Goal: Task Accomplishment & Management: Manage account settings

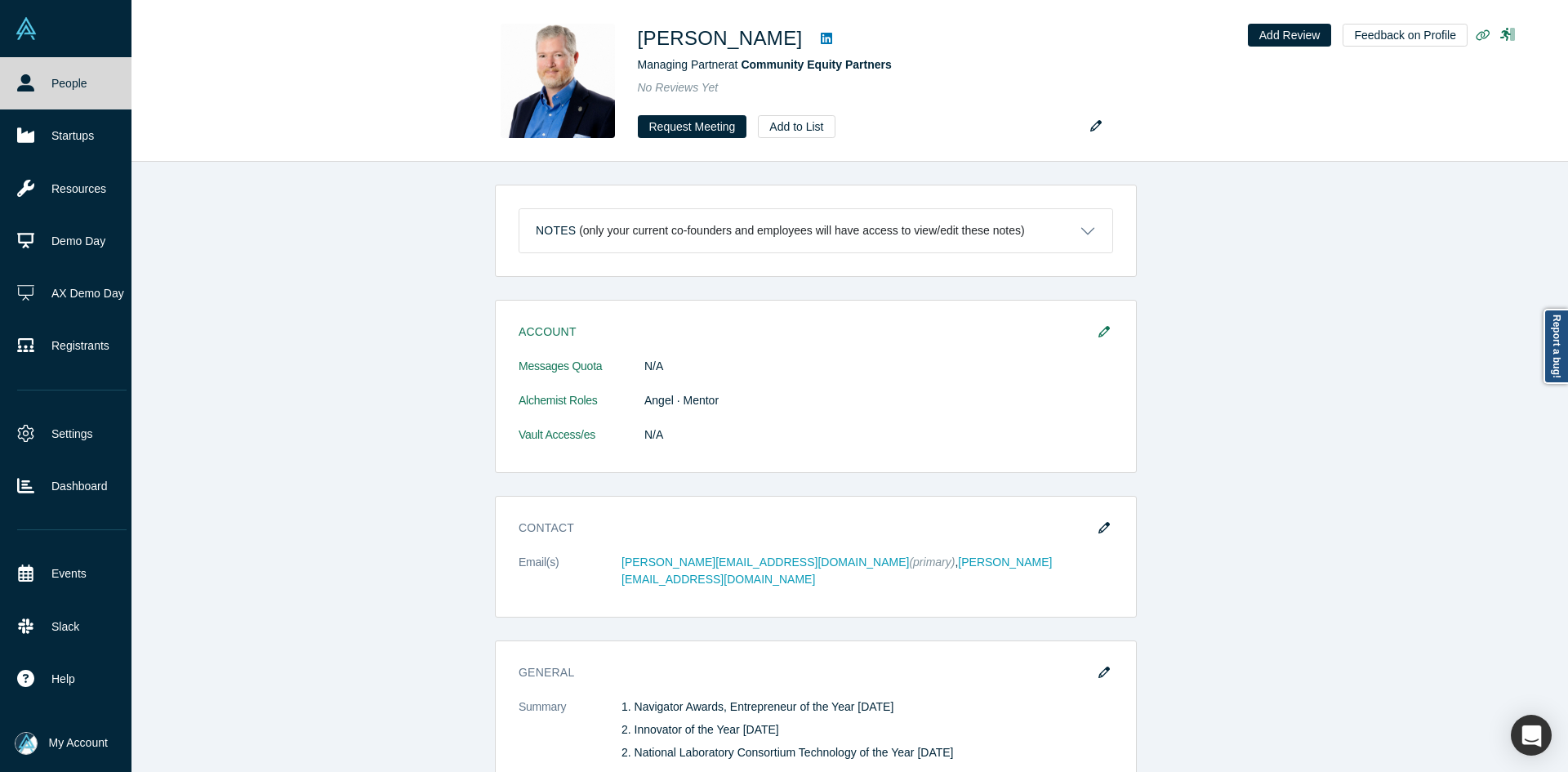
scroll to position [1143, 0]
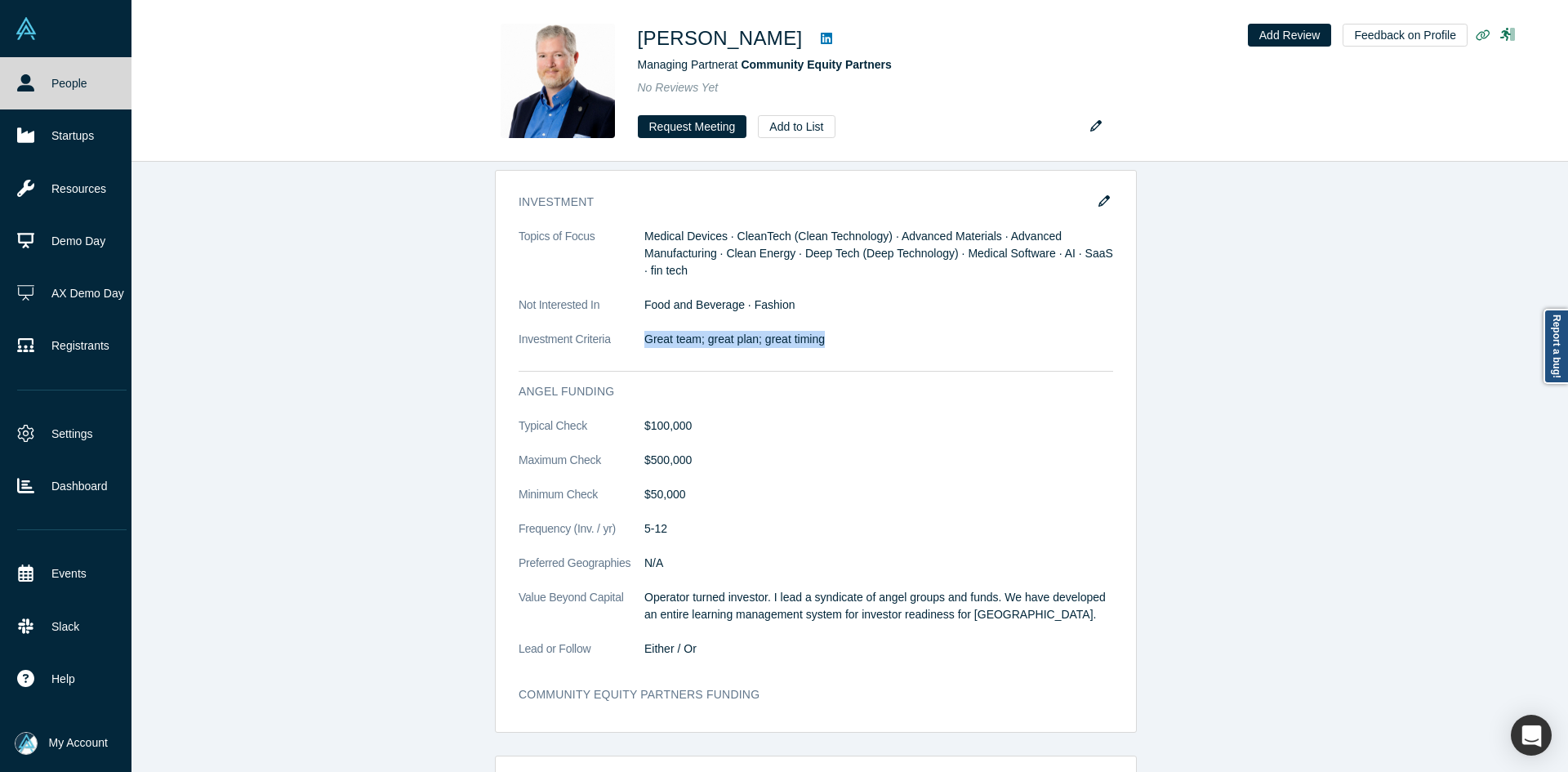
click at [23, 86] on icon at bounding box center [25, 82] width 17 height 17
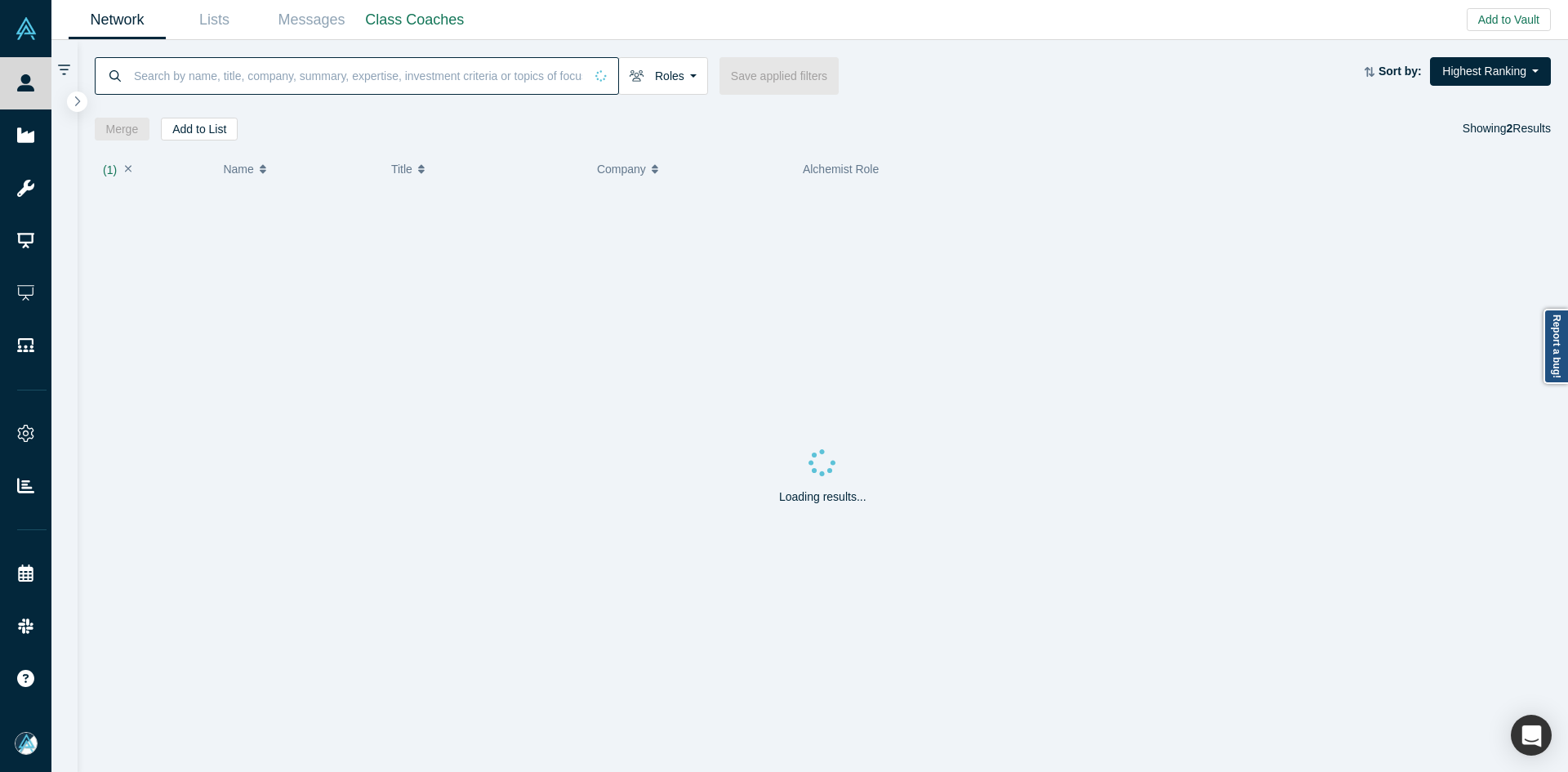
click at [398, 76] on input at bounding box center [359, 75] width 452 height 39
paste input "[PERSON_NAME]"
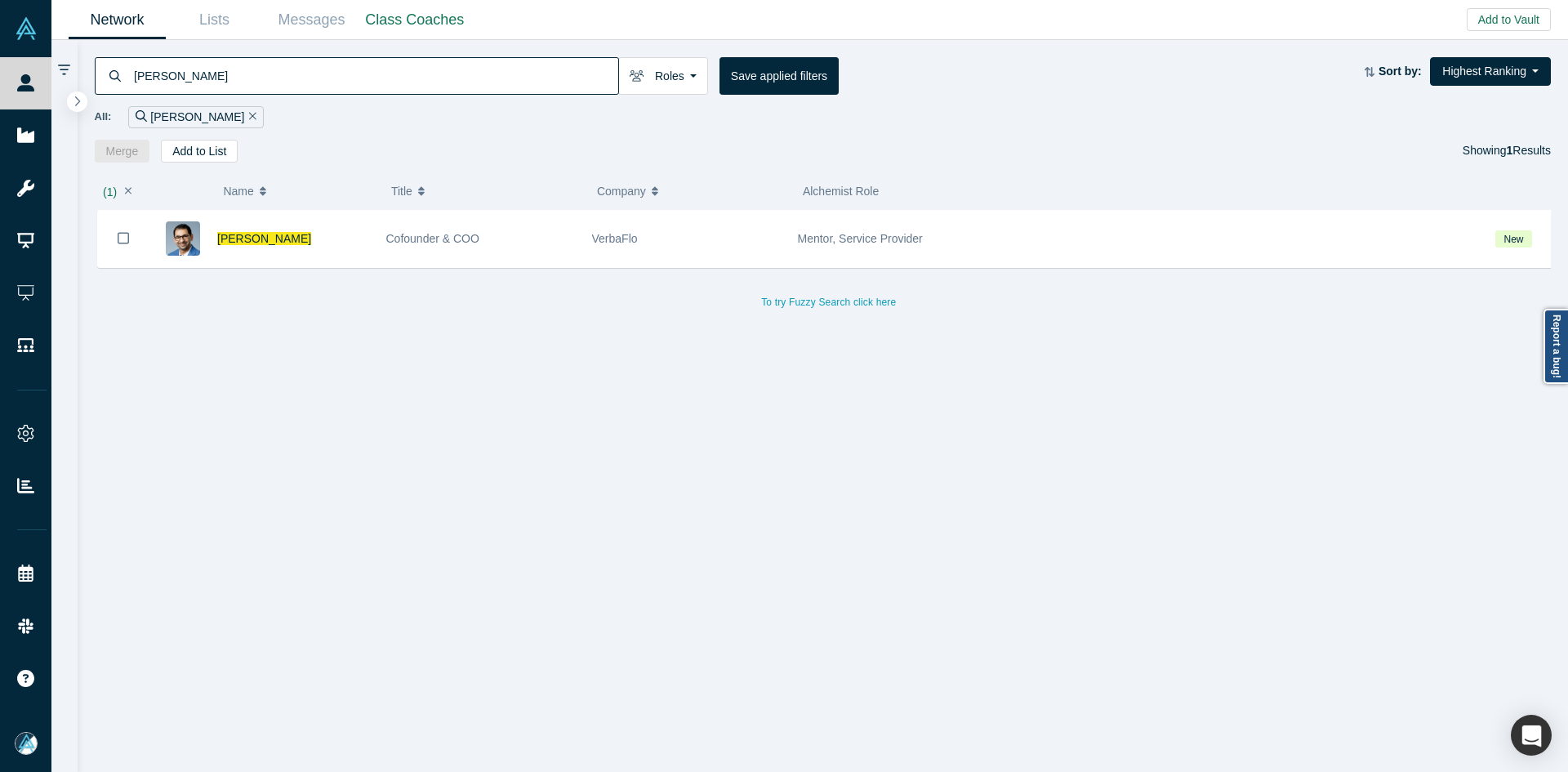
click at [197, 54] on div "[PERSON_NAME] Roles Founders Faculty Mentors Alumni Mentor Angels VCs Corporate…" at bounding box center [823, 101] width 1491 height 123
click at [197, 76] on input "[PERSON_NAME]" at bounding box center [376, 75] width 486 height 39
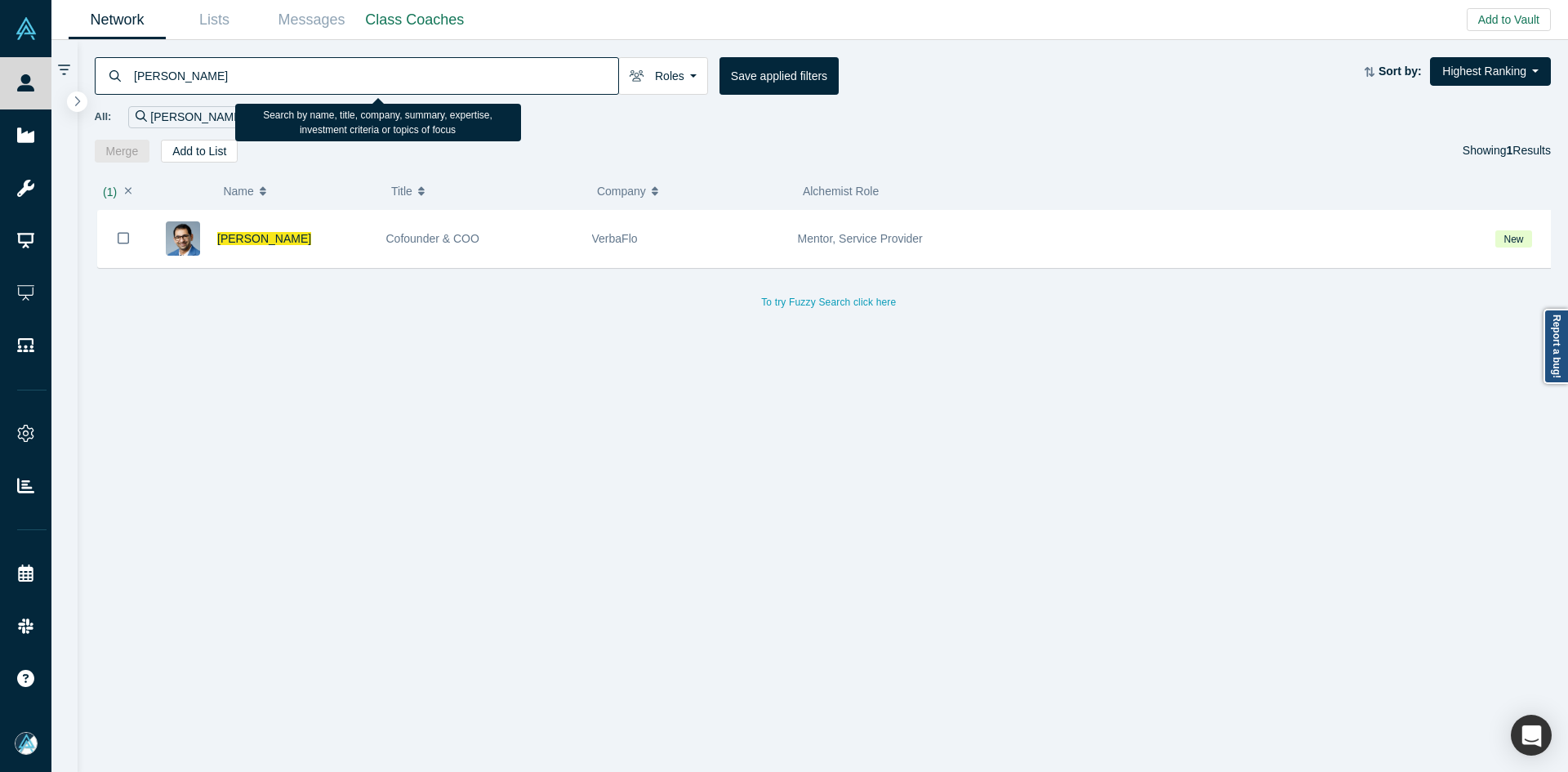
click at [197, 76] on input "[PERSON_NAME]" at bounding box center [376, 75] width 486 height 39
paste input "[PERSON_NAME]"
click at [197, 76] on input "[PERSON_NAME]" at bounding box center [376, 75] width 486 height 39
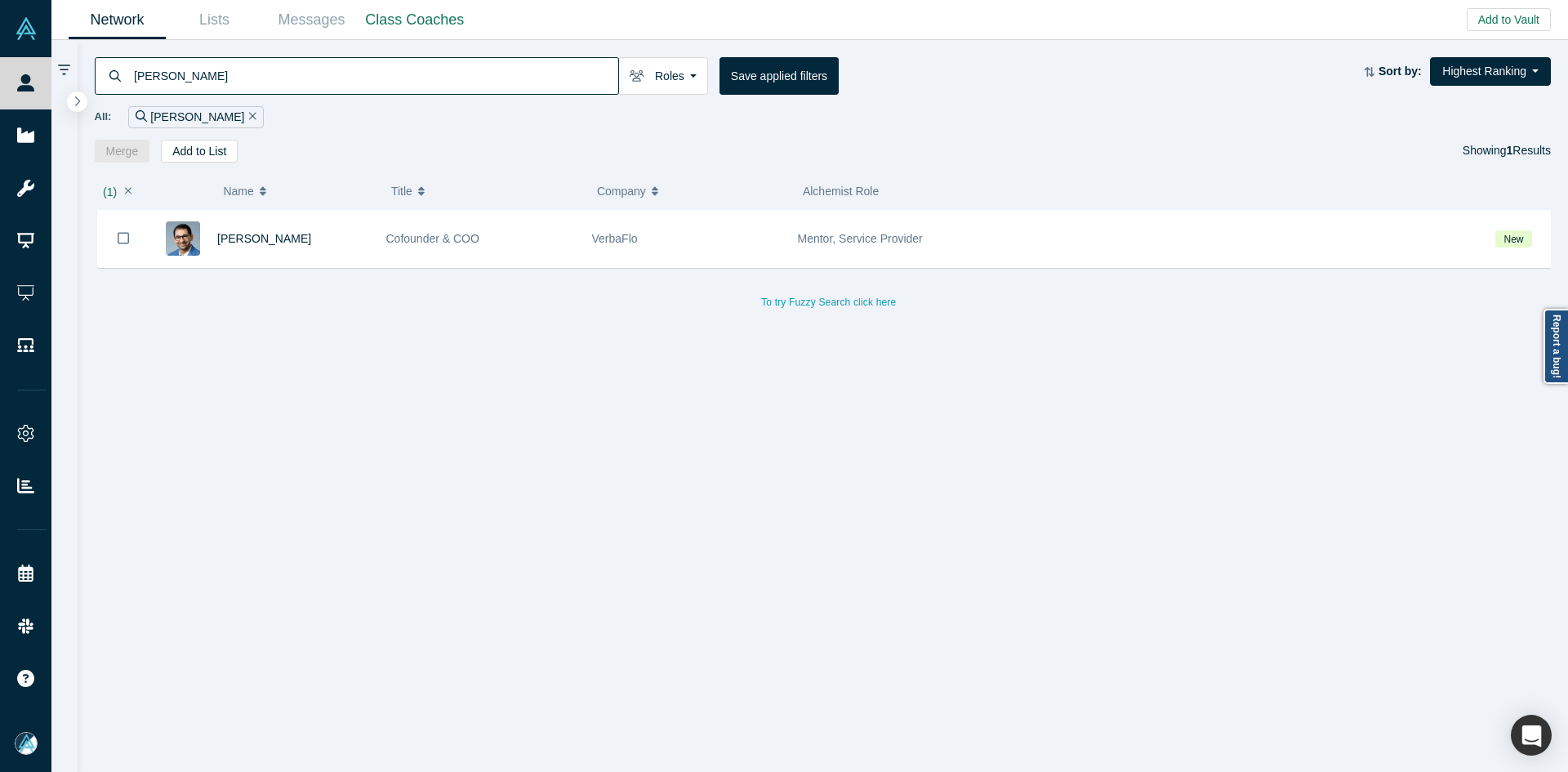
type input "[PERSON_NAME]"
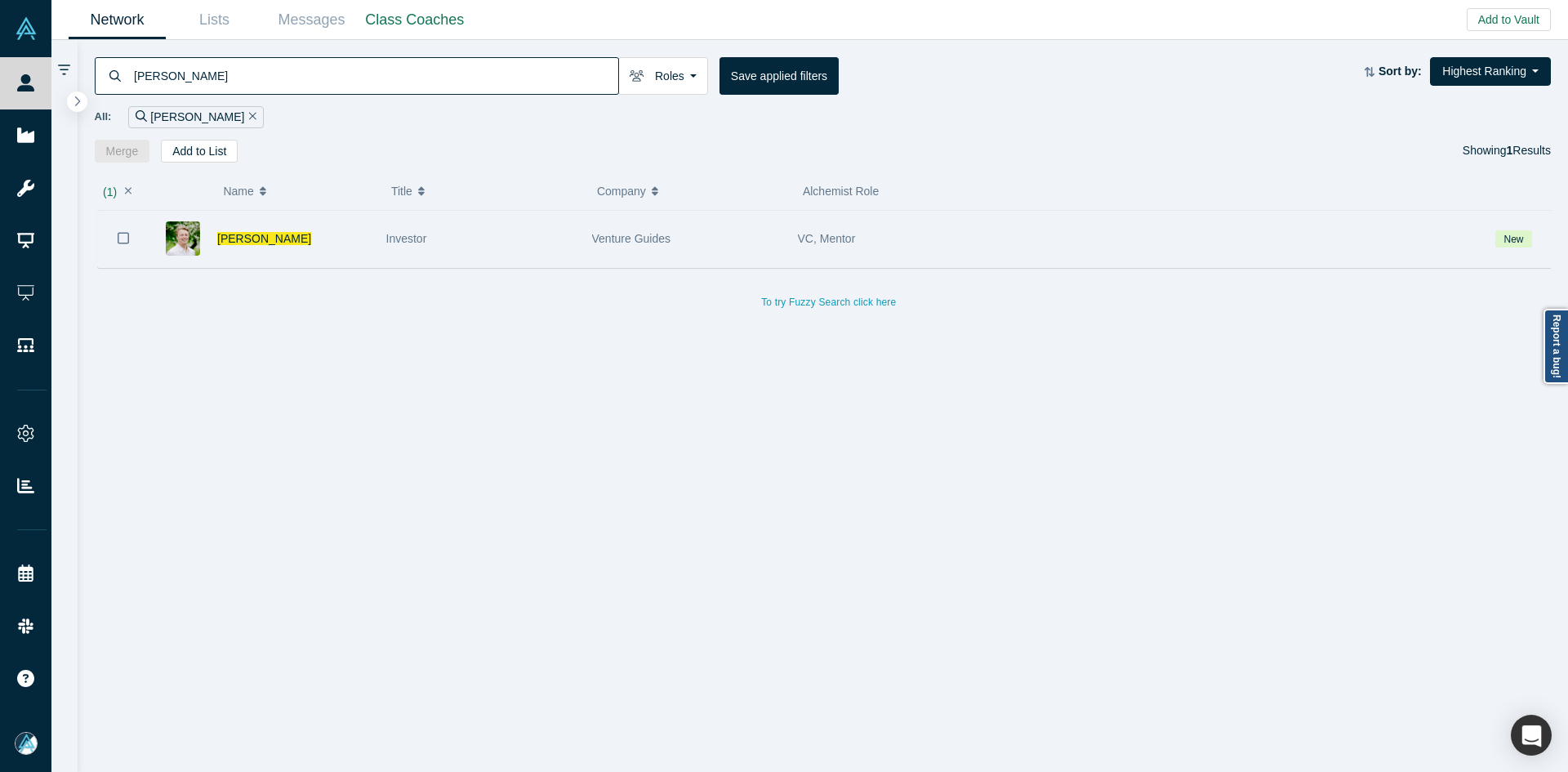
drag, startPoint x: 120, startPoint y: 237, endPoint x: 143, endPoint y: 227, distance: 25.1
click at [120, 237] on icon "Bookmark" at bounding box center [123, 238] width 12 height 15
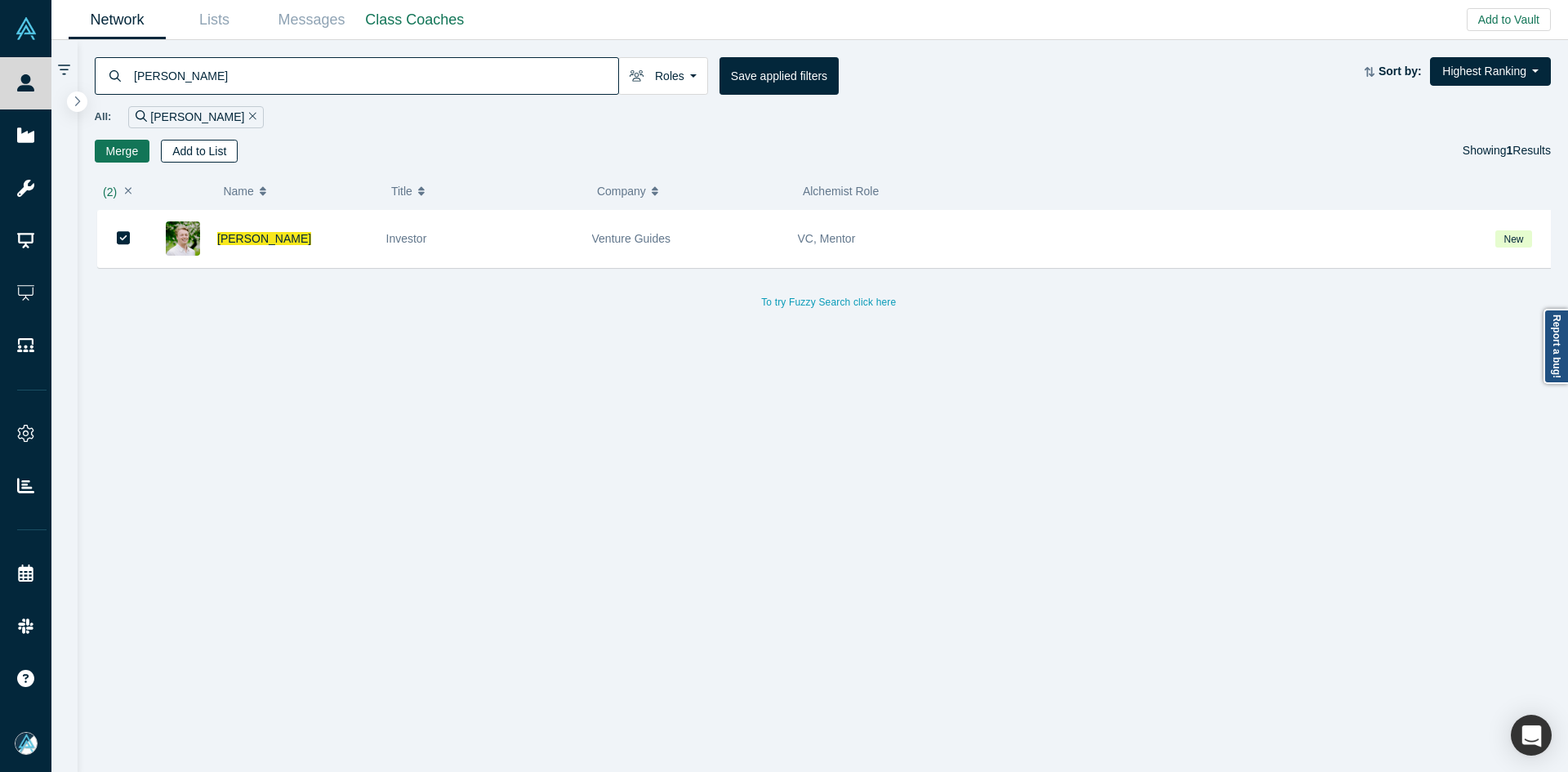
click at [212, 158] on button "Add to List" at bounding box center [199, 152] width 77 height 23
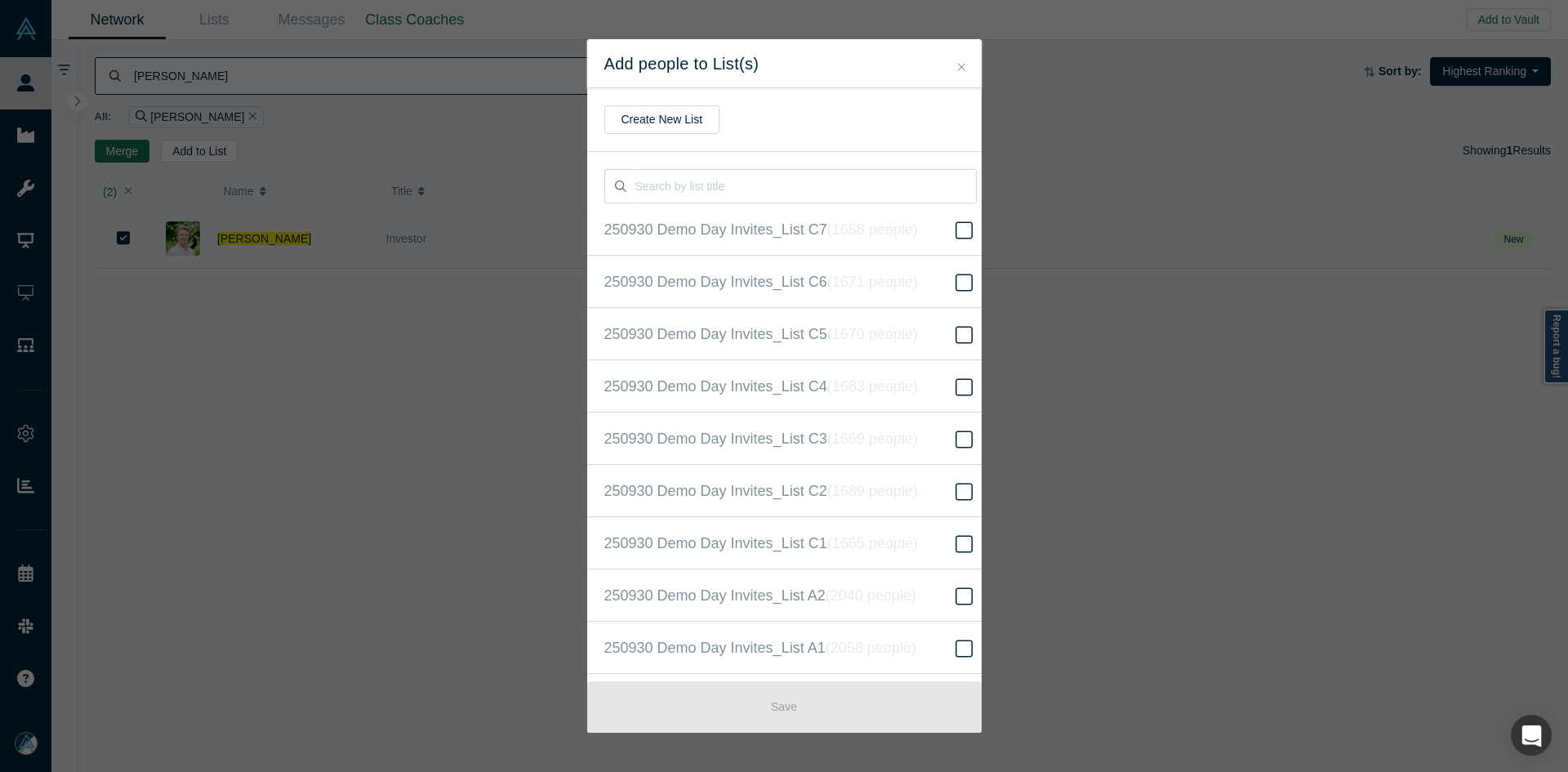
click at [956, 74] on button "Close" at bounding box center [961, 67] width 17 height 19
click at [960, 71] on div "[PERSON_NAME] Roles Founders Faculty Mentors Alumni Mentor Angels VCs Corporate…" at bounding box center [730, 76] width 1269 height 38
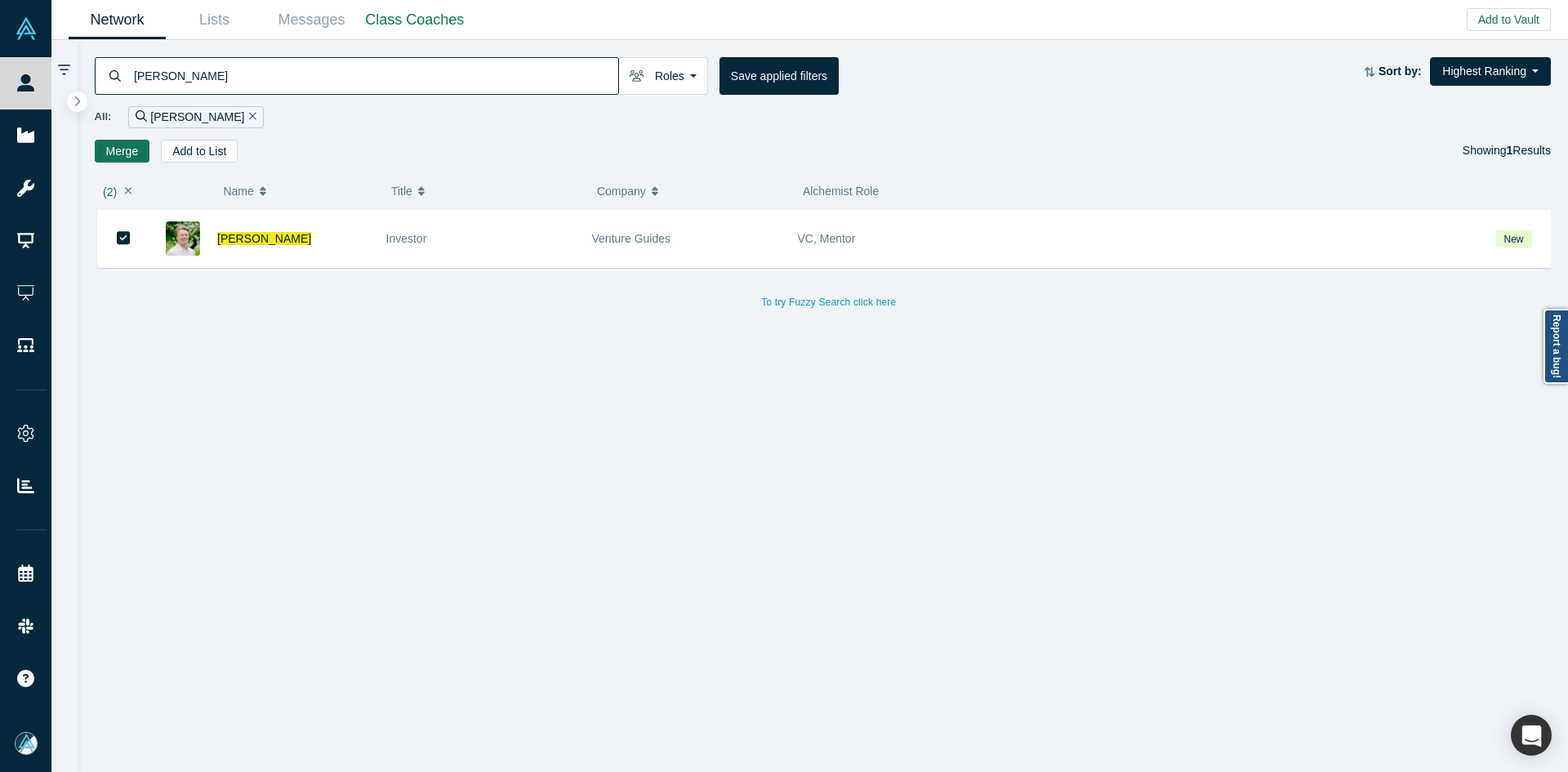
click at [131, 191] on icon "button" at bounding box center [128, 191] width 7 height 12
click at [187, 148] on button "Add to List" at bounding box center [199, 152] width 77 height 23
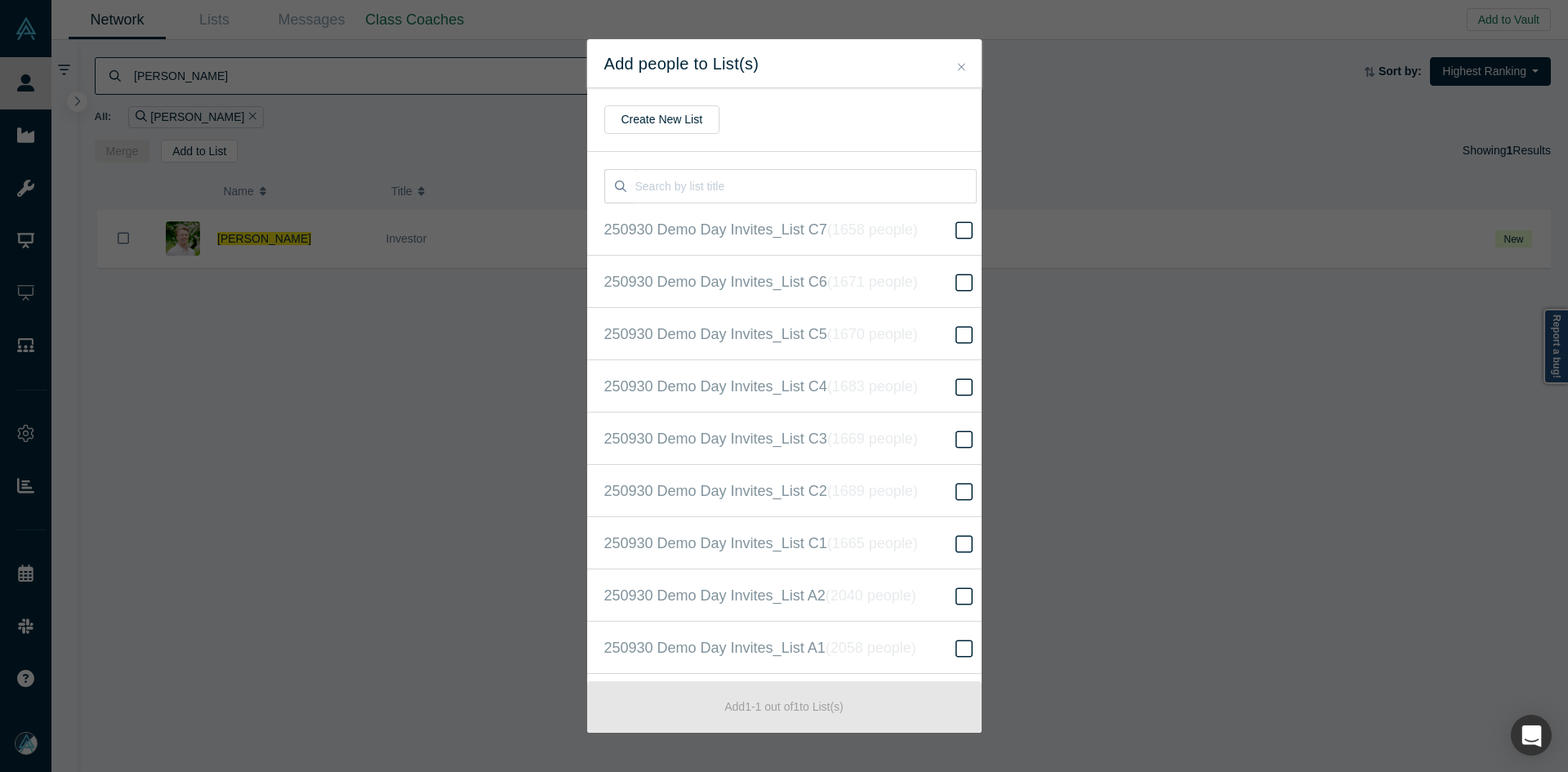
click at [960, 67] on icon "Close" at bounding box center [961, 66] width 7 height 12
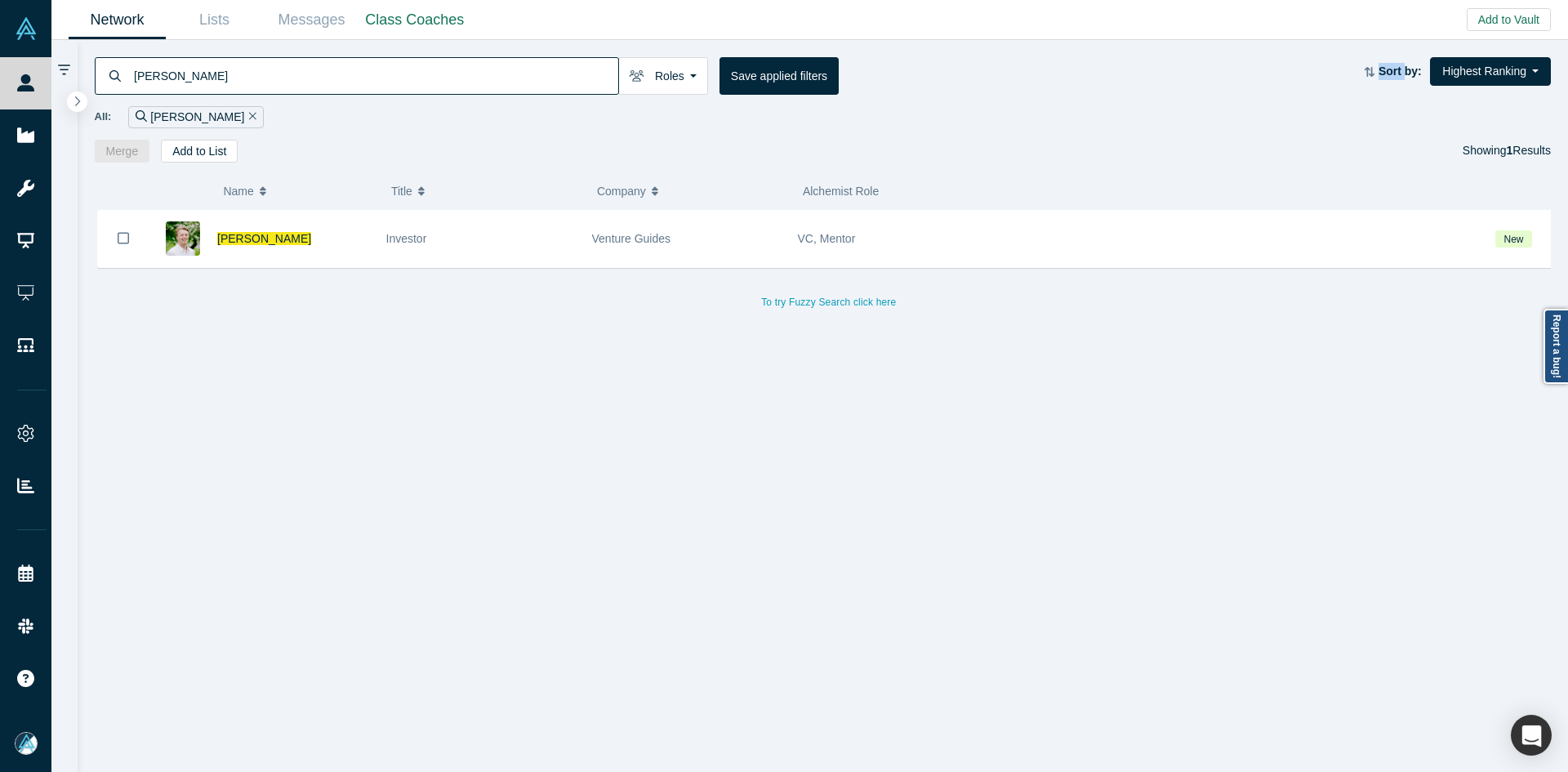
click at [960, 67] on div "[PERSON_NAME] Roles Founders Faculty Mentors Alumni Mentor Angels VCs Corporate…" at bounding box center [730, 76] width 1269 height 38
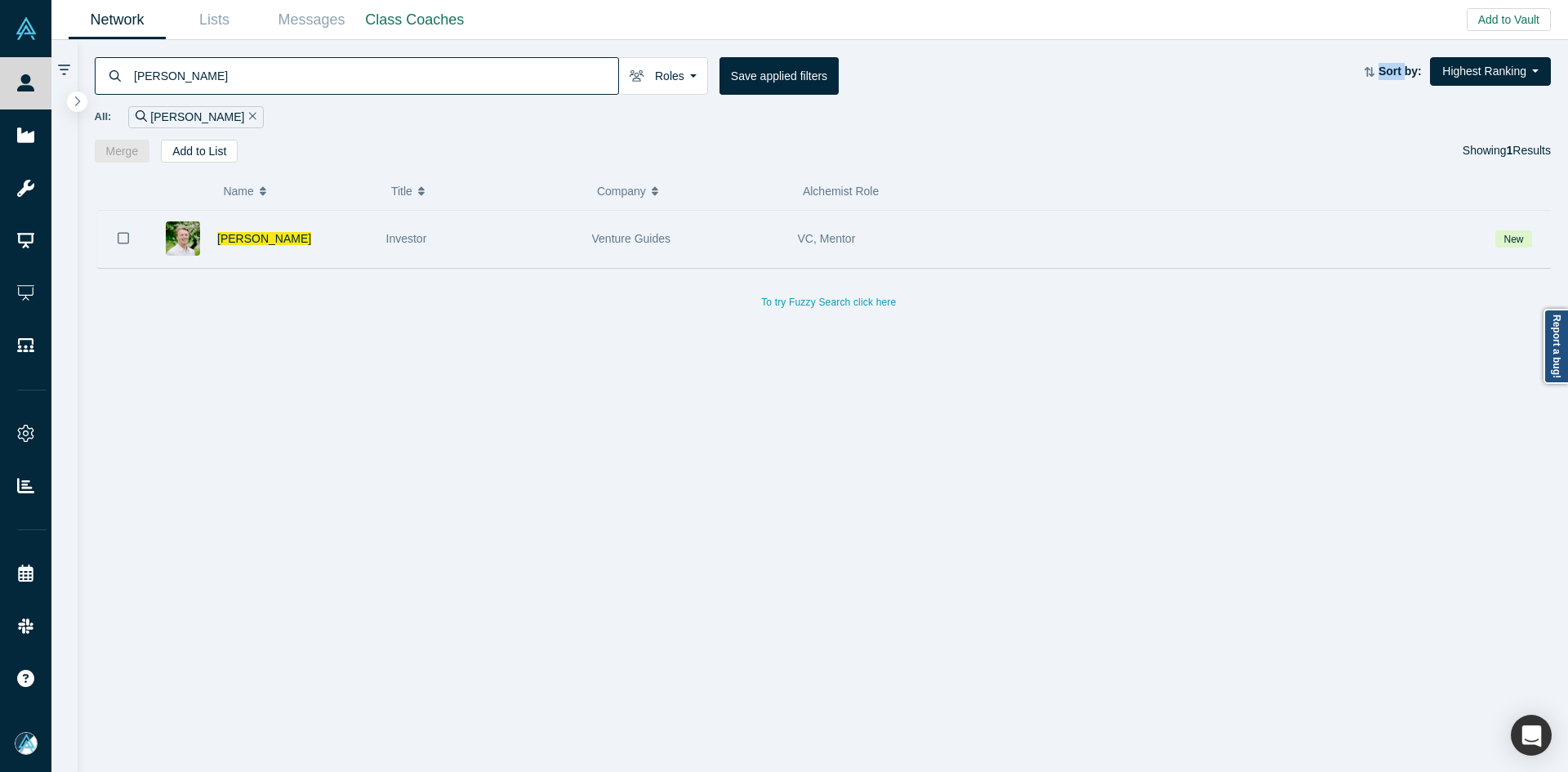
click at [123, 239] on icon "Bookmark" at bounding box center [123, 238] width 12 height 15
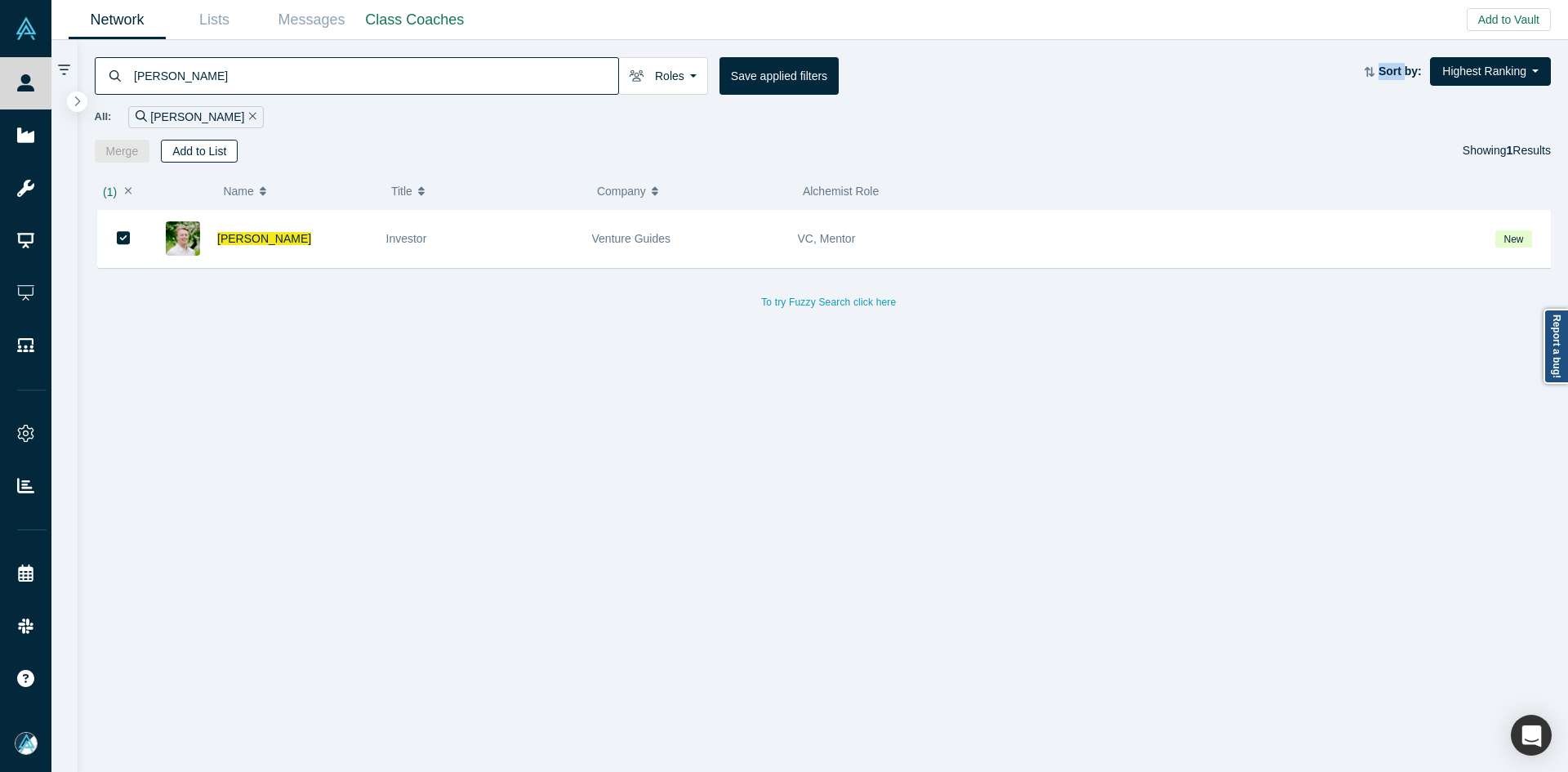
click at [203, 146] on button "Add to List" at bounding box center [199, 152] width 77 height 23
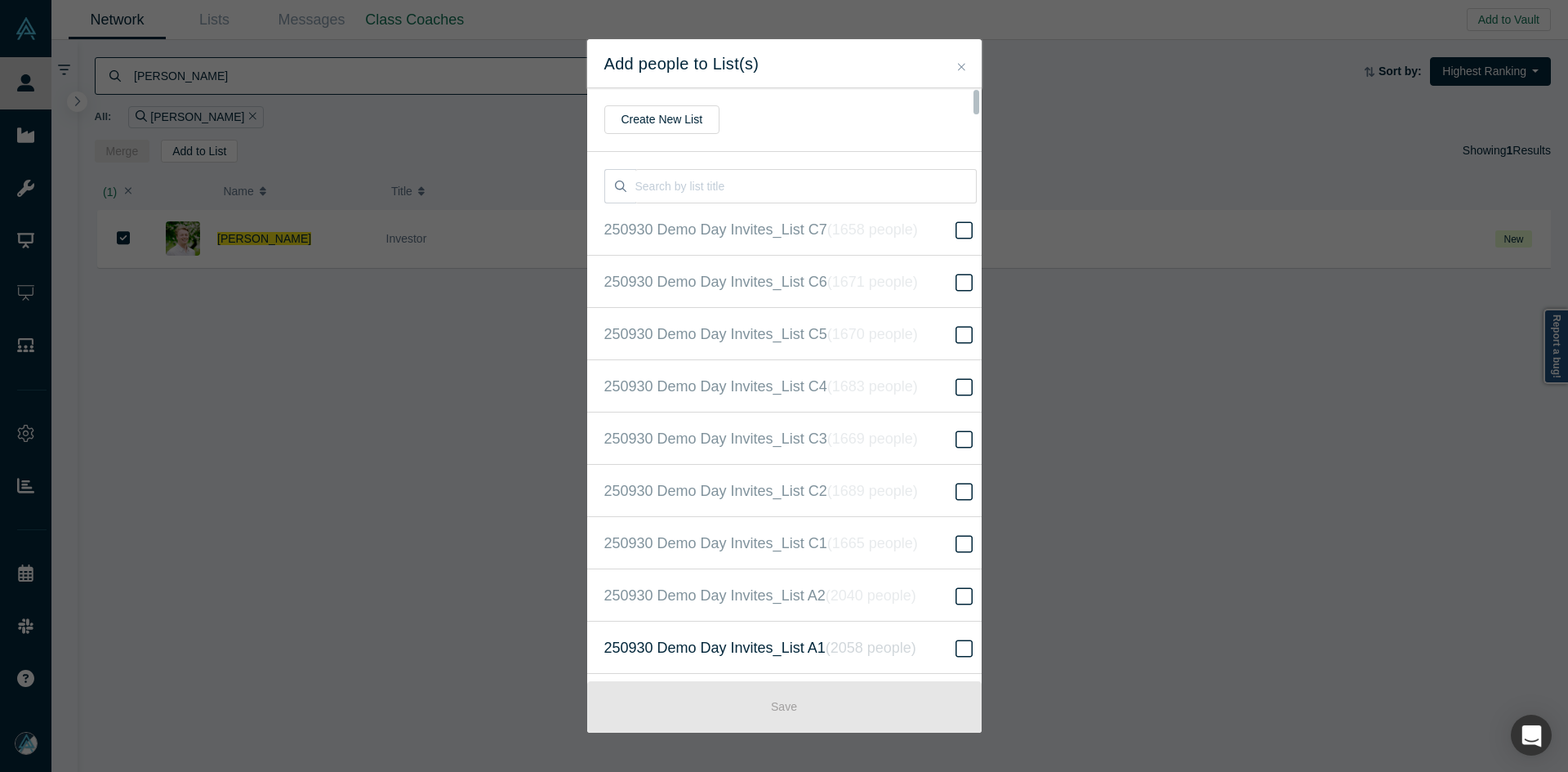
click at [785, 646] on span "250930 Demo Day Invites_List A1 ( 2058 people )" at bounding box center [760, 648] width 312 height 23
click at [0, 0] on input "250930 Demo Day Invites_List A1 ( 2058 people )" at bounding box center [0, 0] width 0 height 0
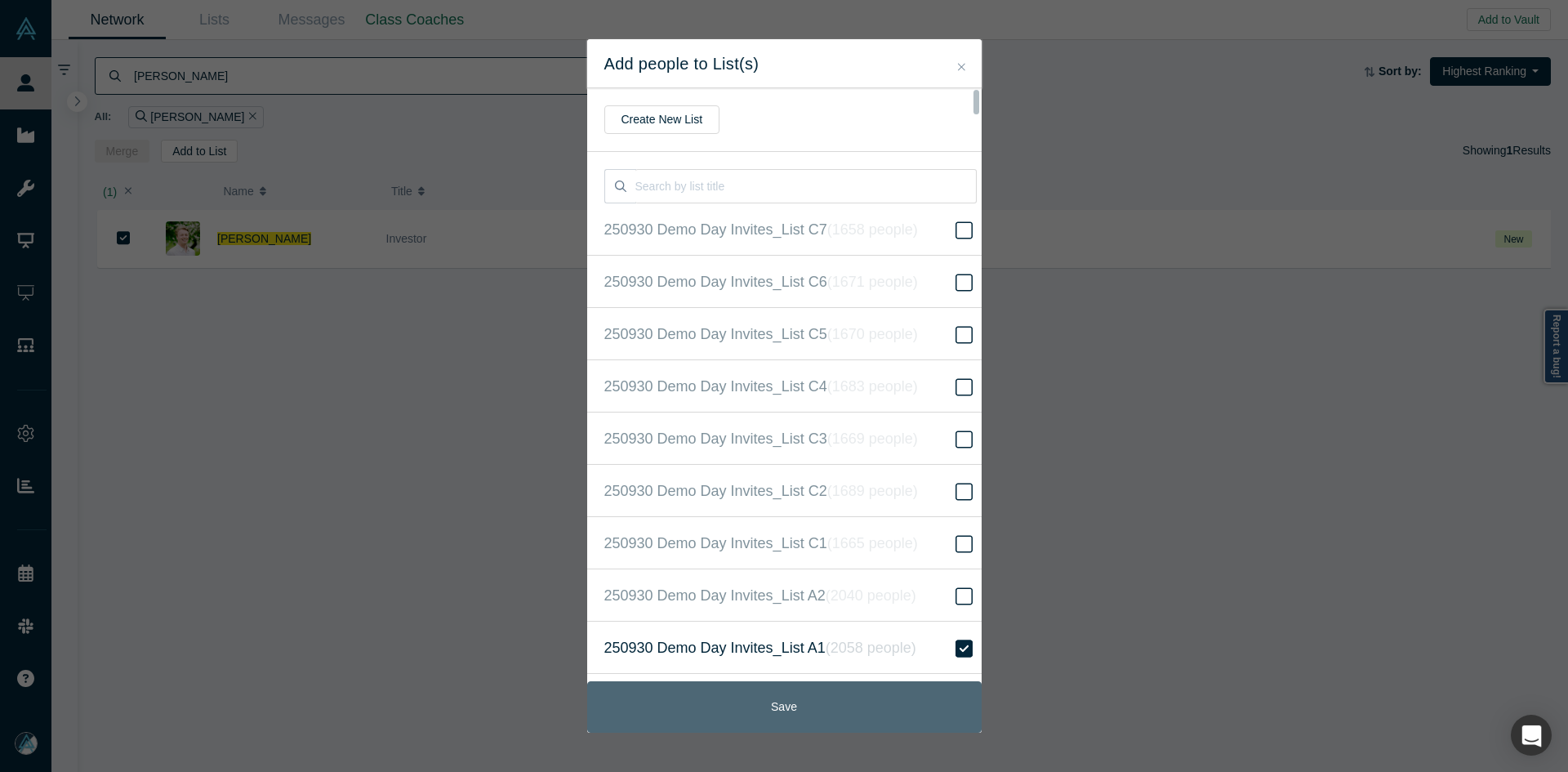
click at [834, 720] on button "Save" at bounding box center [784, 707] width 394 height 51
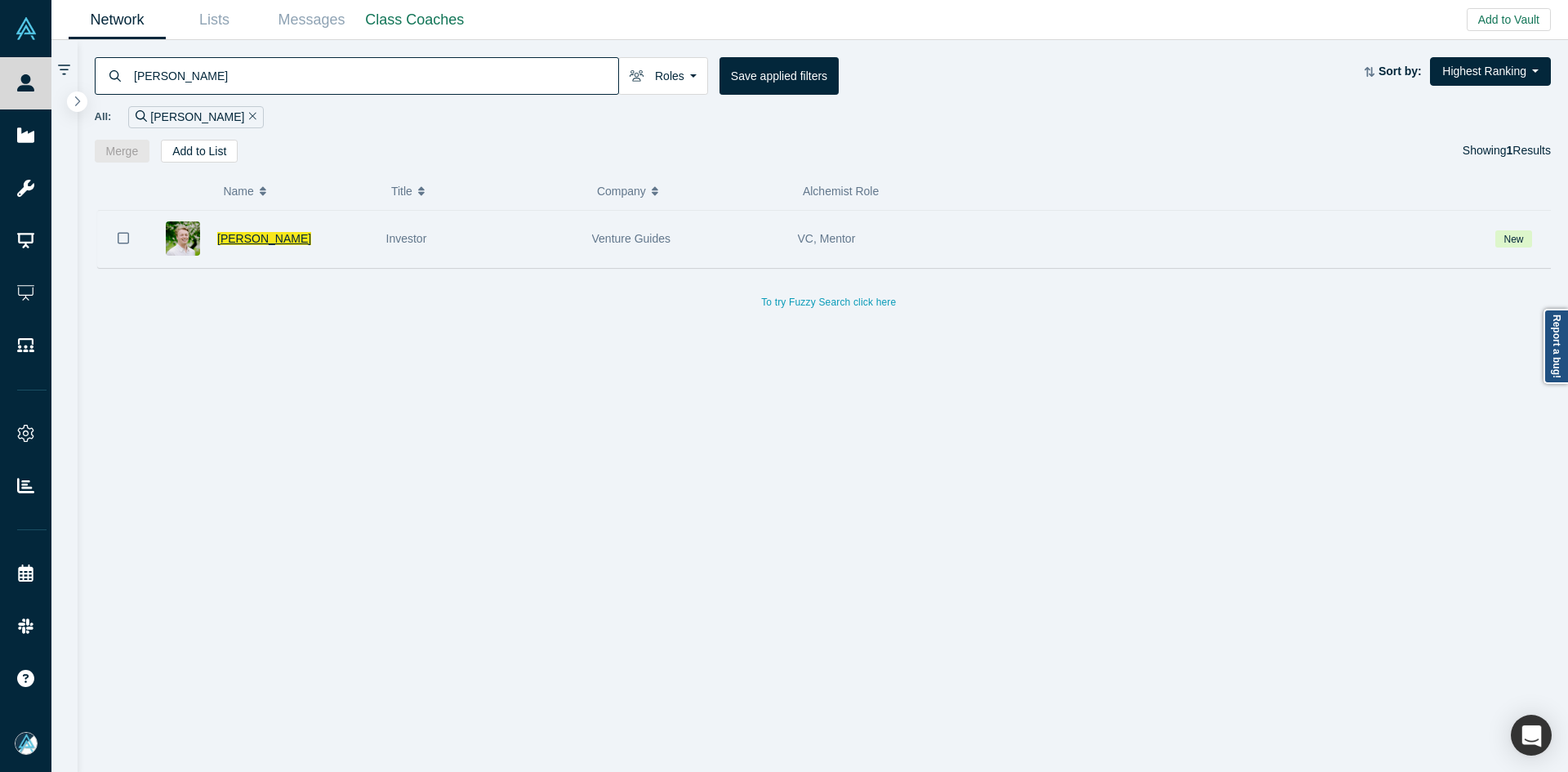
click at [249, 243] on span "[PERSON_NAME]" at bounding box center [264, 239] width 94 height 13
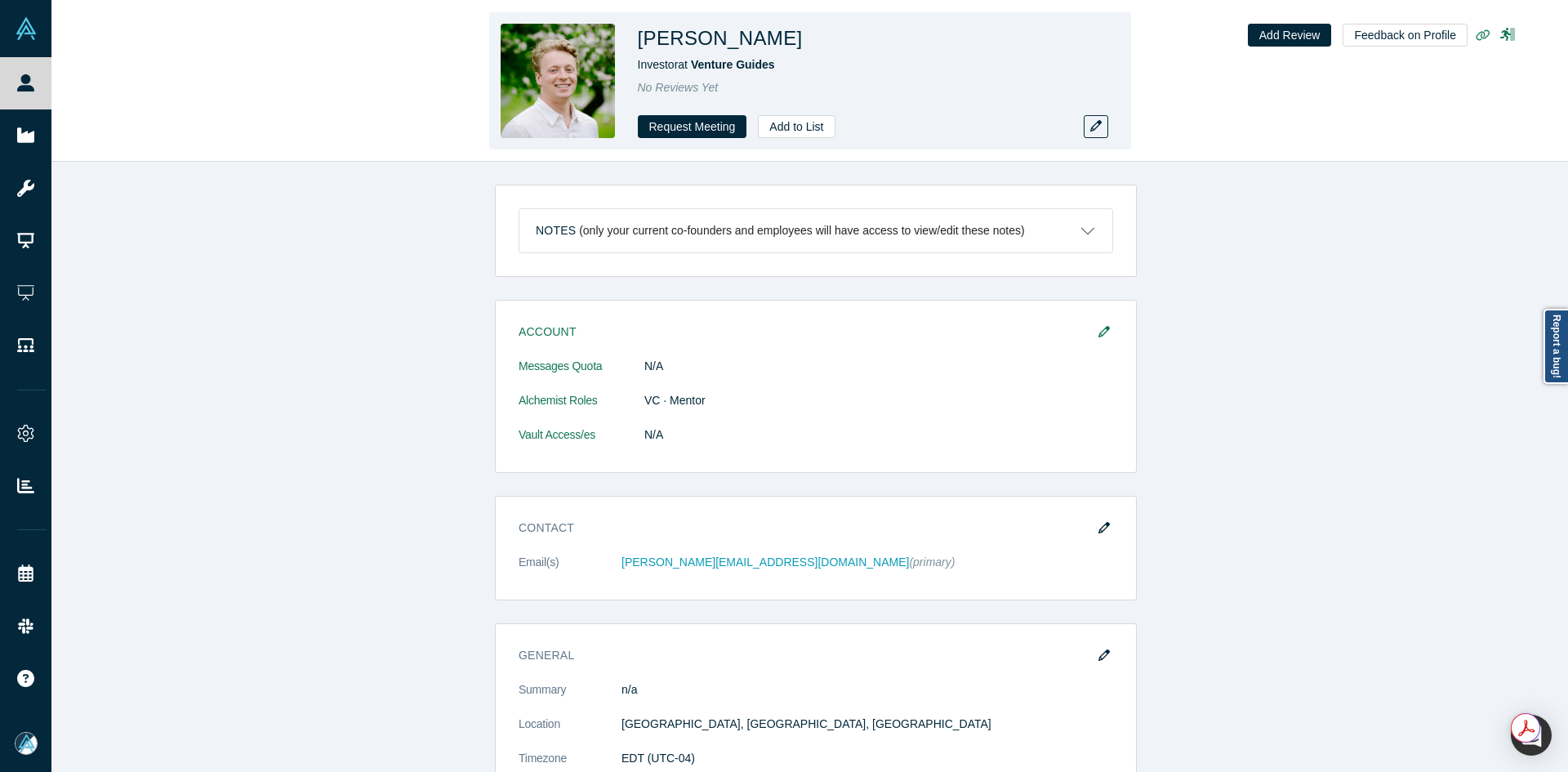
click at [697, 39] on h1 "[PERSON_NAME]" at bounding box center [720, 38] width 165 height 30
copy h1 "Valentine"
click at [697, 39] on h1 "[PERSON_NAME]" at bounding box center [720, 38] width 165 height 30
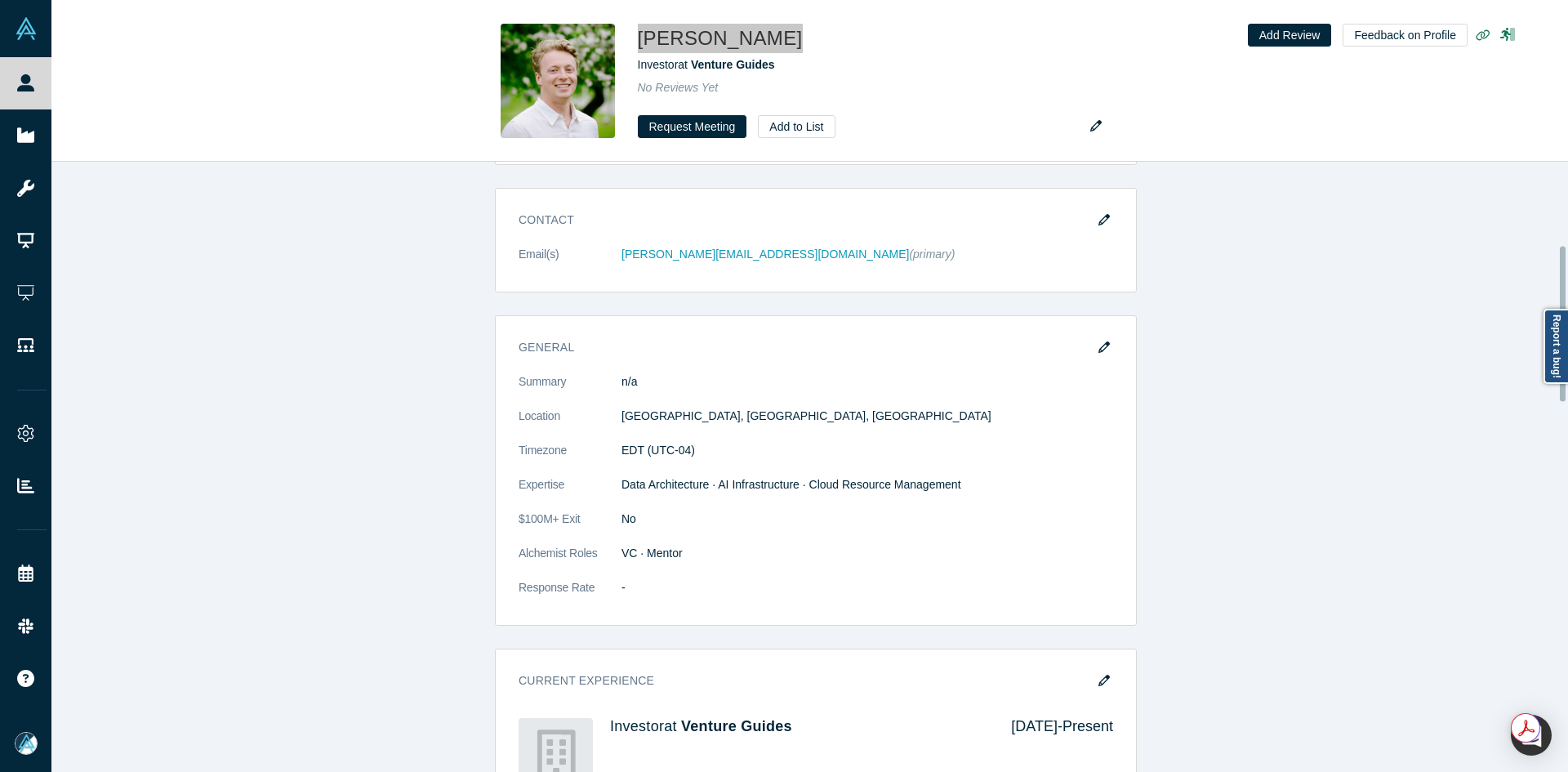
scroll to position [326, 0]
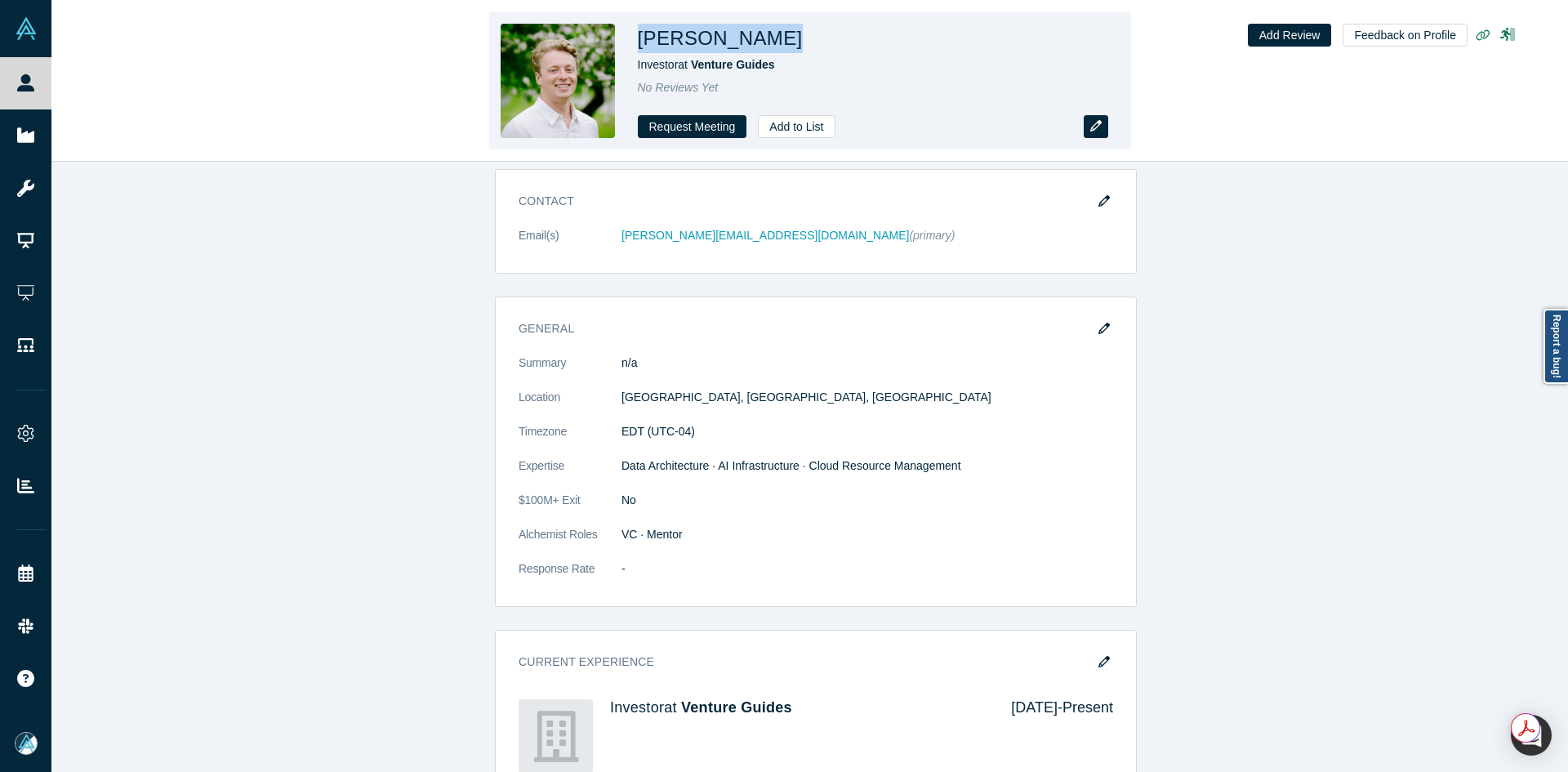
click at [1094, 121] on button "button" at bounding box center [1096, 126] width 24 height 23
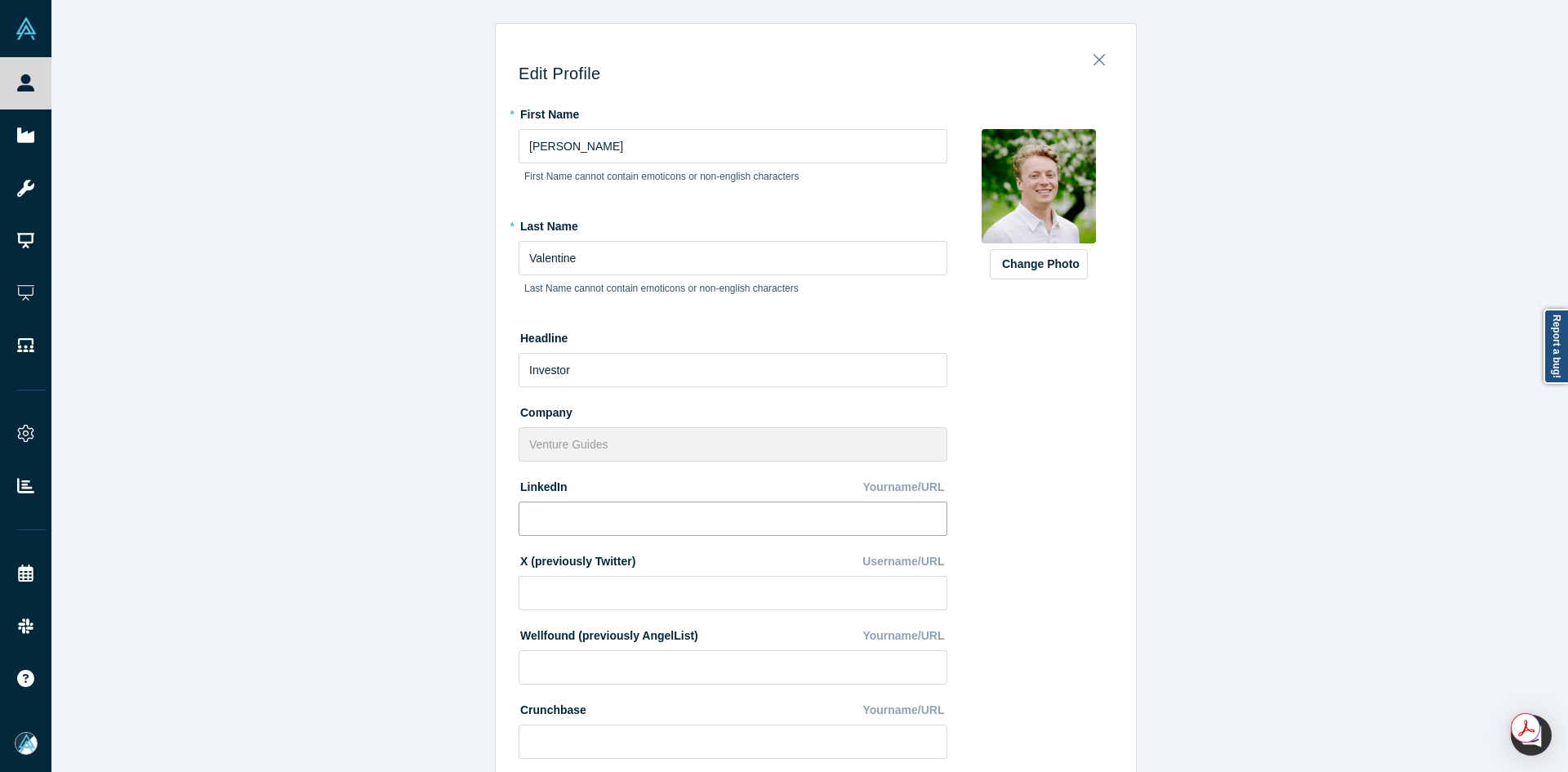
click at [700, 534] on input at bounding box center [732, 518] width 429 height 34
paste input "[URL][DOMAIN_NAME]"
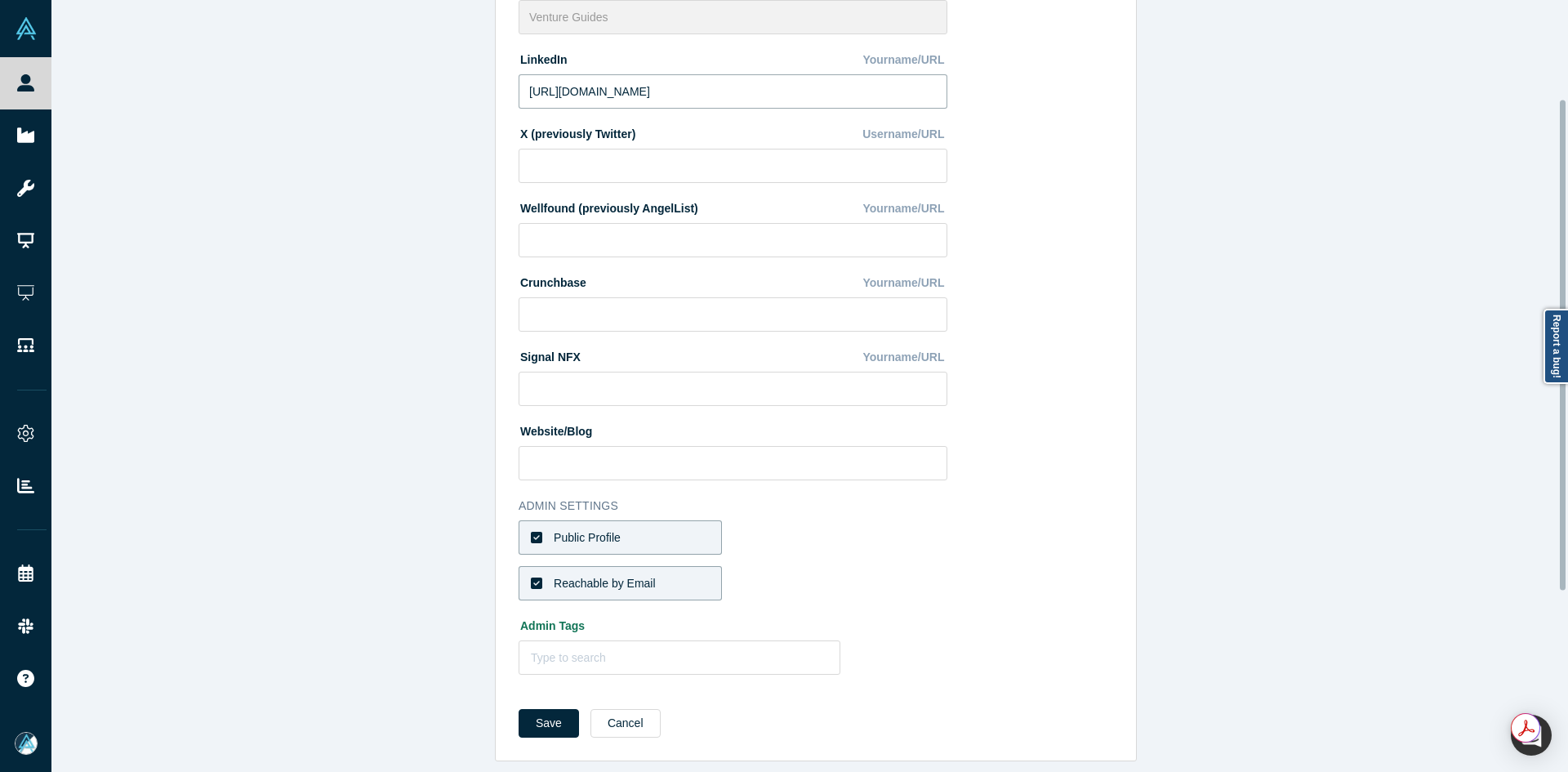
scroll to position [439, 0]
type input "[URL][DOMAIN_NAME]"
click at [534, 709] on button "Save" at bounding box center [548, 724] width 60 height 29
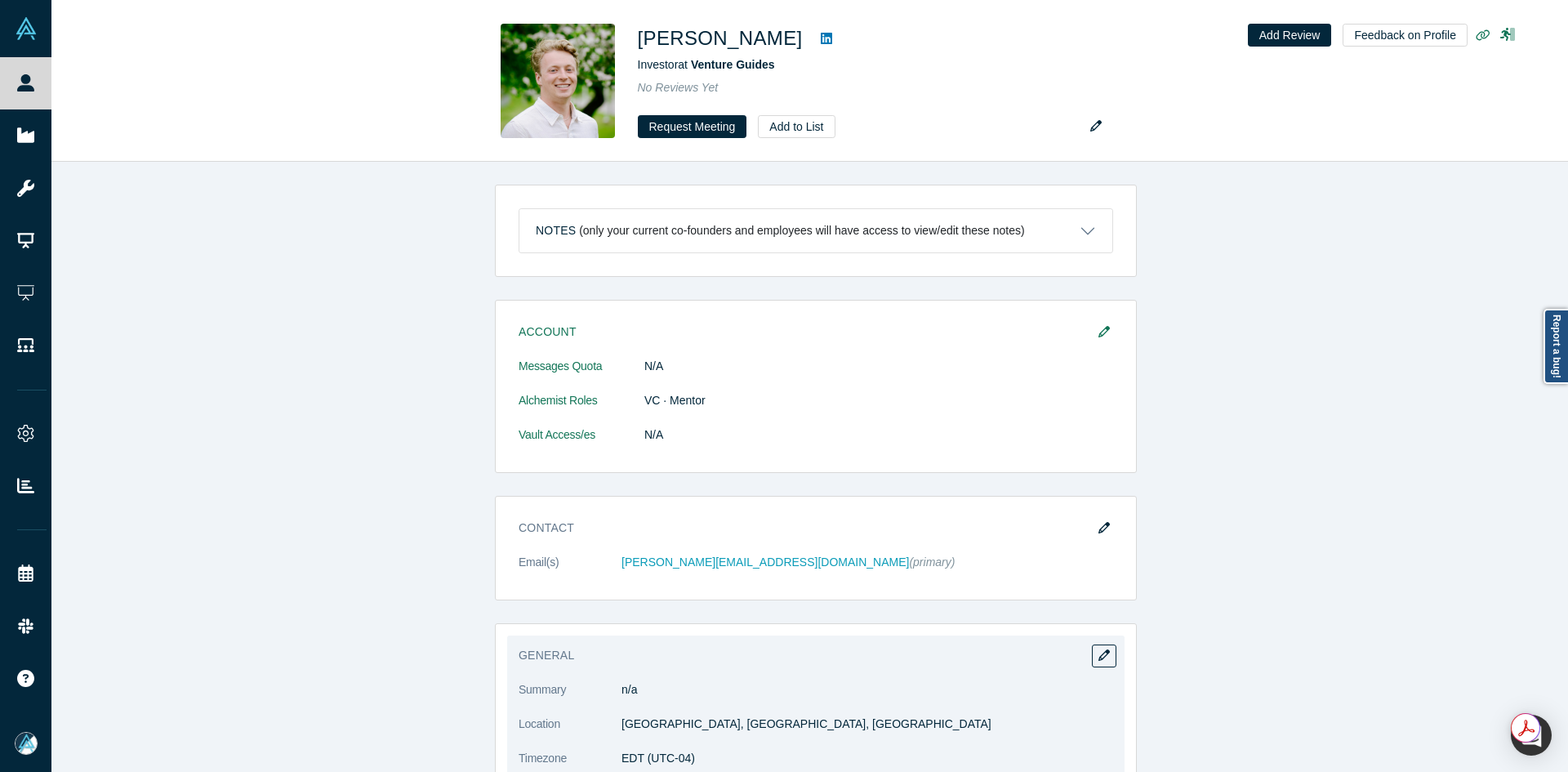
scroll to position [490, 0]
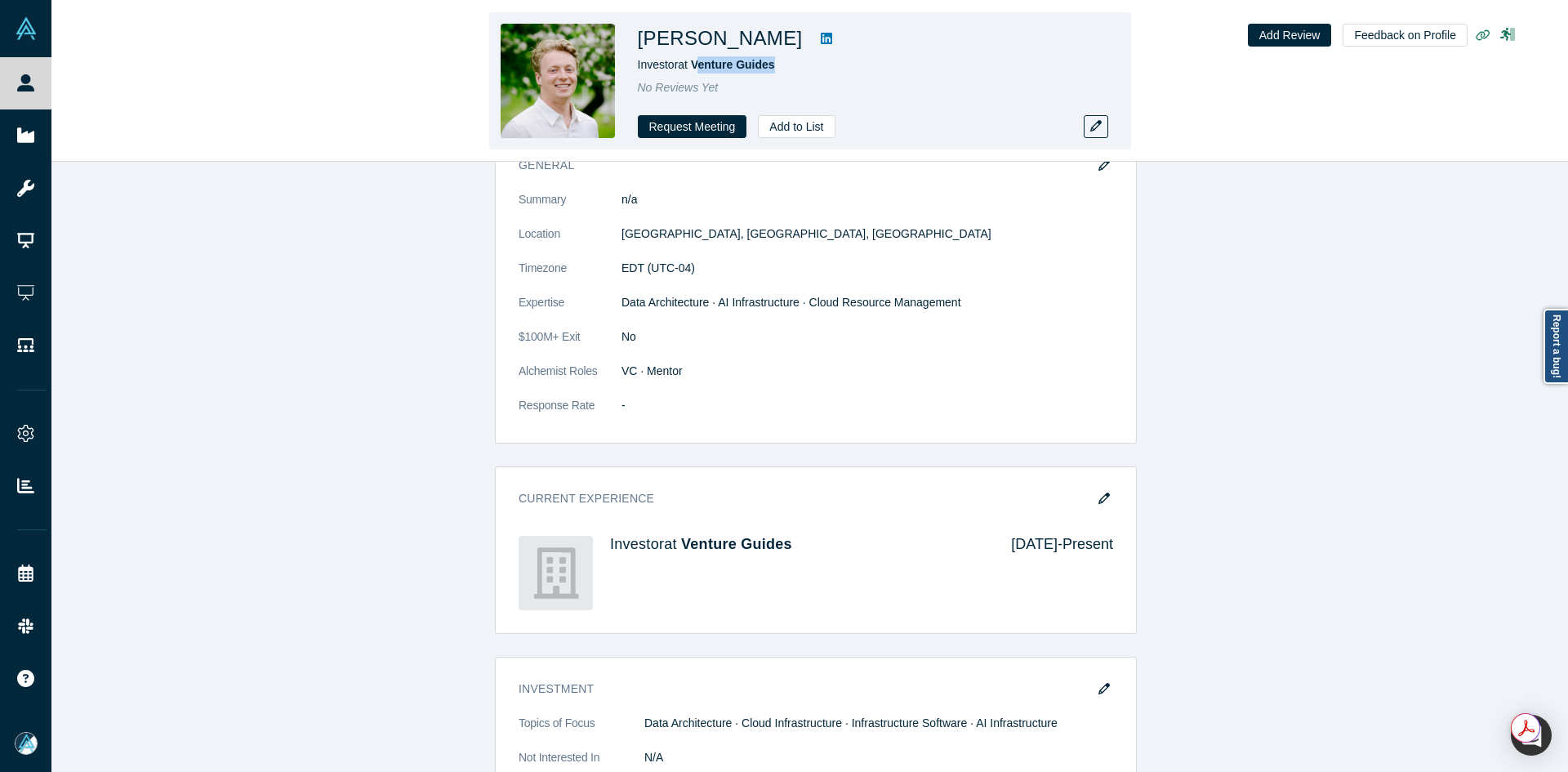
copy span "enture Guides"
copy span "Venture Guides"
drag, startPoint x: 801, startPoint y: 70, endPoint x: 696, endPoint y: 74, distance: 105.1
click at [696, 74] on div "[PERSON_NAME] Investor at Venture Guides No Reviews Yet Request Meeting Add to …" at bounding box center [866, 81] width 457 height 115
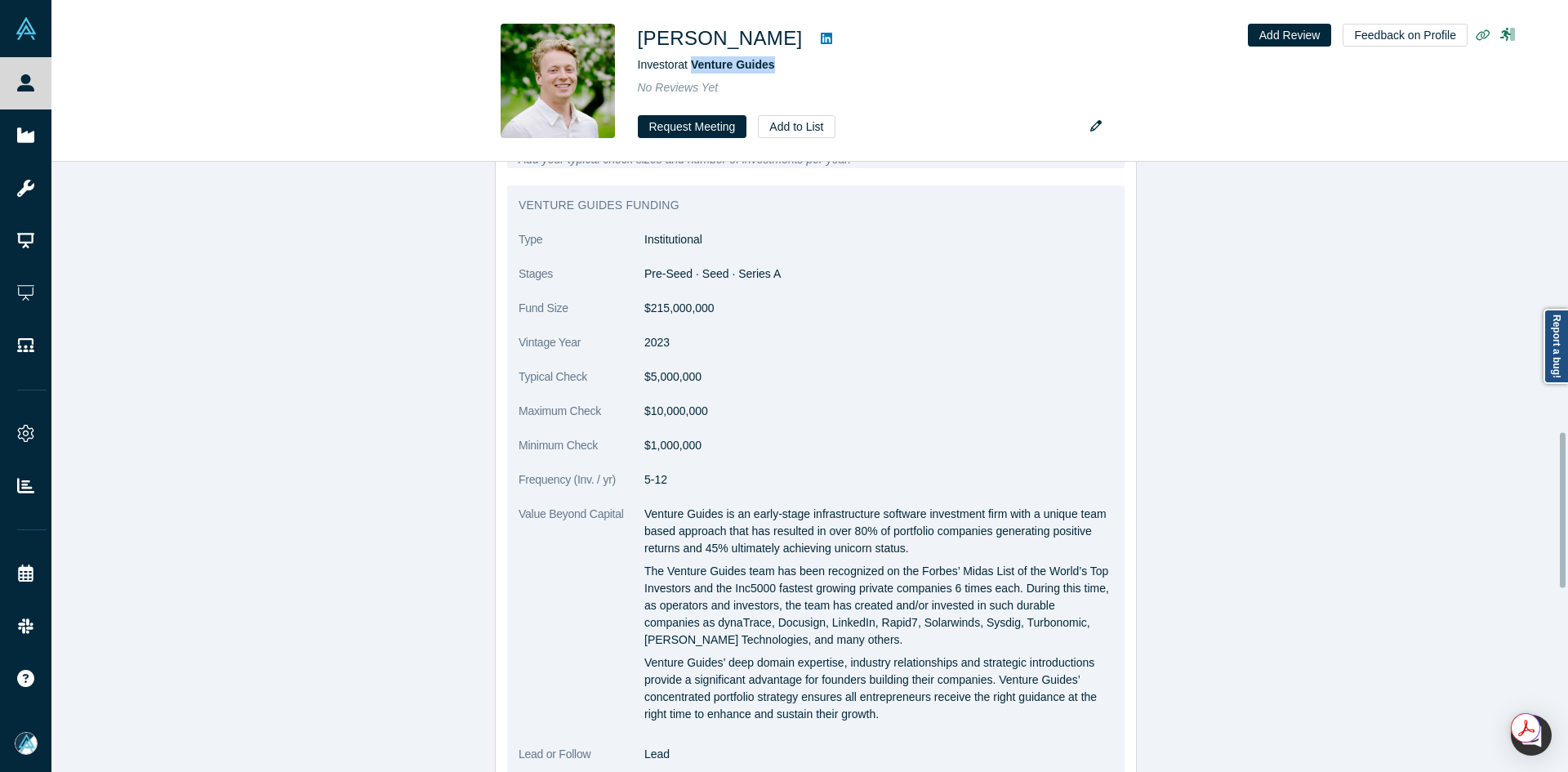
scroll to position [1062, 0]
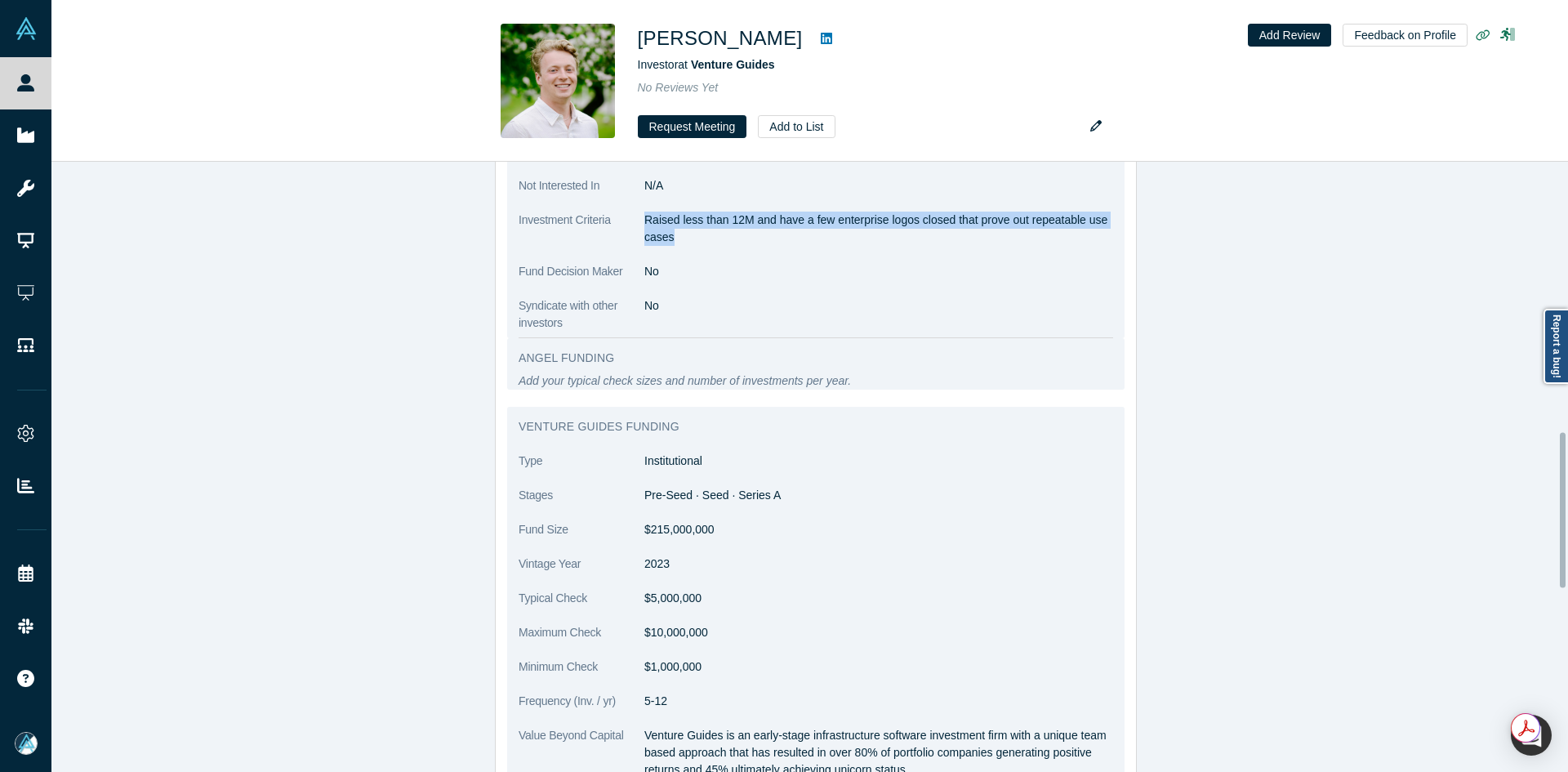
drag, startPoint x: 641, startPoint y: 220, endPoint x: 691, endPoint y: 244, distance: 55.5
click at [691, 244] on p "Raised less than 12M and have a few enterprise logos closed that prove out repe…" at bounding box center [879, 229] width 469 height 34
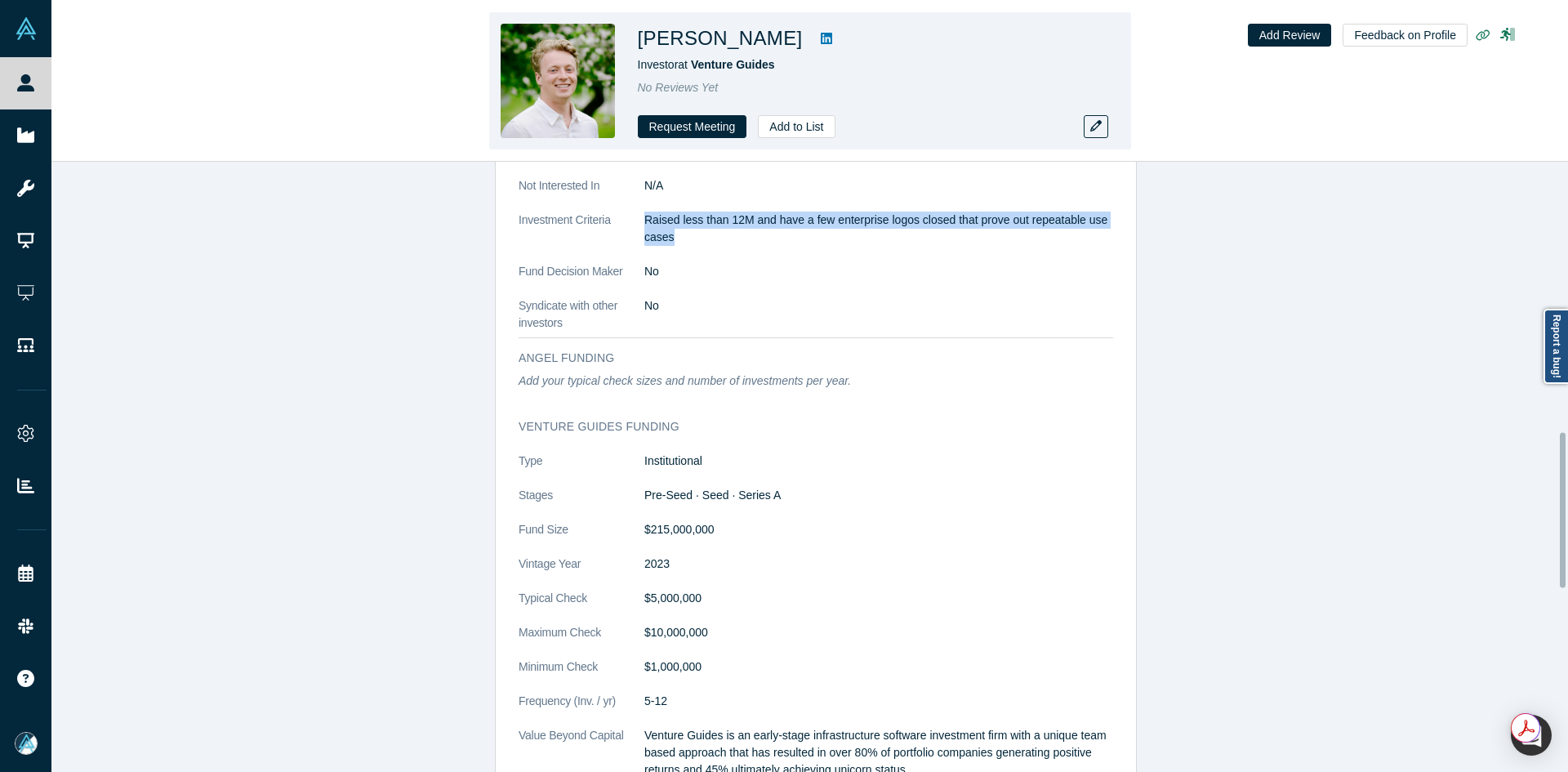
copy p "Raised less than 12M and have a few enterprise logos closed that prove out repe…"
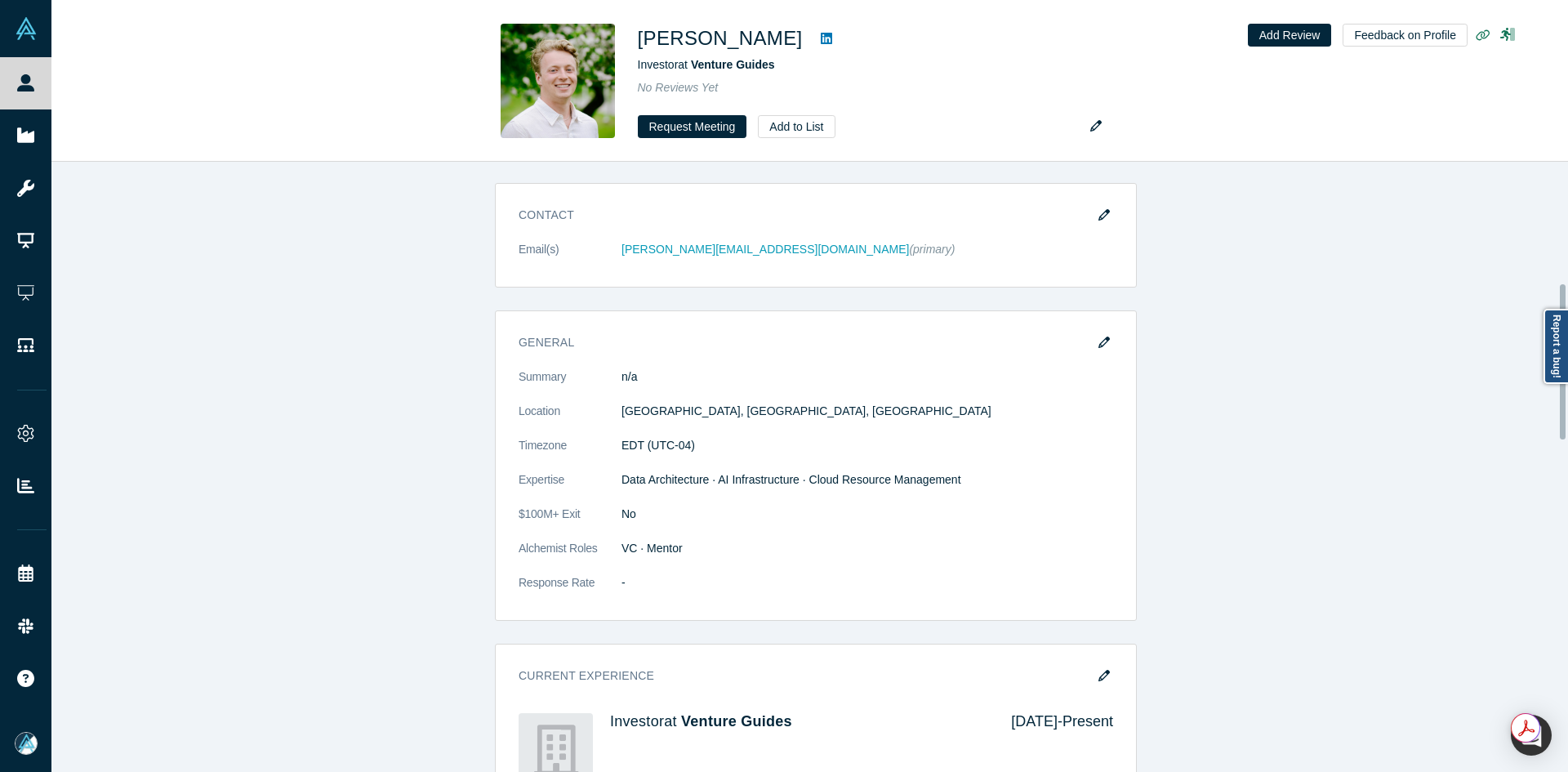
scroll to position [0, 0]
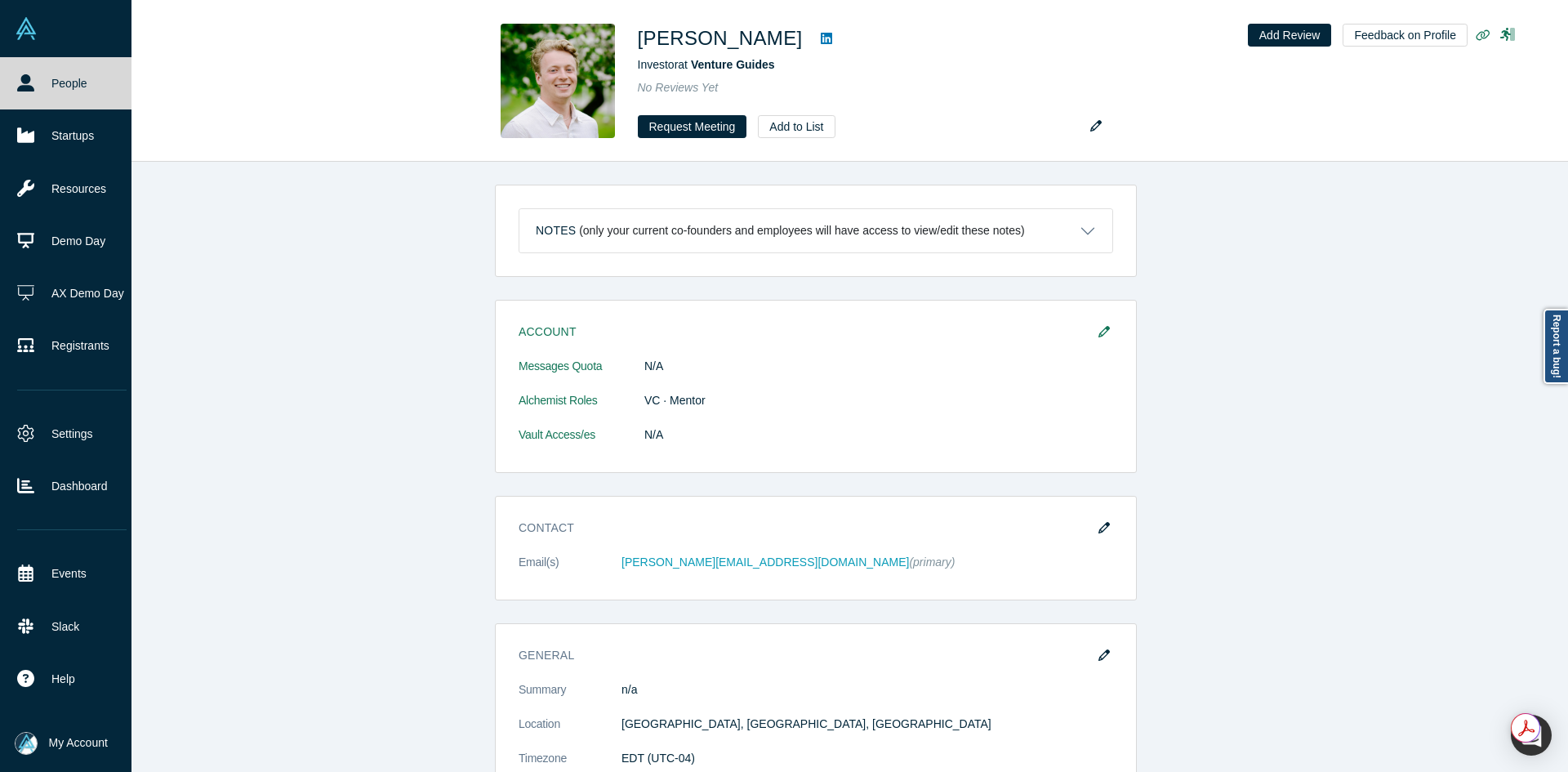
click at [33, 74] on icon at bounding box center [25, 82] width 17 height 17
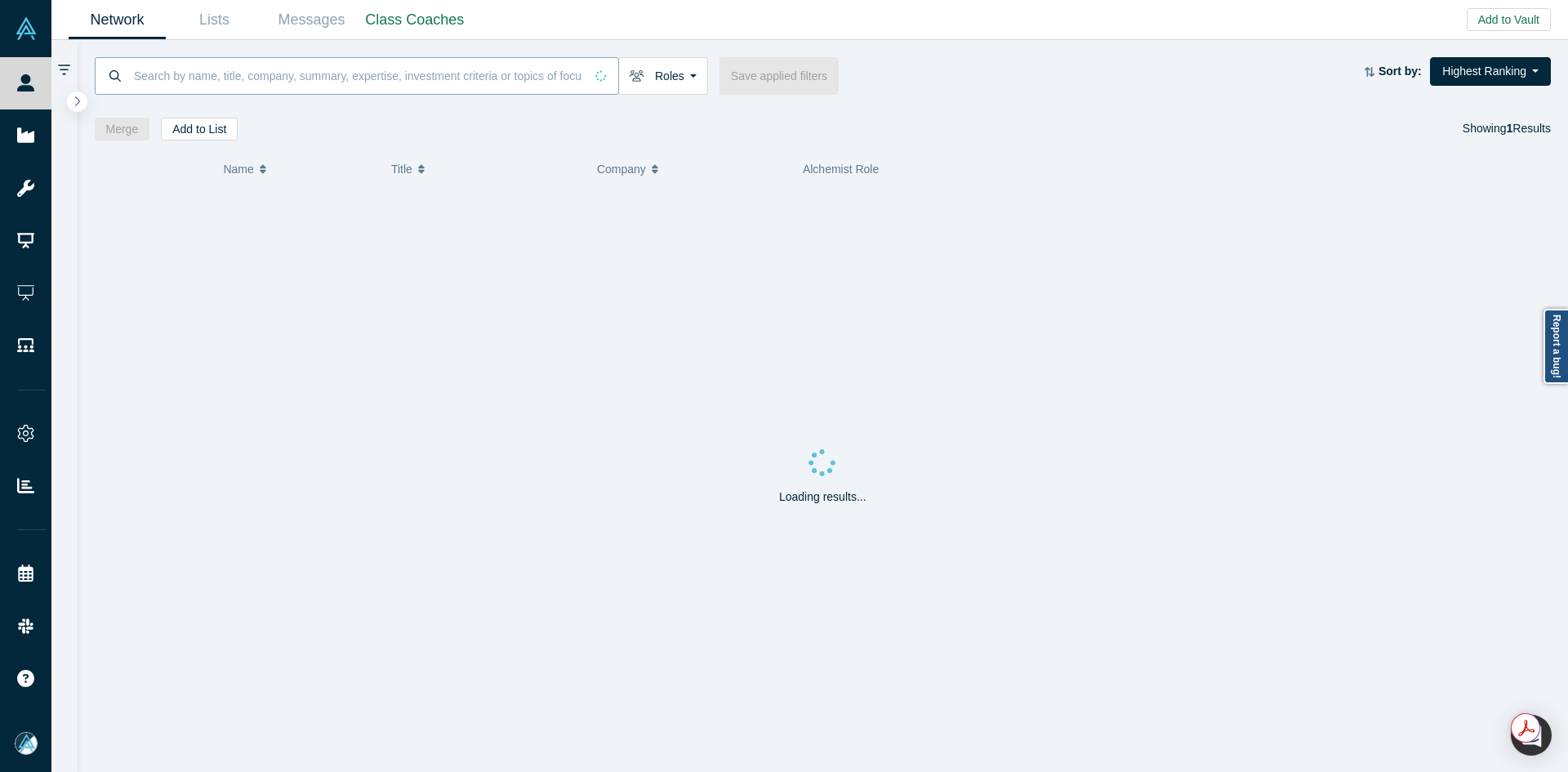
click at [346, 67] on input at bounding box center [359, 75] width 452 height 39
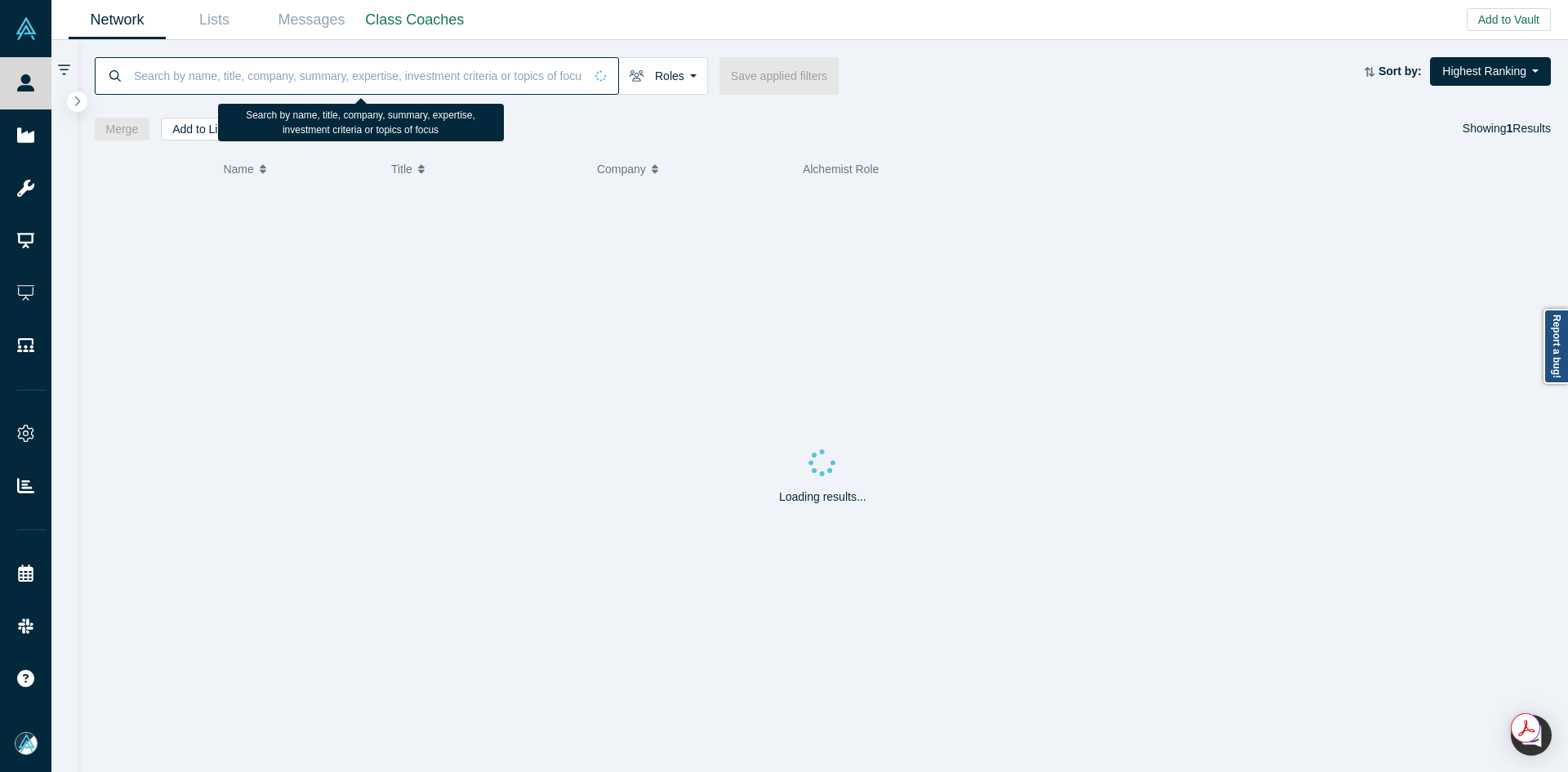
paste input "[PERSON_NAME], PhD"
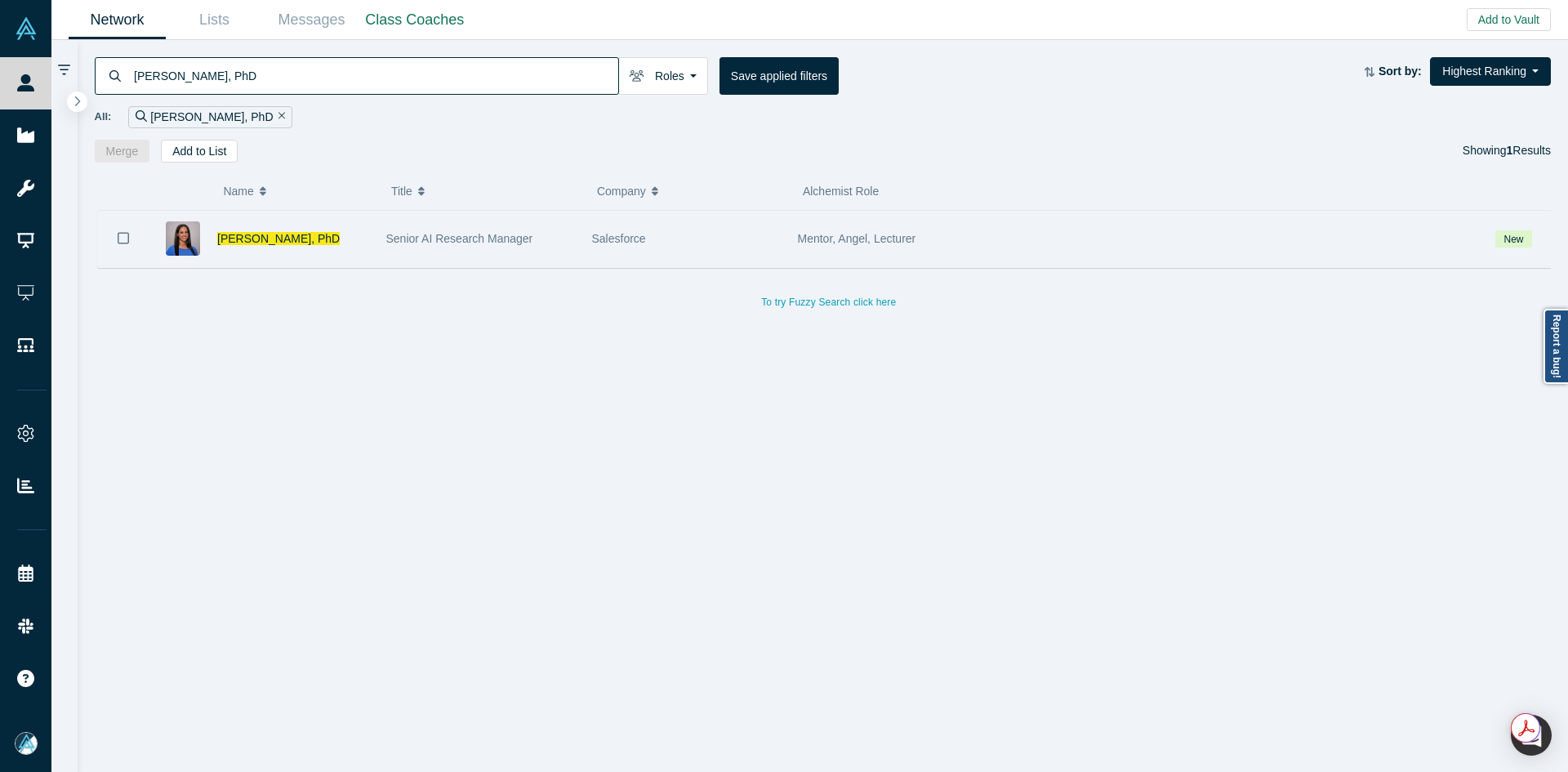
click at [124, 239] on icon "Bookmark" at bounding box center [123, 238] width 12 height 15
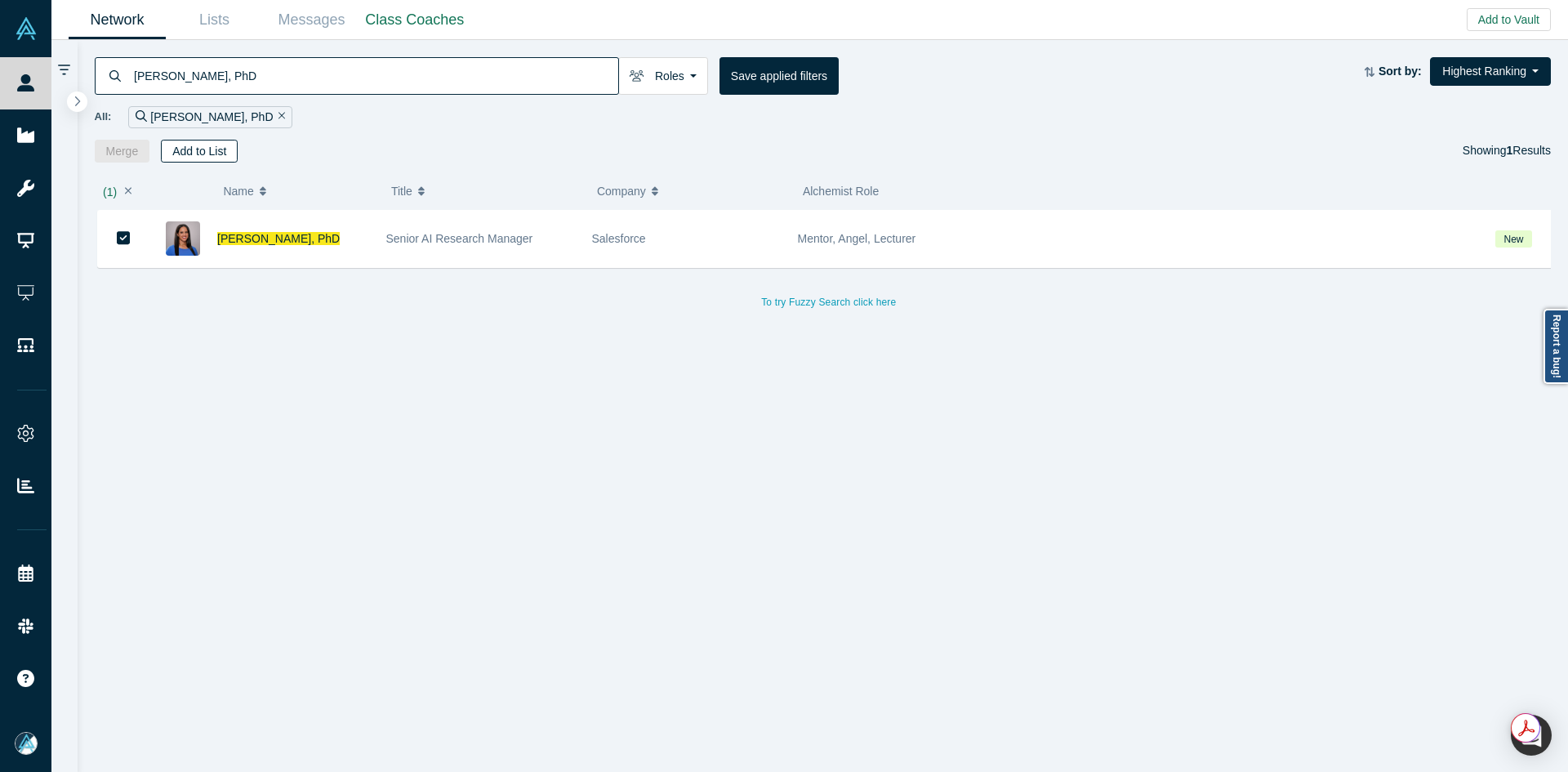
click at [189, 156] on button "Add to List" at bounding box center [199, 152] width 77 height 23
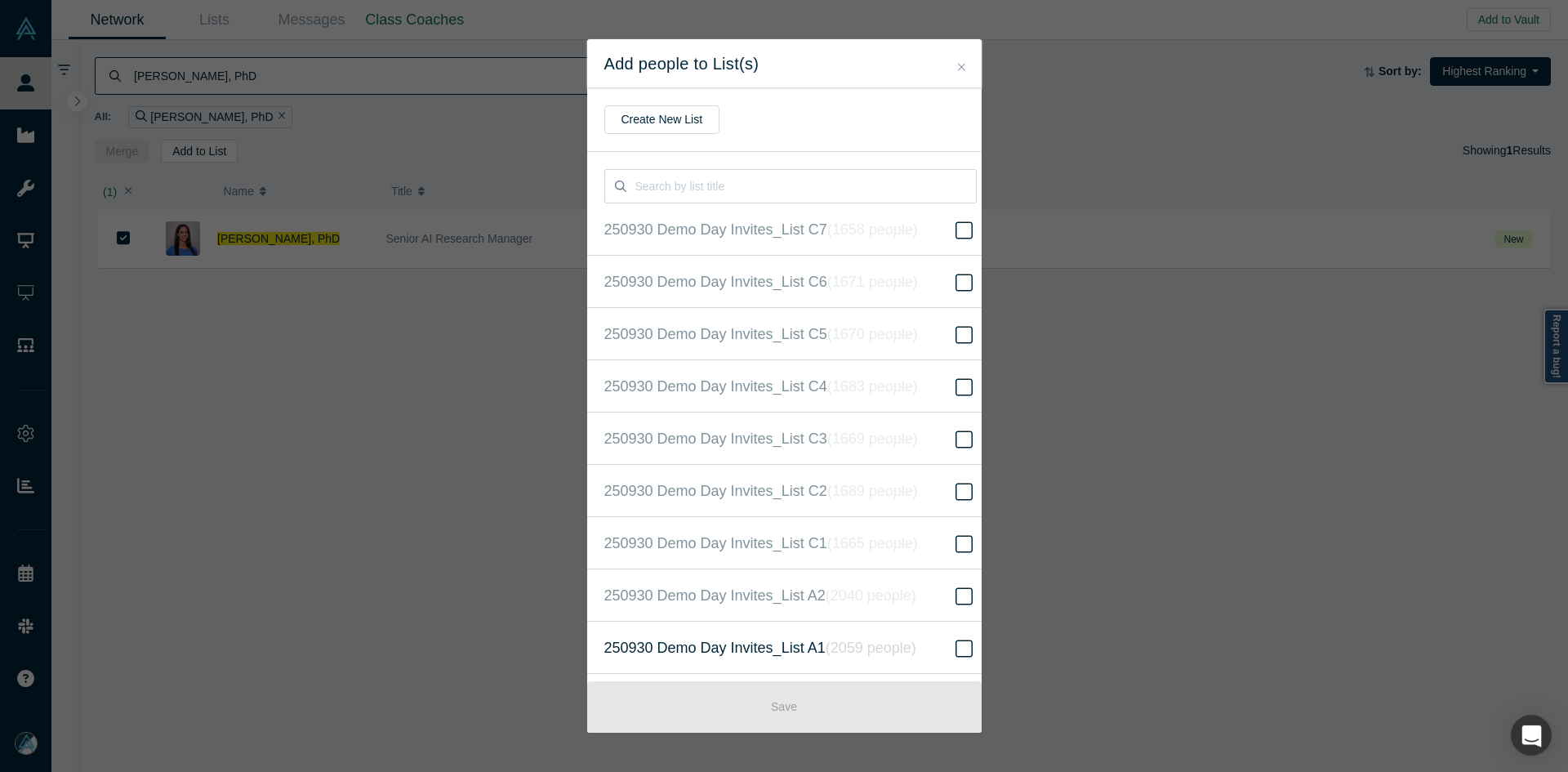
click at [902, 652] on icon "( 2059 people )" at bounding box center [871, 647] width 91 height 16
click at [0, 0] on input "250930 Demo Day Invites_List A1 ( 2059 people )" at bounding box center [0, 0] width 0 height 0
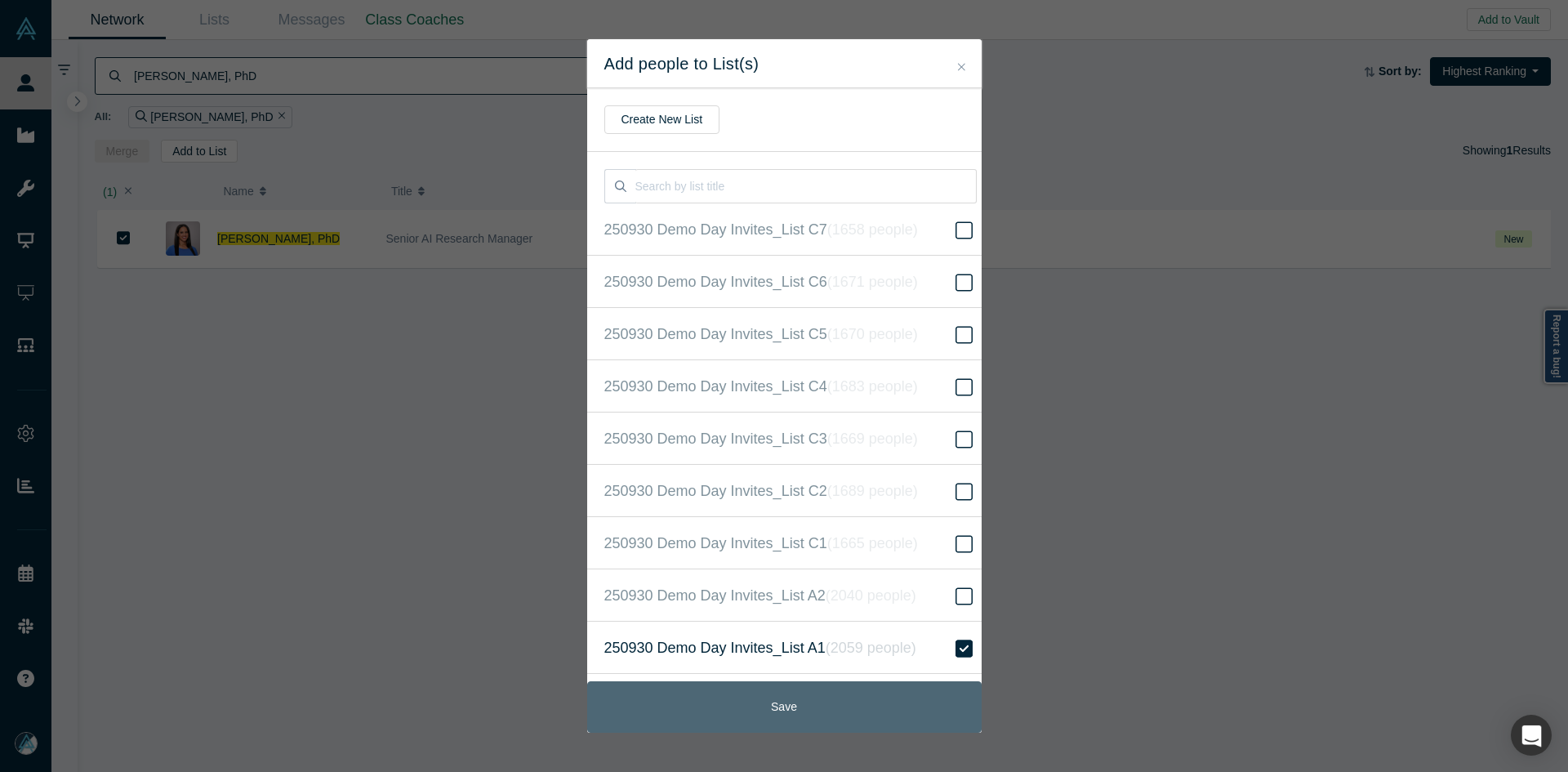
click at [877, 690] on button "Save" at bounding box center [784, 707] width 394 height 51
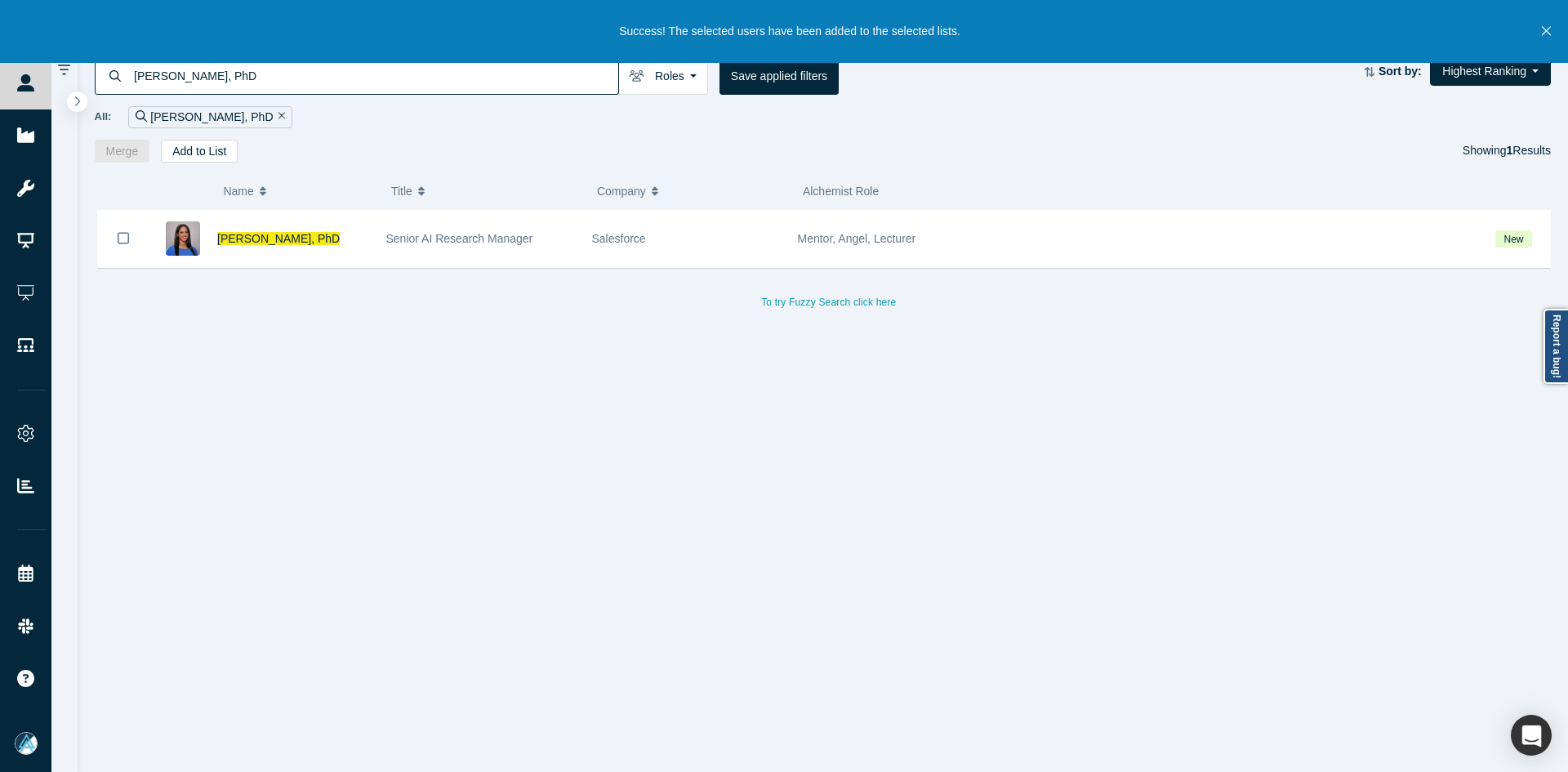
click at [198, 78] on input "[PERSON_NAME], PhD" at bounding box center [376, 75] width 486 height 39
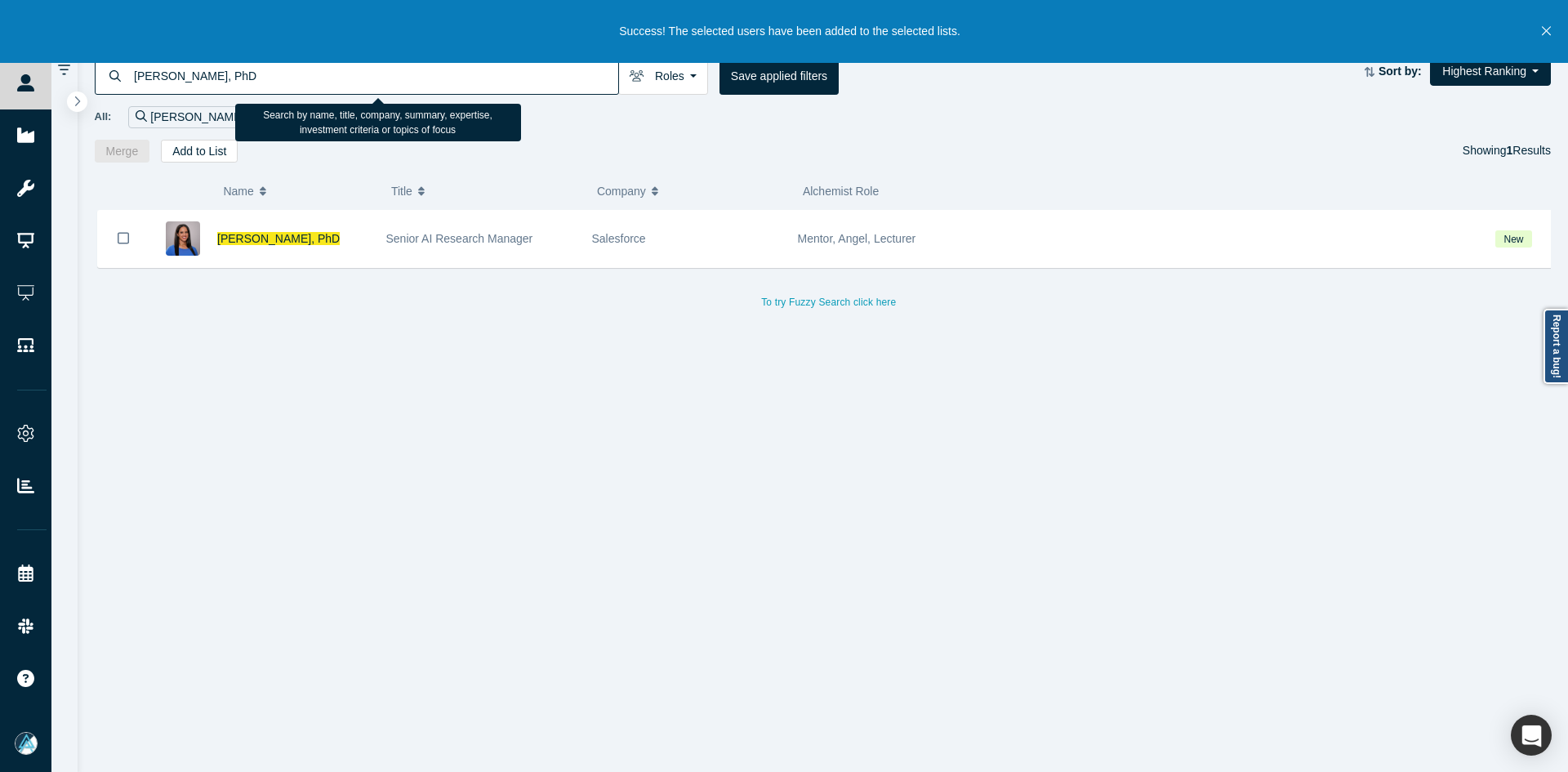
click at [198, 78] on input "[PERSON_NAME], PhD" at bounding box center [376, 75] width 486 height 39
paste input "ridhar [PERSON_NAME]"
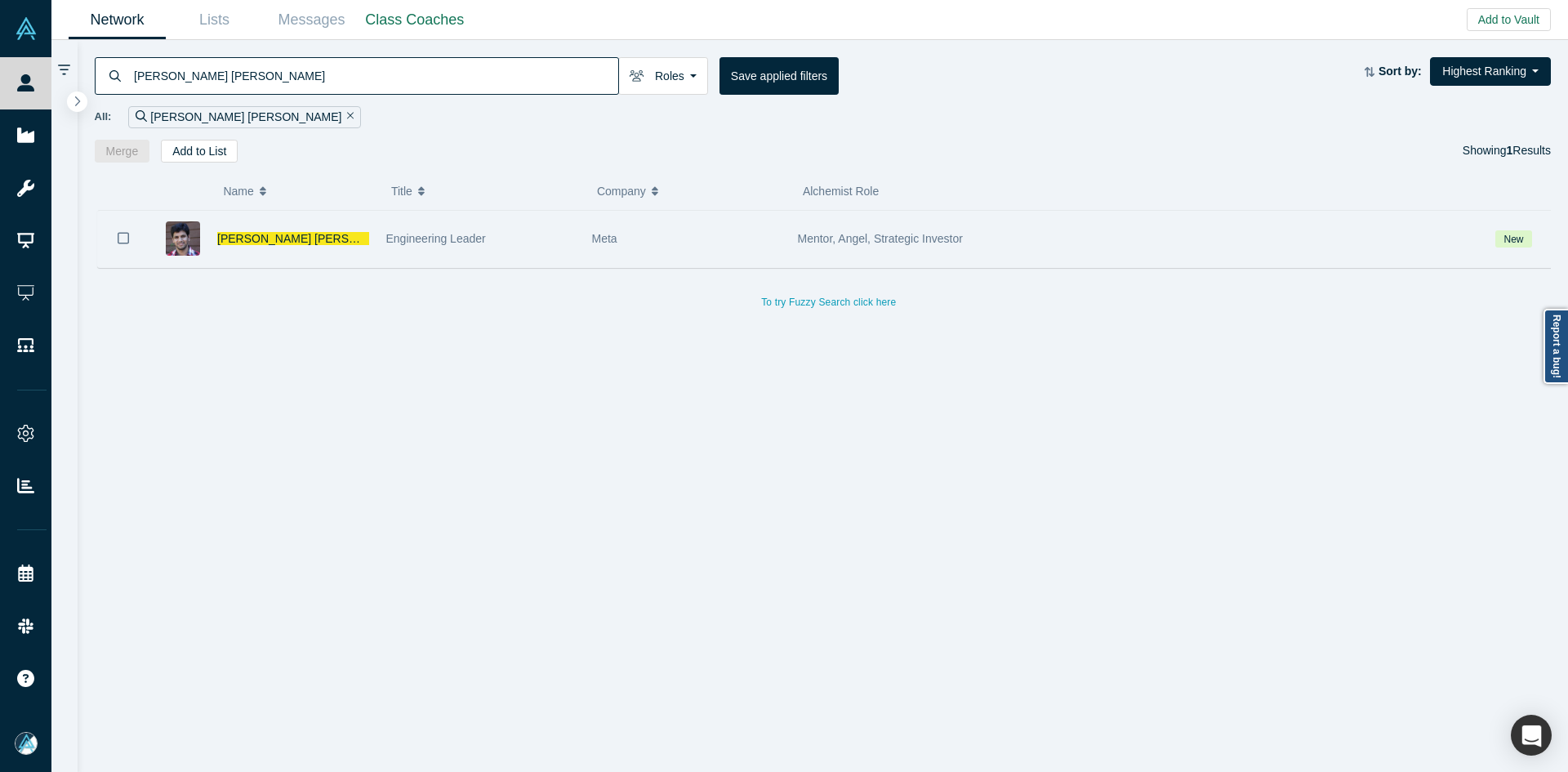
click at [128, 240] on icon "Bookmark" at bounding box center [123, 238] width 12 height 12
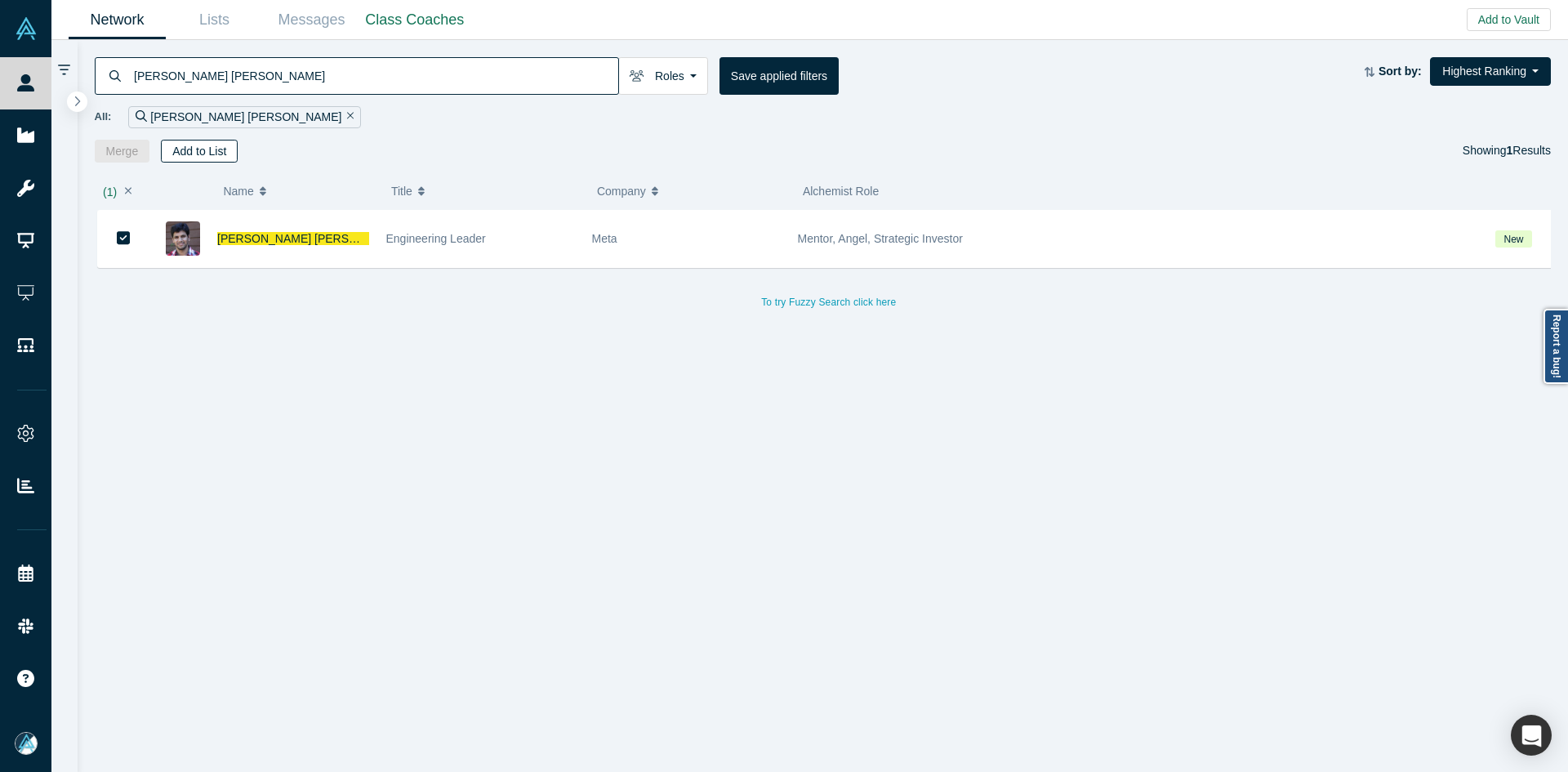
click at [195, 155] on button "Add to List" at bounding box center [199, 152] width 77 height 23
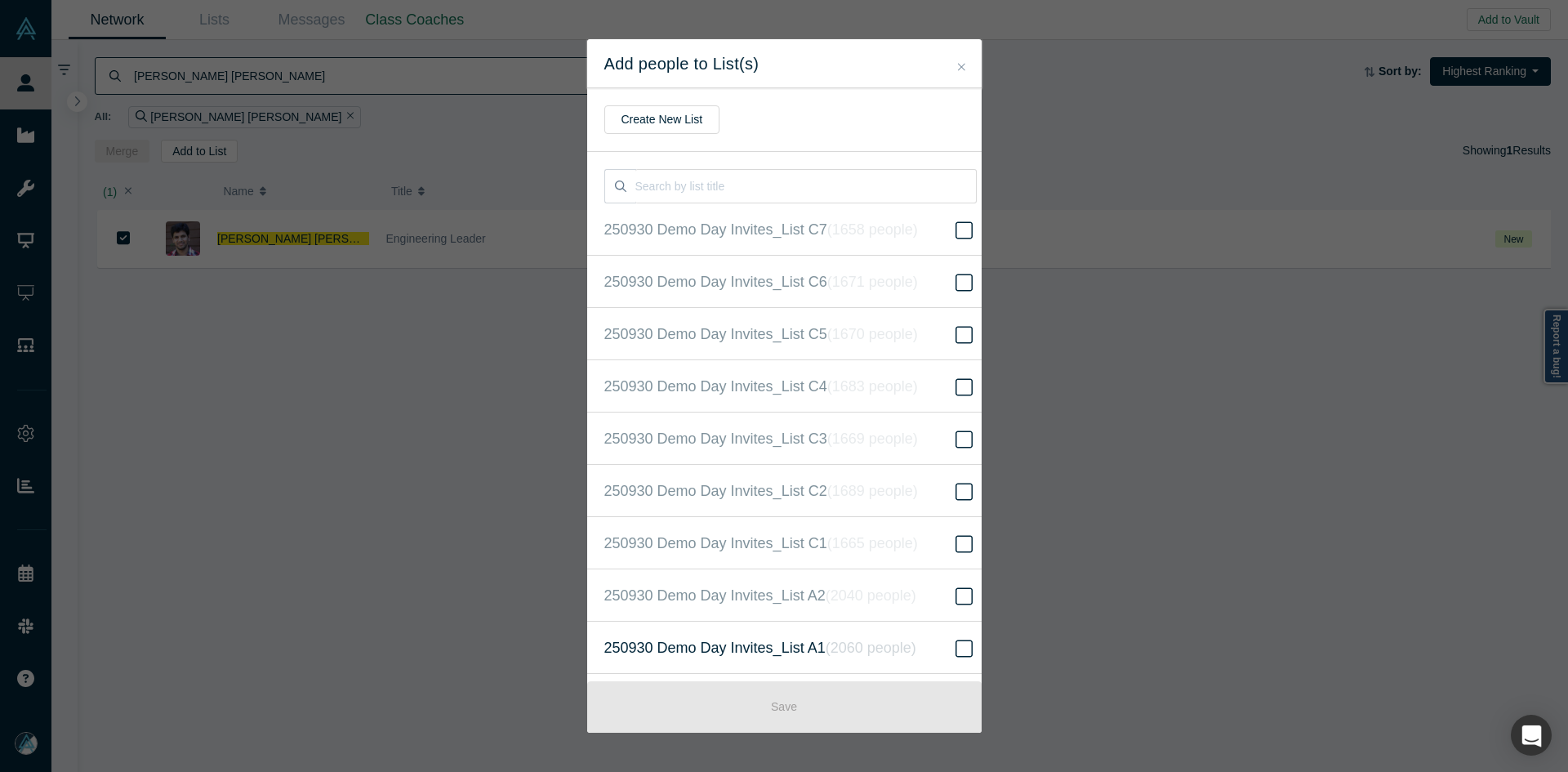
click at [934, 648] on label "250930 Demo Day Invites_List A1 ( 2060 people )" at bounding box center [791, 647] width 407 height 52
click at [0, 0] on input "250930 Demo Day Invites_List A1 ( 2060 people )" at bounding box center [0, 0] width 0 height 0
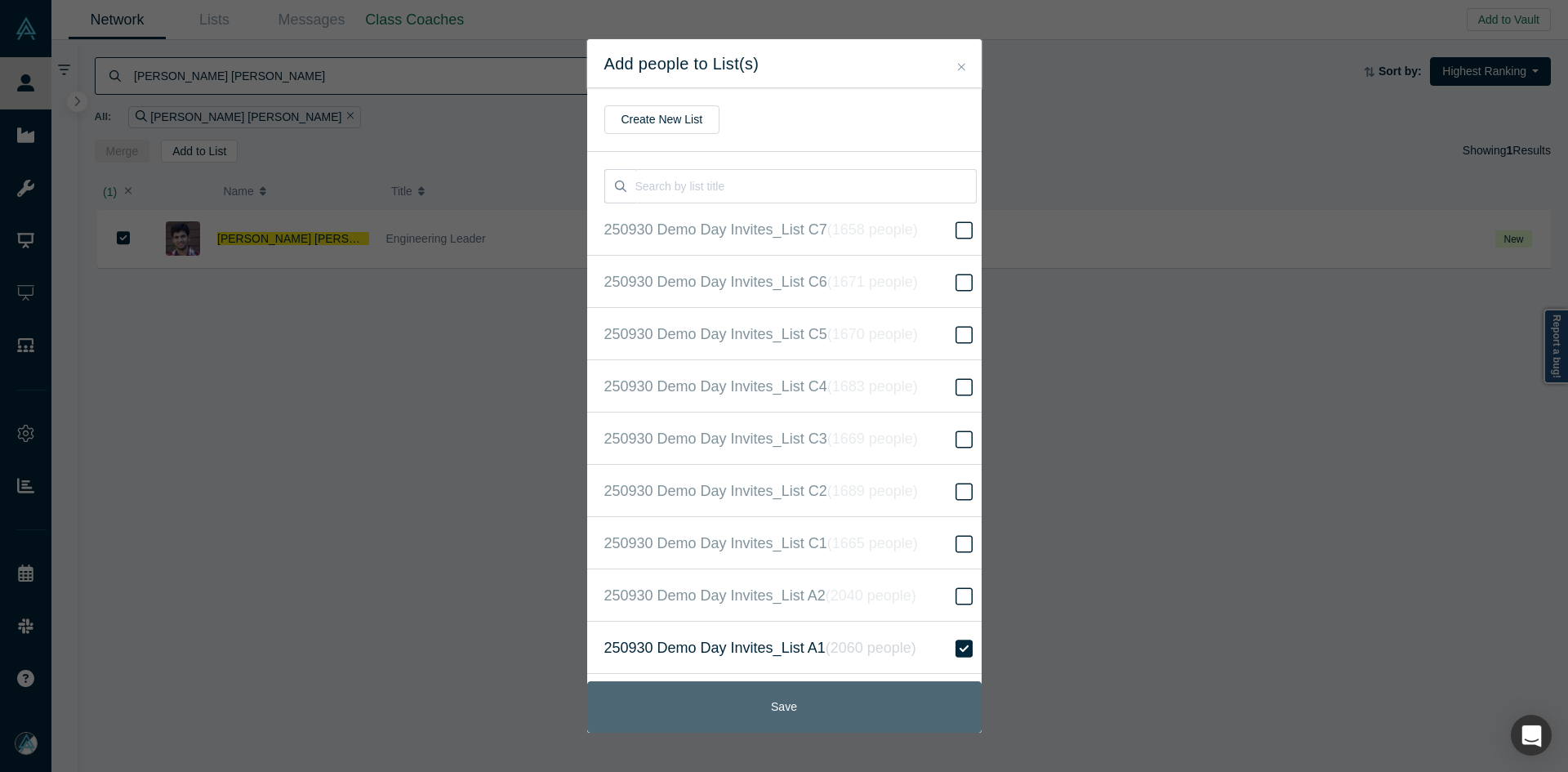
click at [913, 701] on button "Save" at bounding box center [784, 707] width 394 height 51
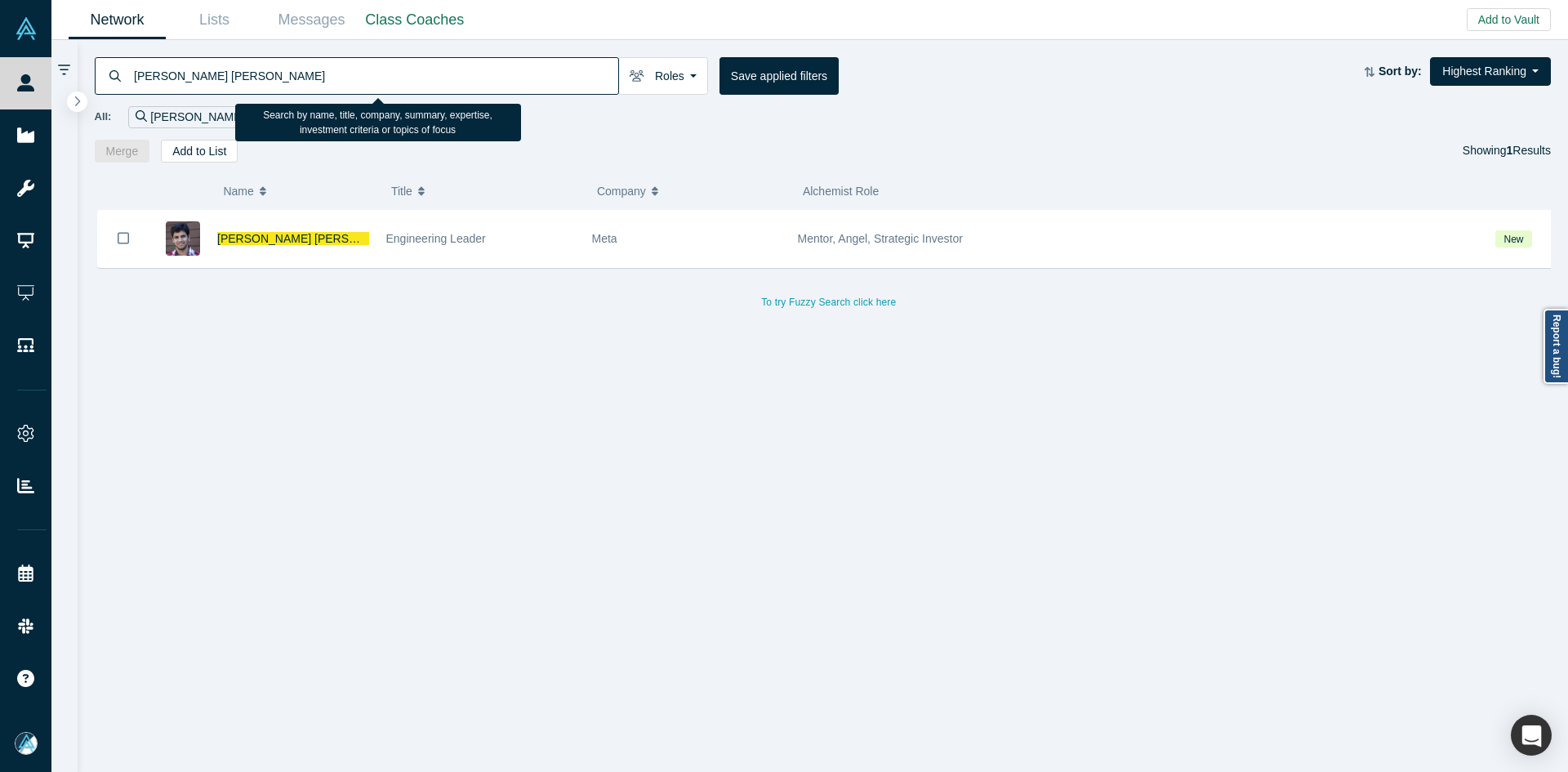
click at [336, 80] on input "[PERSON_NAME] [PERSON_NAME]" at bounding box center [376, 75] width 486 height 39
click at [336, 78] on input "[PERSON_NAME] [PERSON_NAME]" at bounding box center [376, 75] width 486 height 39
paste input "[PERSON_NAME]"
paste input
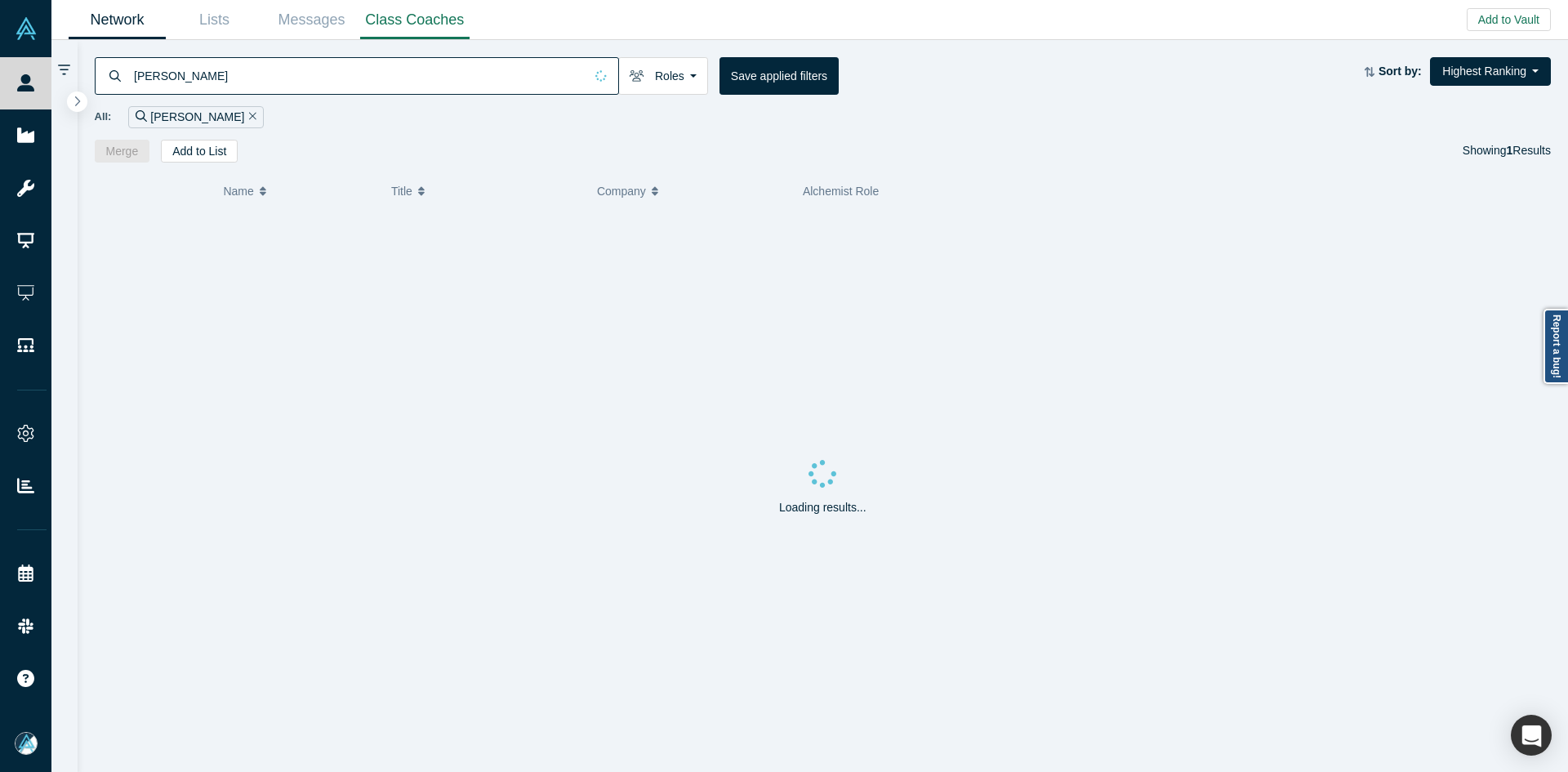
type input "[PERSON_NAME]"
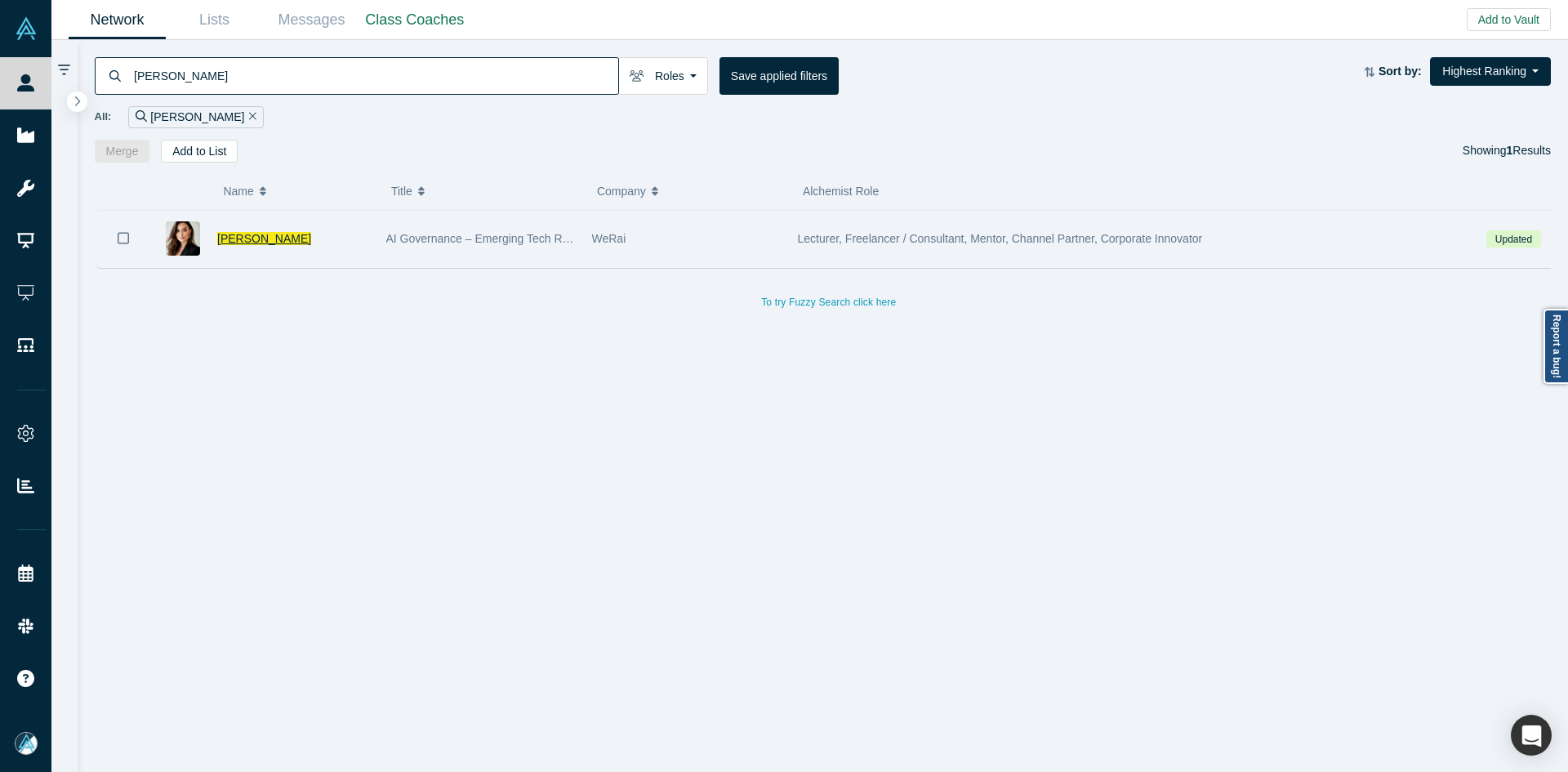
click at [256, 239] on span "[PERSON_NAME]" at bounding box center [264, 239] width 94 height 13
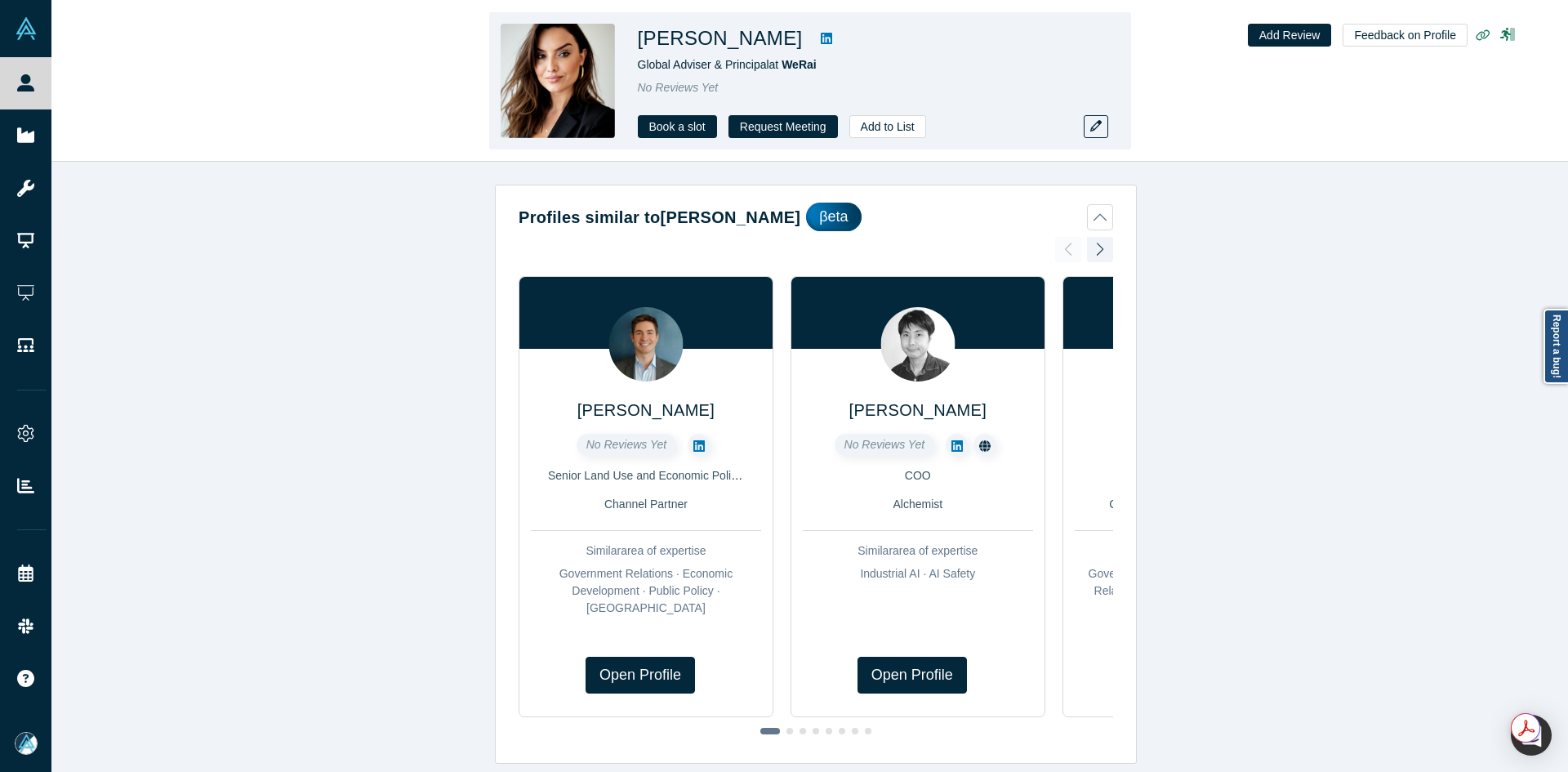
click at [711, 39] on h1 "[PERSON_NAME]" at bounding box center [720, 38] width 165 height 30
click at [741, 65] on span "Global Adviser & Principal at [GEOGRAPHIC_DATA]" at bounding box center [726, 65] width 178 height 13
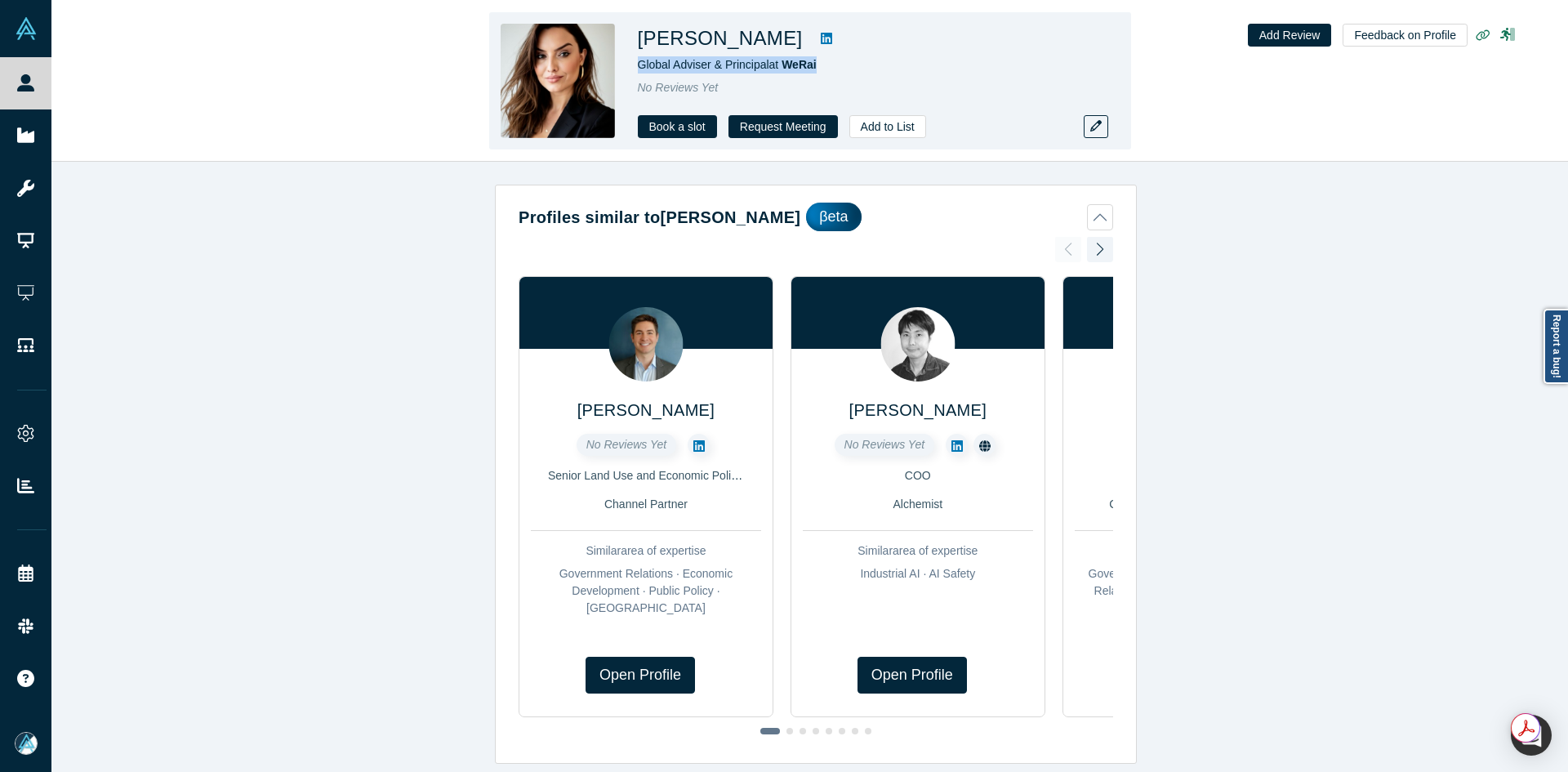
click at [741, 65] on span "Global Adviser & Principal at [GEOGRAPHIC_DATA]" at bounding box center [726, 65] width 178 height 13
copy span "Global Adviser & Principal at [GEOGRAPHIC_DATA]"
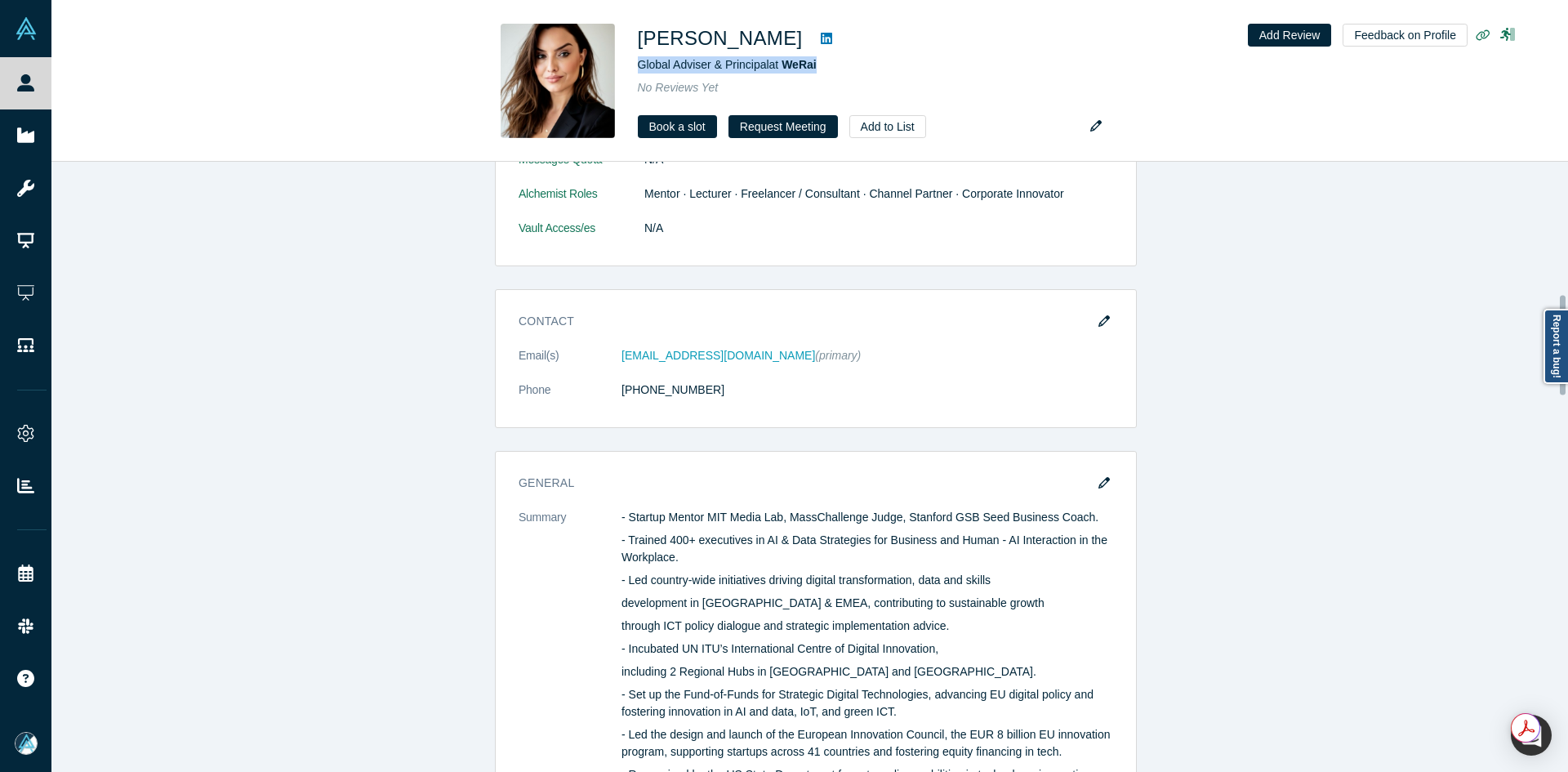
scroll to position [817, 0]
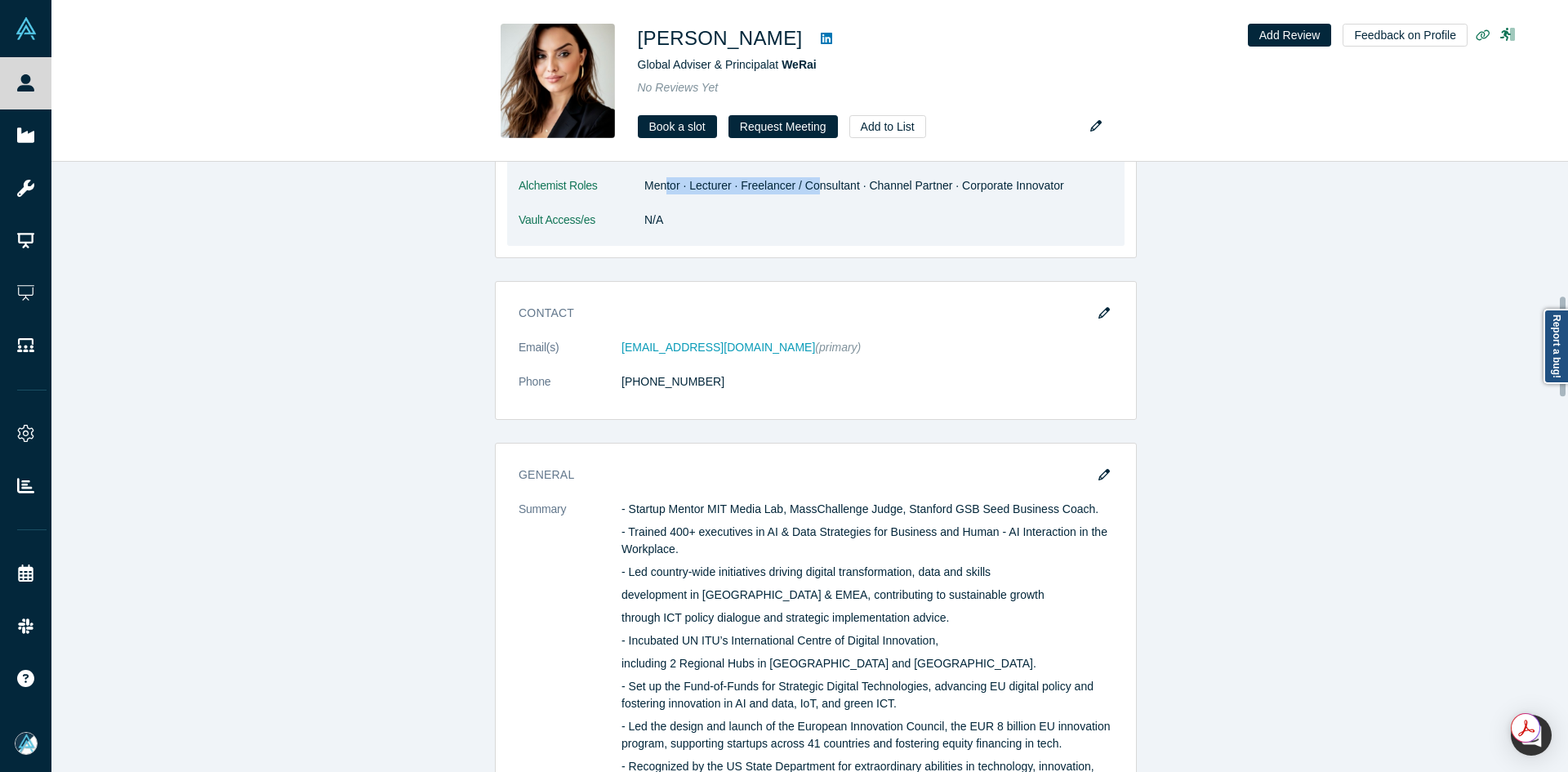
drag, startPoint x: 663, startPoint y: 191, endPoint x: 812, endPoint y: 187, distance: 149.1
click at [812, 187] on dd "Mentor · Lecturer · Freelancer / Consultant · Channel Partner · Corporate Innov…" at bounding box center [879, 186] width 469 height 17
click at [767, 187] on dd "Mentor · Lecturer · Freelancer / Consultant · Channel Partner · Corporate Innov…" at bounding box center [879, 186] width 469 height 17
drag, startPoint x: 840, startPoint y: 183, endPoint x: 891, endPoint y: 183, distance: 51.0
click at [891, 183] on dd "Mentor · Lecturer · Freelancer / Consultant · Channel Partner · Corporate Innov…" at bounding box center [879, 186] width 469 height 17
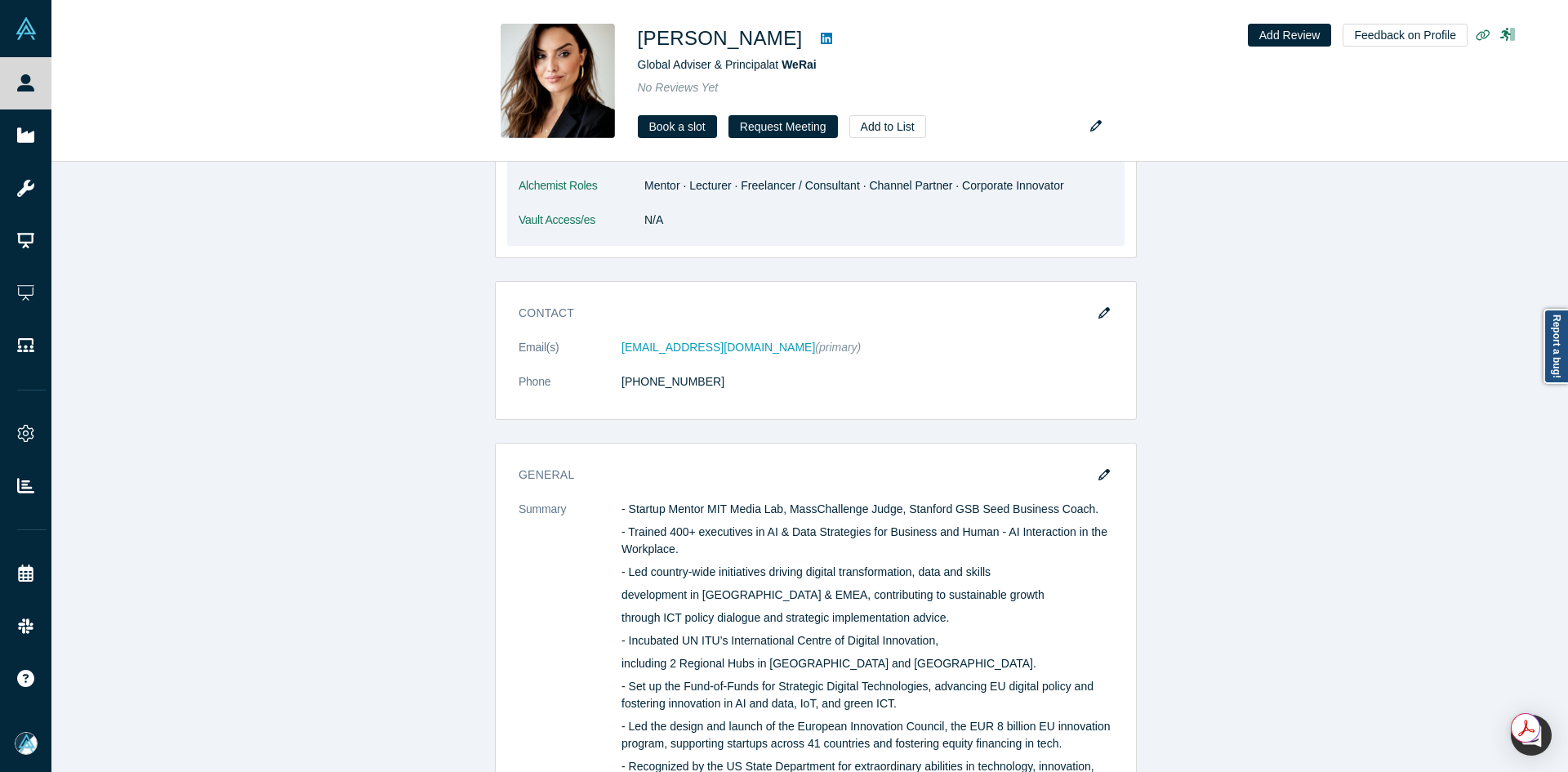
click at [952, 225] on dd "N/A" at bounding box center [879, 220] width 469 height 17
drag, startPoint x: 910, startPoint y: 190, endPoint x: 1029, endPoint y: 189, distance: 119.0
click at [1033, 192] on dd "Mentor · Lecturer · Freelancer / Consultant · Channel Partner · Corporate Innov…" at bounding box center [879, 186] width 469 height 17
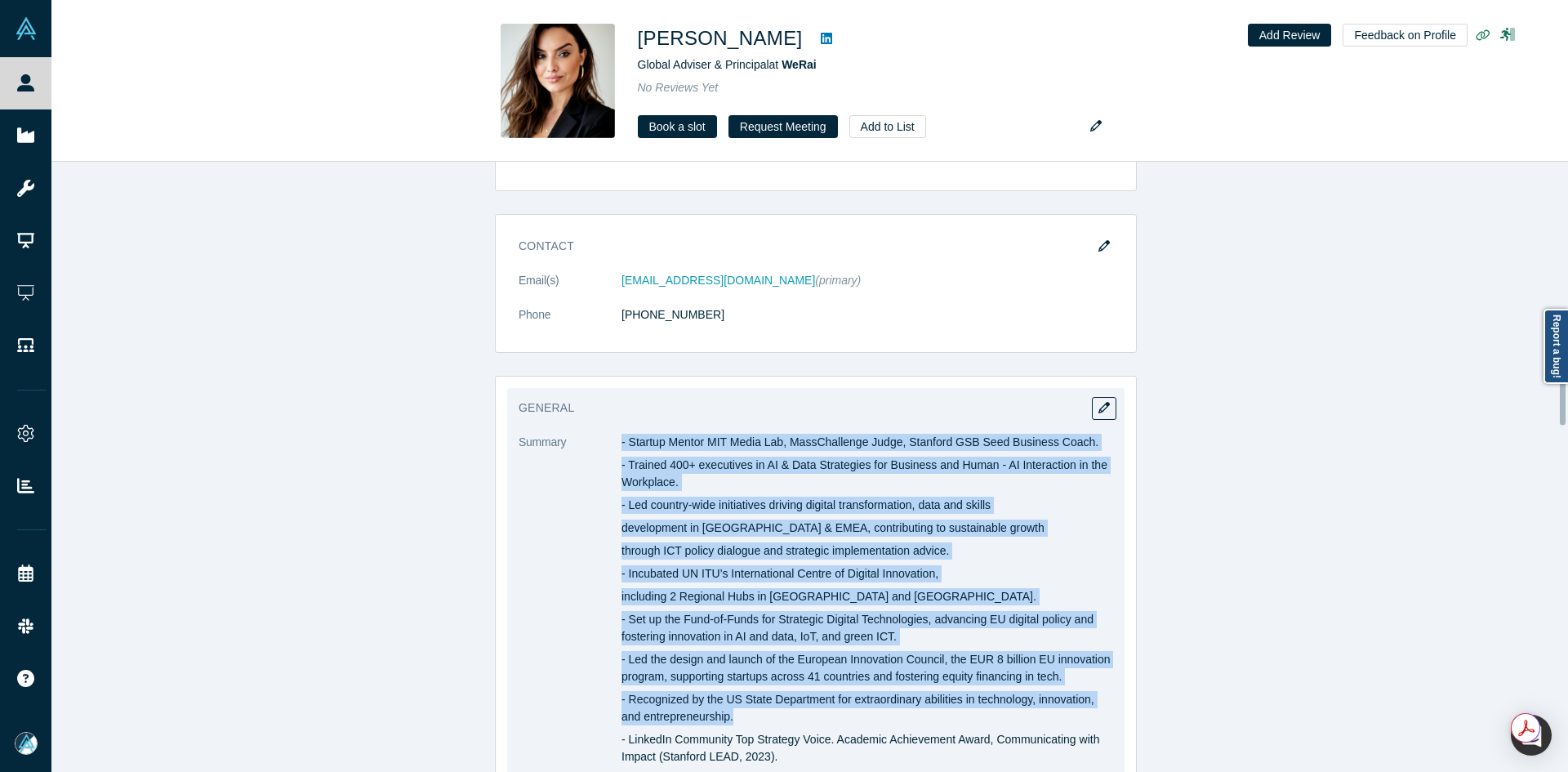
scroll to position [1143, 0]
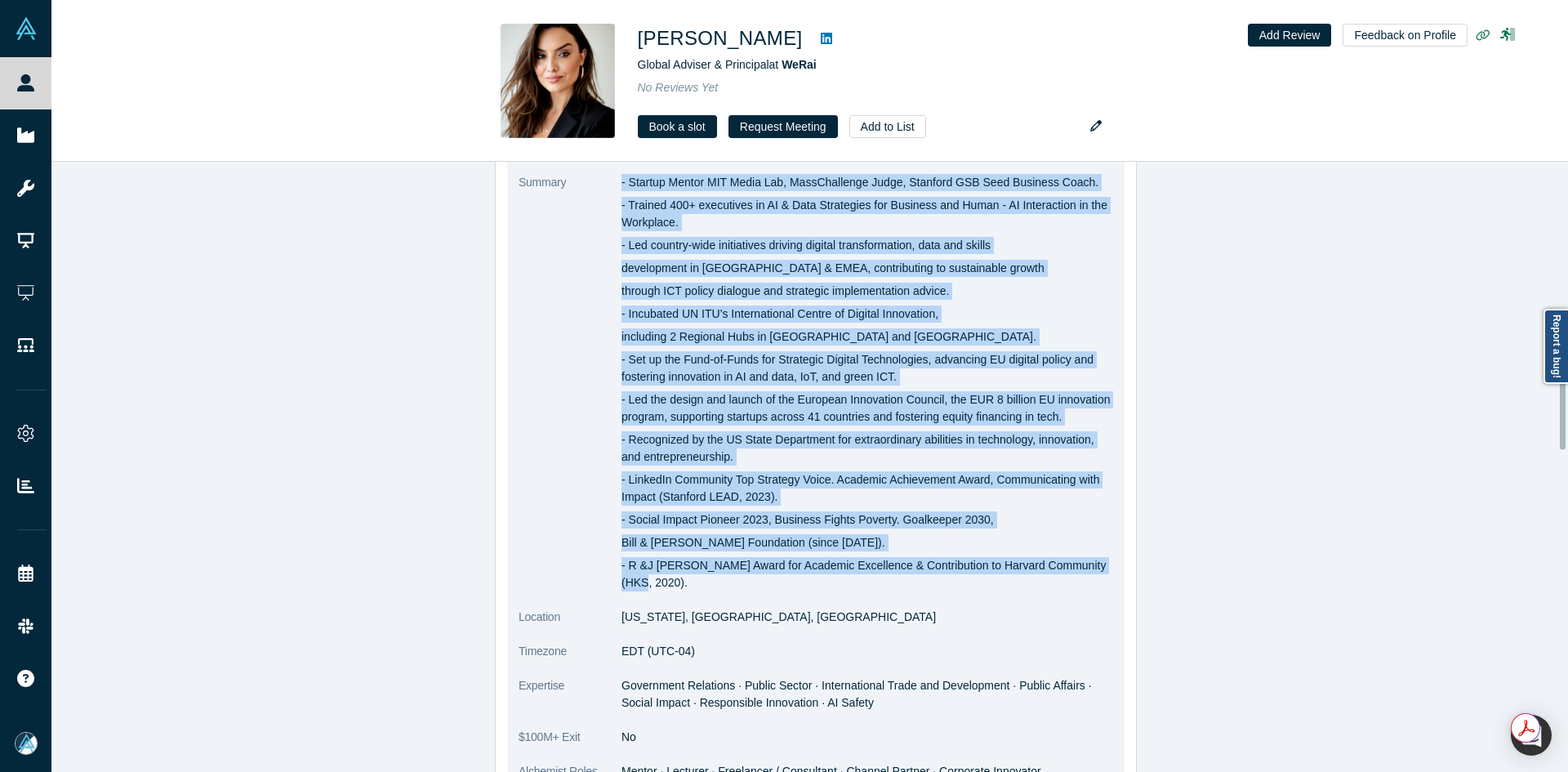
copy dl "- Loremip Dolors AME Conse Adi, ElitSeddoeius Tempo, Incididu UTL Etdo Magnaali…"
drag, startPoint x: 615, startPoint y: 499, endPoint x: 1107, endPoint y: 573, distance: 497.5
click at [1107, 573] on div "General Summary - Startup Mentor MIT Media Lab, MassChallenge Judge, Stanford G…" at bounding box center [816, 480] width 618 height 703
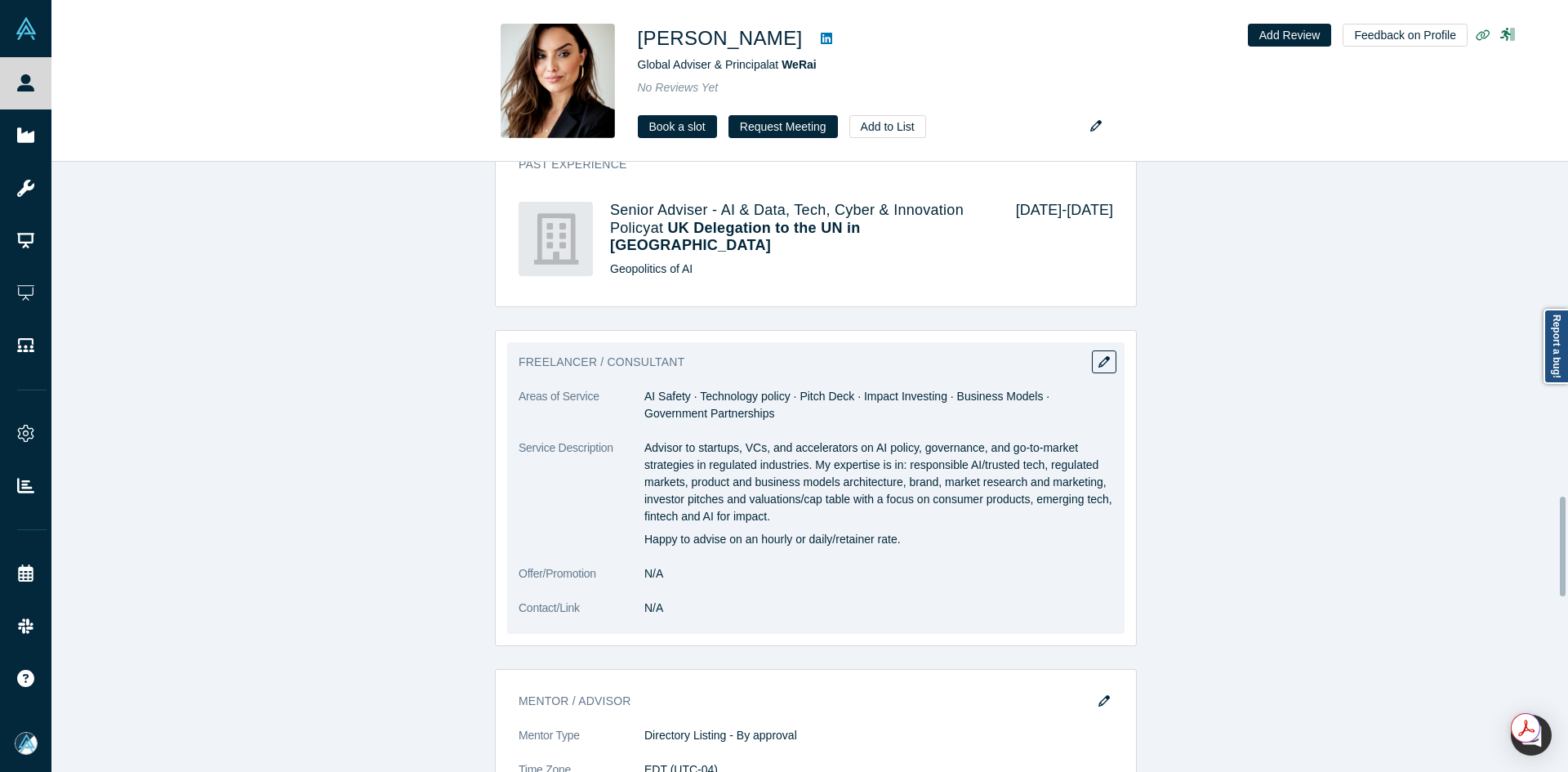
scroll to position [2042, 0]
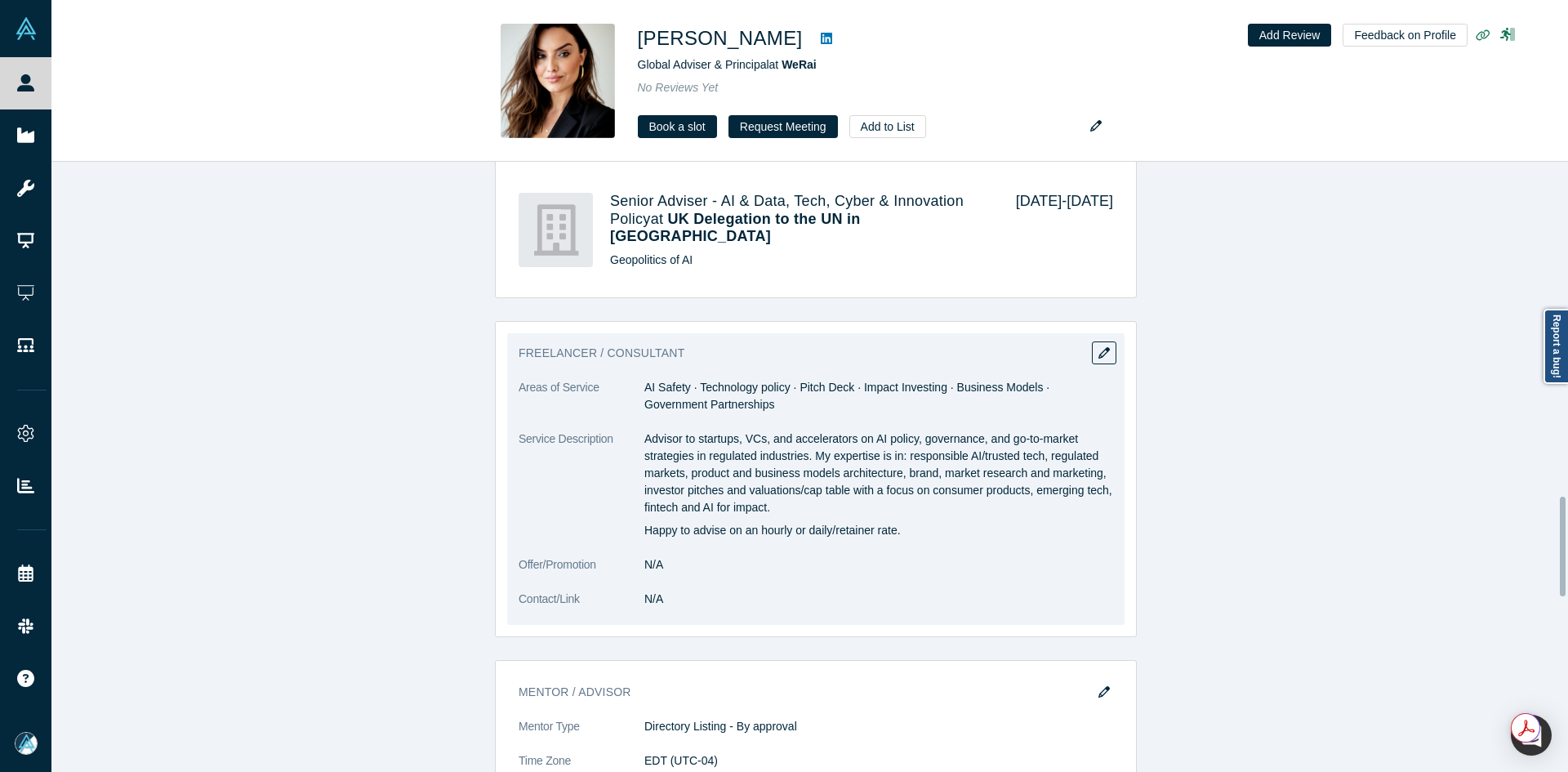
click at [663, 379] on dd "AI Safety · Technology policy · Pitch Deck · Impact Investing · Business Models…" at bounding box center [879, 396] width 469 height 34
click at [664, 379] on dd "AI Safety · Technology policy · Pitch Deck · Impact Investing · Business Models…" at bounding box center [879, 396] width 469 height 34
copy dl "AI Safety · Technology policy · Pitch Deck · Impact Investing · Business Models…"
click at [664, 379] on dd "AI Safety · Technology policy · Pitch Deck · Impact Investing · Business Models…" at bounding box center [879, 396] width 469 height 34
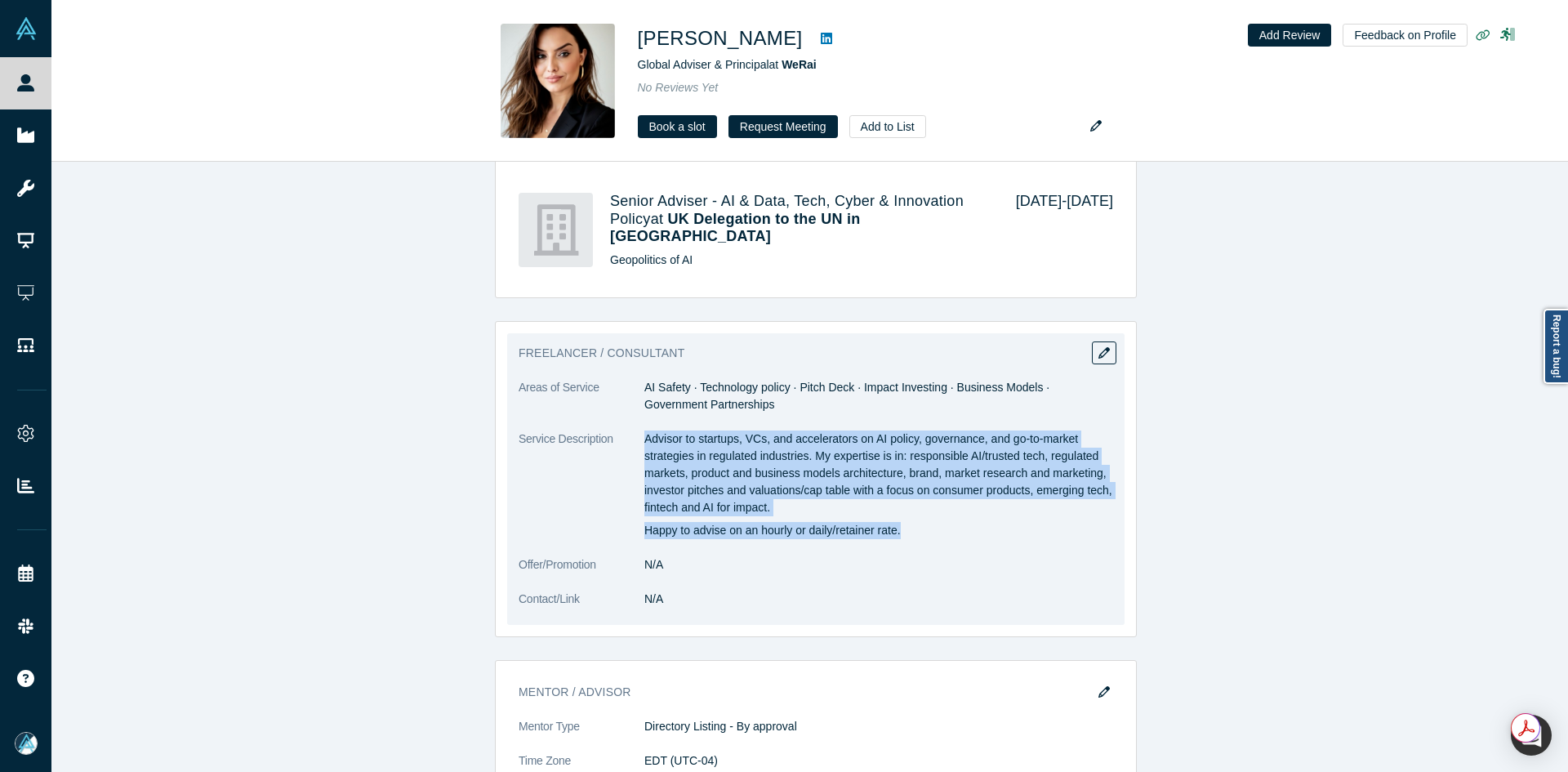
copy div "Advisor to startups, VCs, and accelerators on AI policy, governance, and go-to-…"
drag, startPoint x: 639, startPoint y: 417, endPoint x: 982, endPoint y: 509, distance: 355.1
click at [982, 509] on div "Advisor to startups, VCs, and accelerators on AI policy, governance, and go-to-…" at bounding box center [879, 484] width 469 height 108
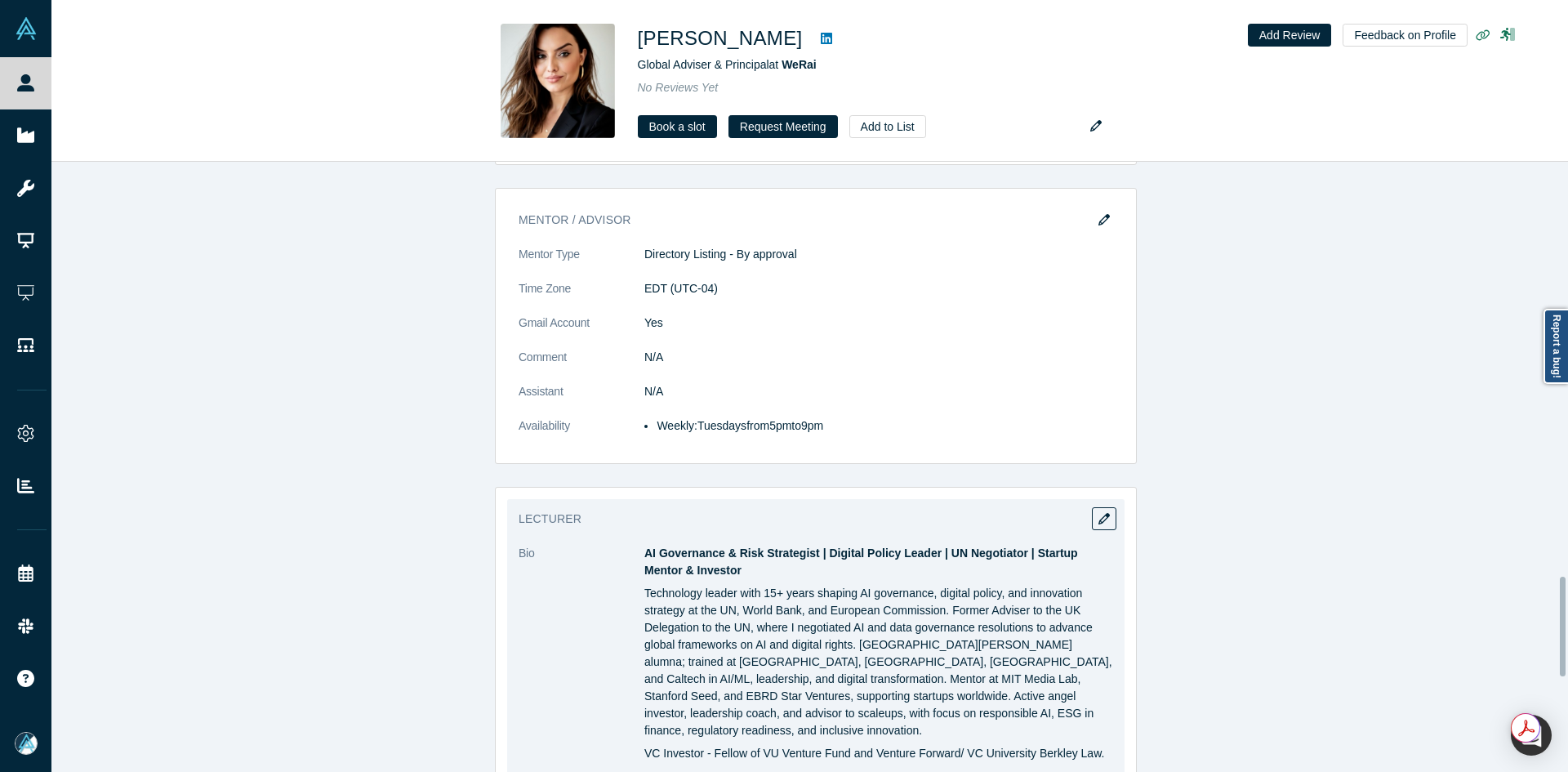
scroll to position [2532, 0]
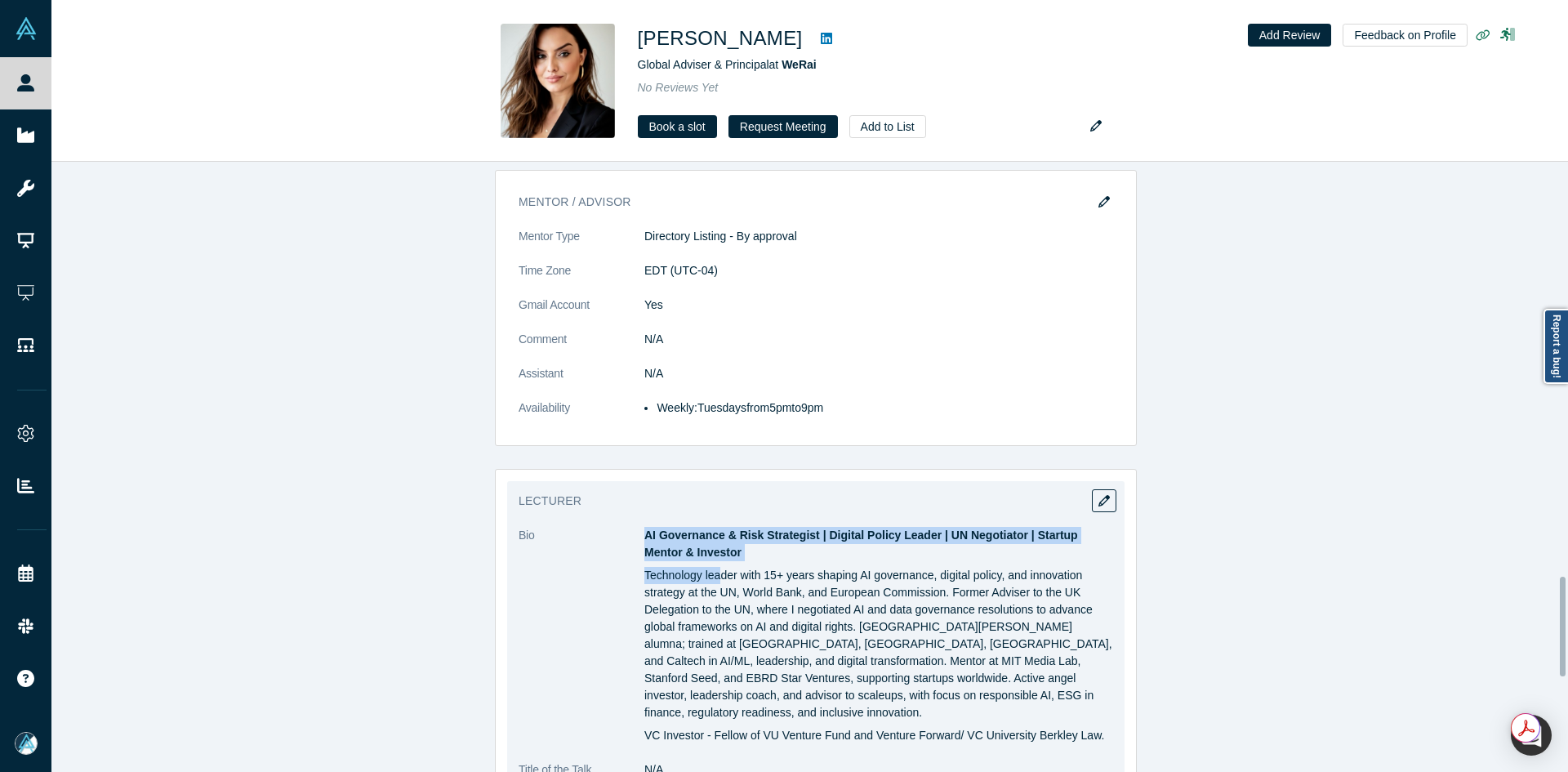
drag, startPoint x: 637, startPoint y: 517, endPoint x: 715, endPoint y: 551, distance: 85.1
click at [715, 551] on div "AI Governance & Risk Strategist | Digital Policy Leader | UN Negotiator | Start…" at bounding box center [879, 635] width 469 height 217
copy div "AI Governance & Risk Strategist | Digital Policy Leader | UN Negotiator | Start…"
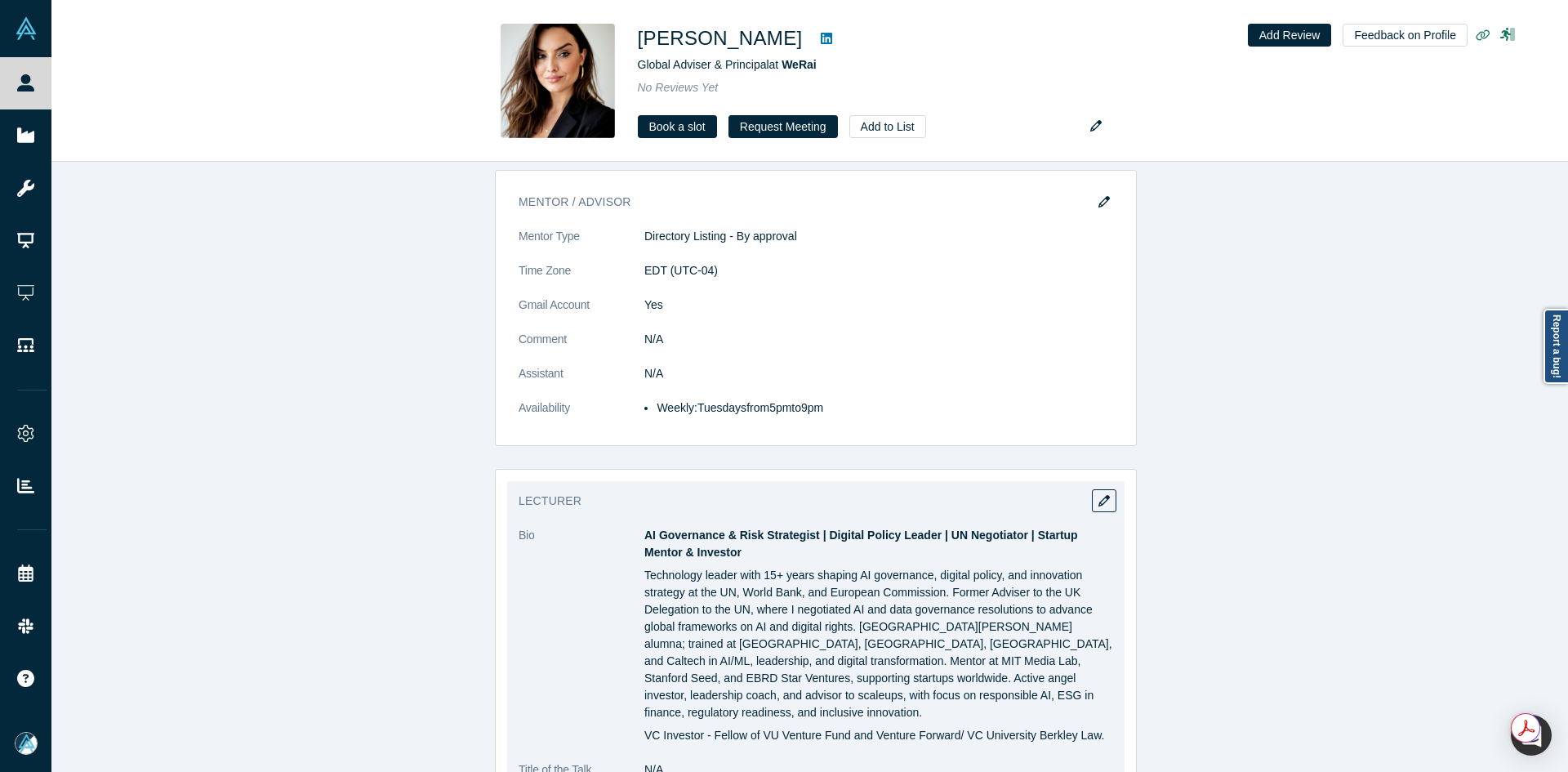
click at [733, 567] on p "Technology leader with 15+ years shaping AI governance, digital policy, and inn…" at bounding box center [879, 644] width 469 height 154
click at [675, 528] on strong "AI Governance & Risk Strategist | Digital Policy Leader | UN Negotiator | Start…" at bounding box center [862, 543] width 434 height 30
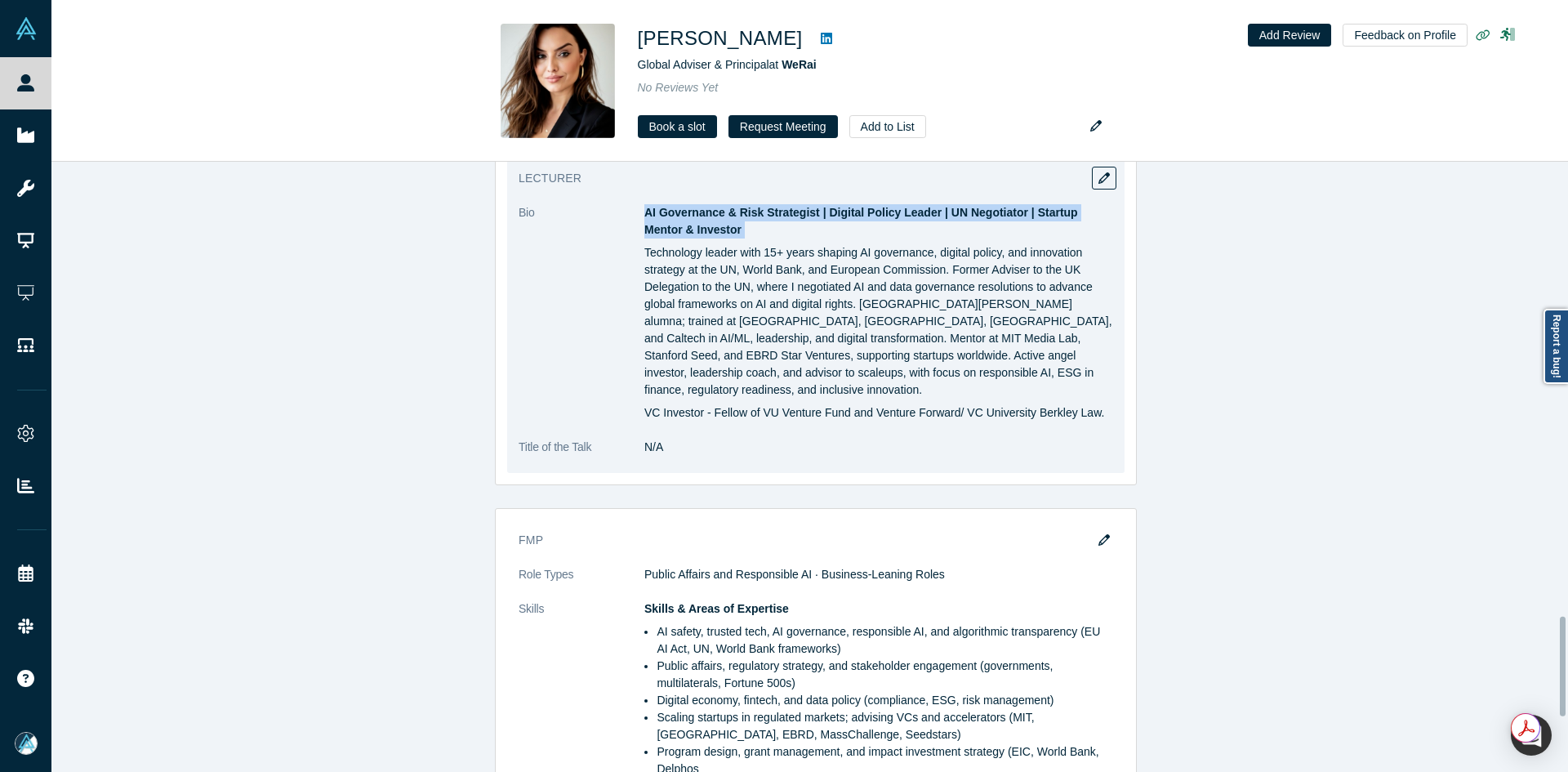
scroll to position [2858, 0]
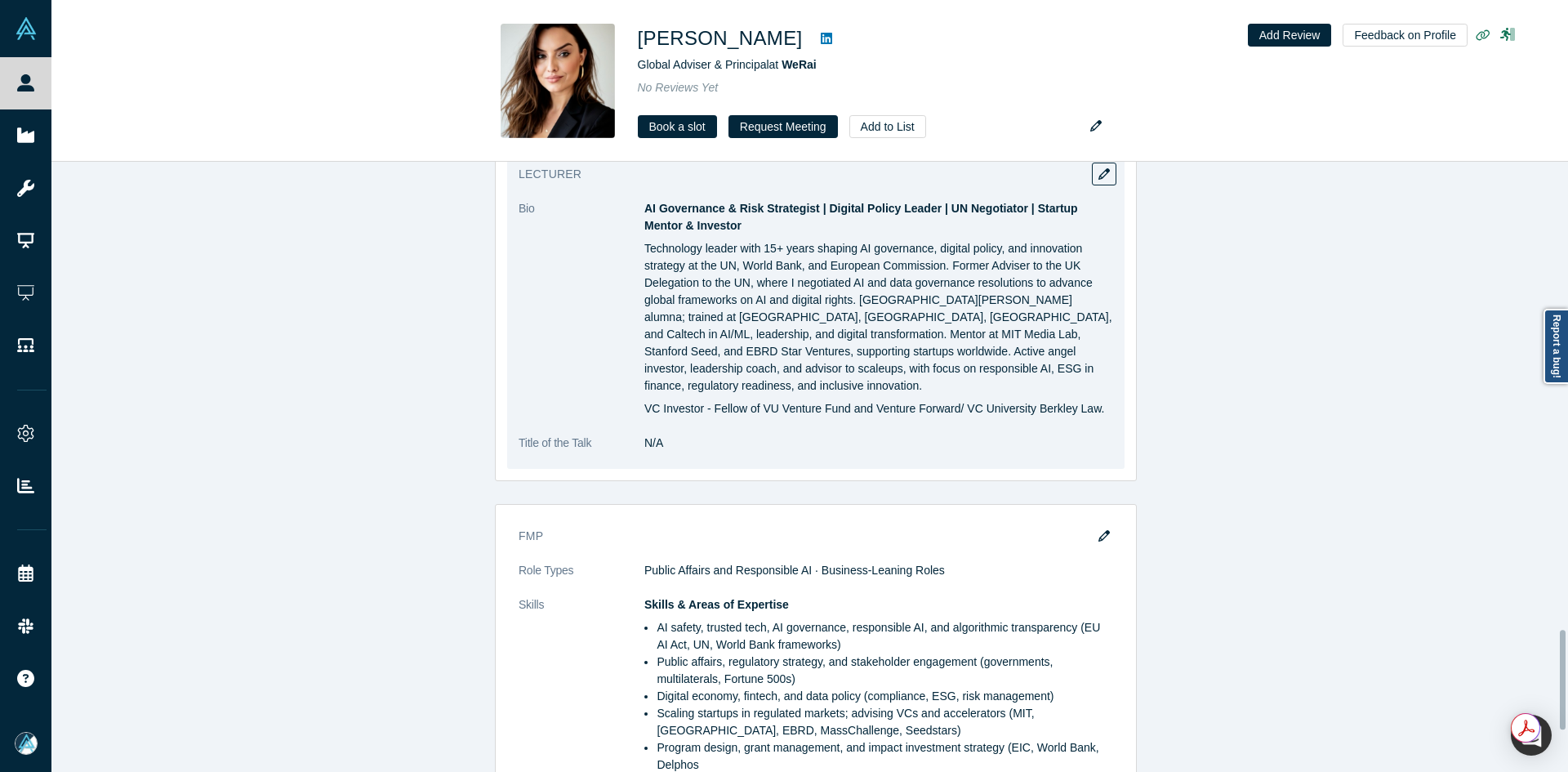
click at [939, 400] on p "VC Investor - Fellow of VU Venture Fund and Venture Forward/ VC University Berk…" at bounding box center [879, 408] width 469 height 17
drag, startPoint x: 639, startPoint y: 227, endPoint x: 1100, endPoint y: 375, distance: 484.2
click at [1100, 375] on div "AI Governance & Risk Strategist | Digital Policy Leader | UN Negotiator | Start…" at bounding box center [879, 308] width 469 height 217
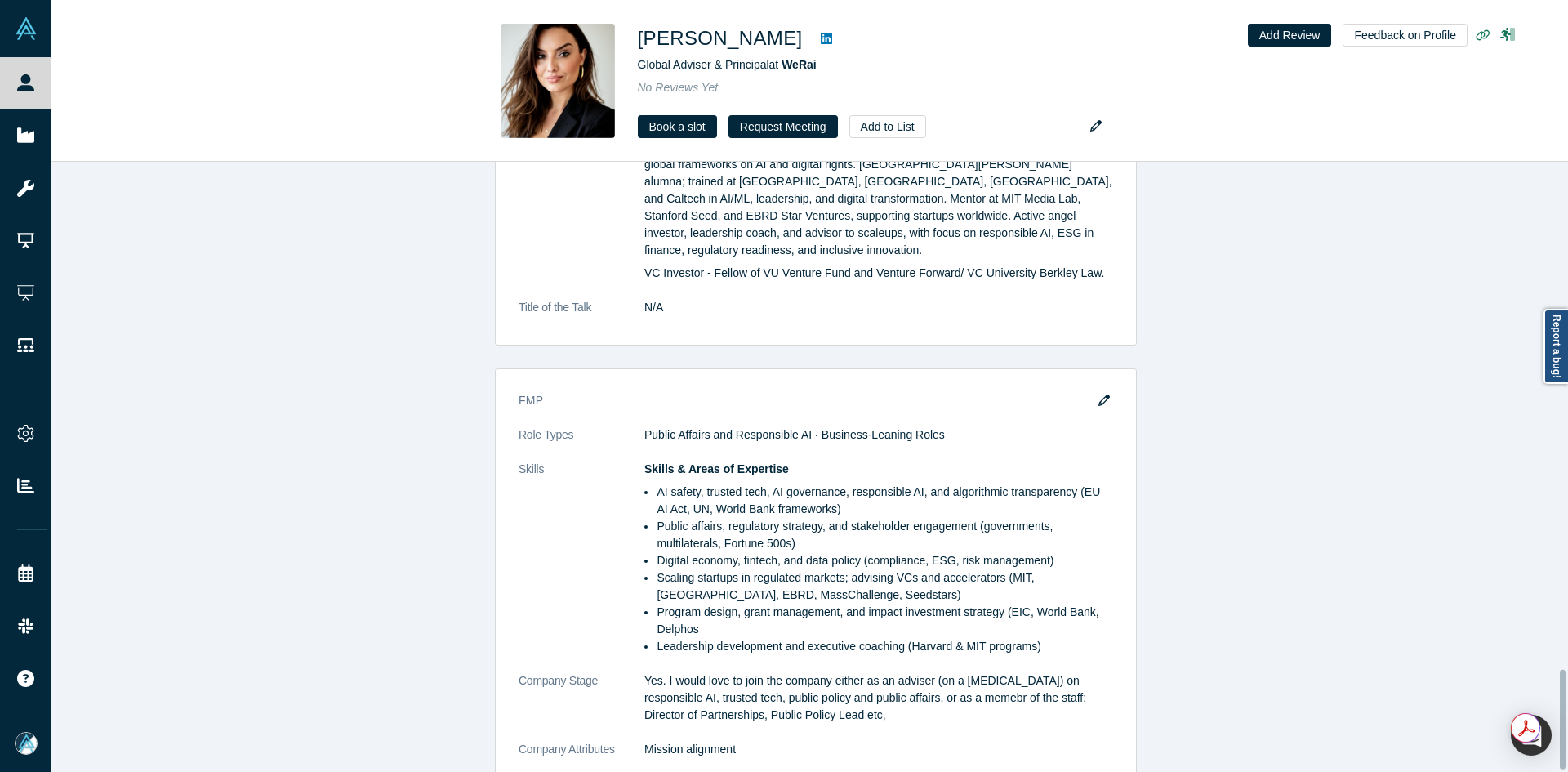
scroll to position [3108, 0]
